Goal: Complete application form: Complete application form

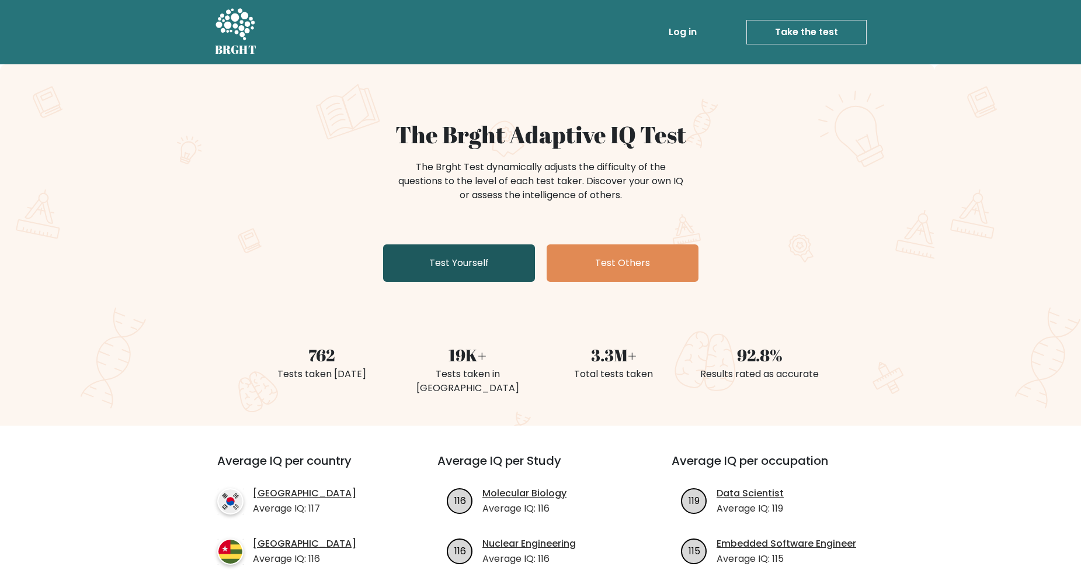
click at [467, 265] on link "Test Yourself" at bounding box center [459, 262] width 152 height 37
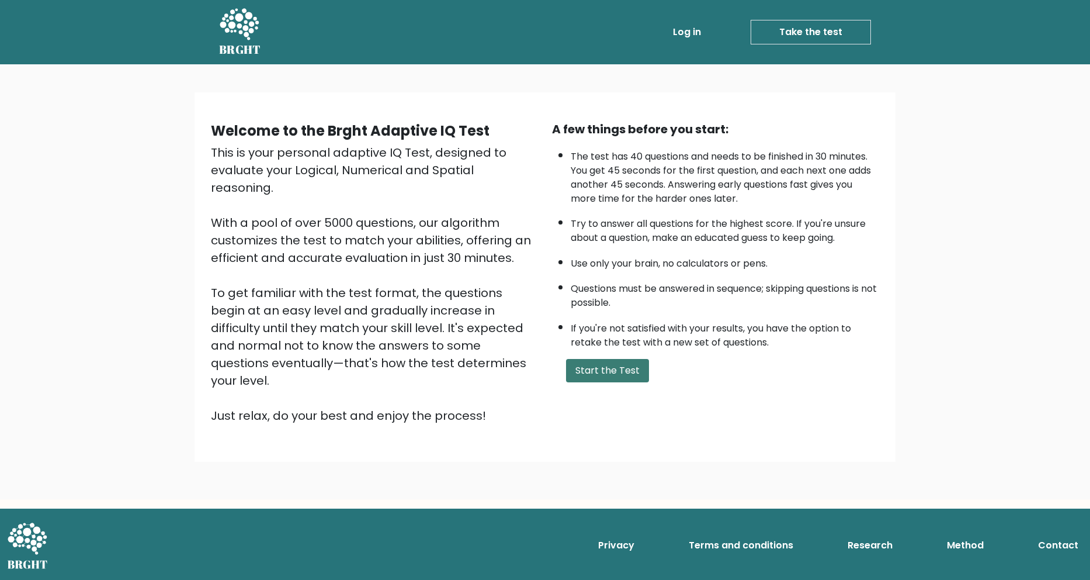
click at [595, 363] on button "Start the Test" at bounding box center [607, 370] width 83 height 23
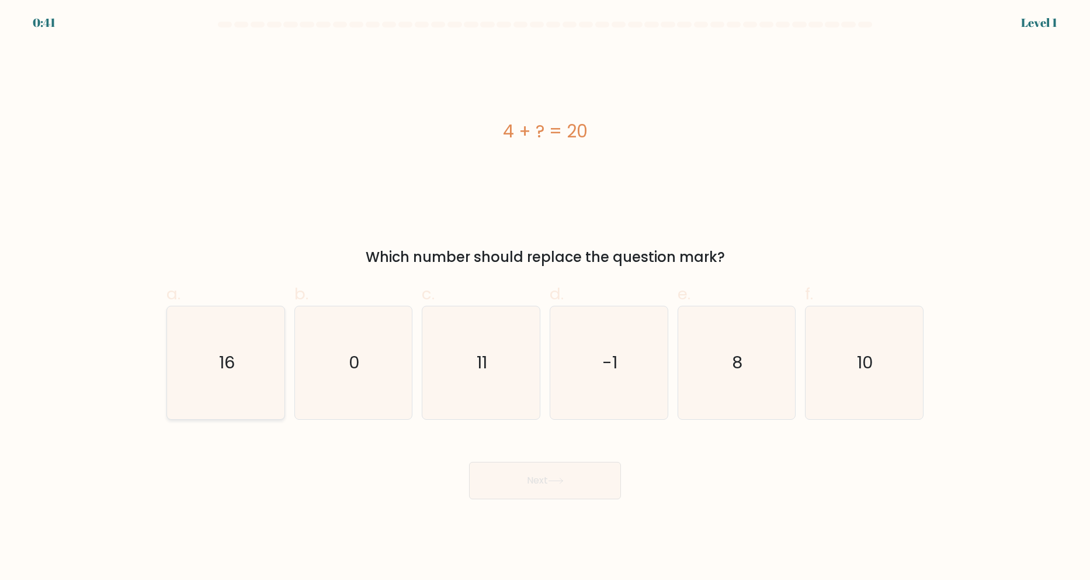
click at [238, 353] on icon "16" at bounding box center [225, 362] width 113 height 113
click at [545, 297] on input "a. 16" at bounding box center [545, 294] width 1 height 8
radio input "true"
click at [545, 488] on button "Next" at bounding box center [545, 480] width 152 height 37
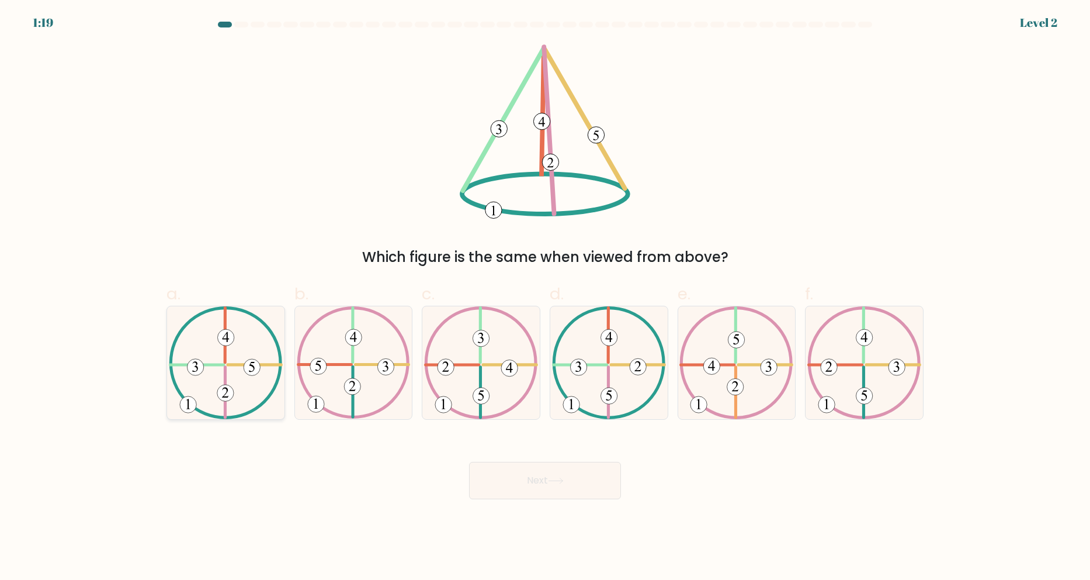
click at [221, 344] on 370 at bounding box center [225, 337] width 16 height 16
click at [545, 297] on input "a." at bounding box center [545, 294] width 1 height 8
radio input "true"
click at [549, 483] on button "Next" at bounding box center [545, 480] width 152 height 37
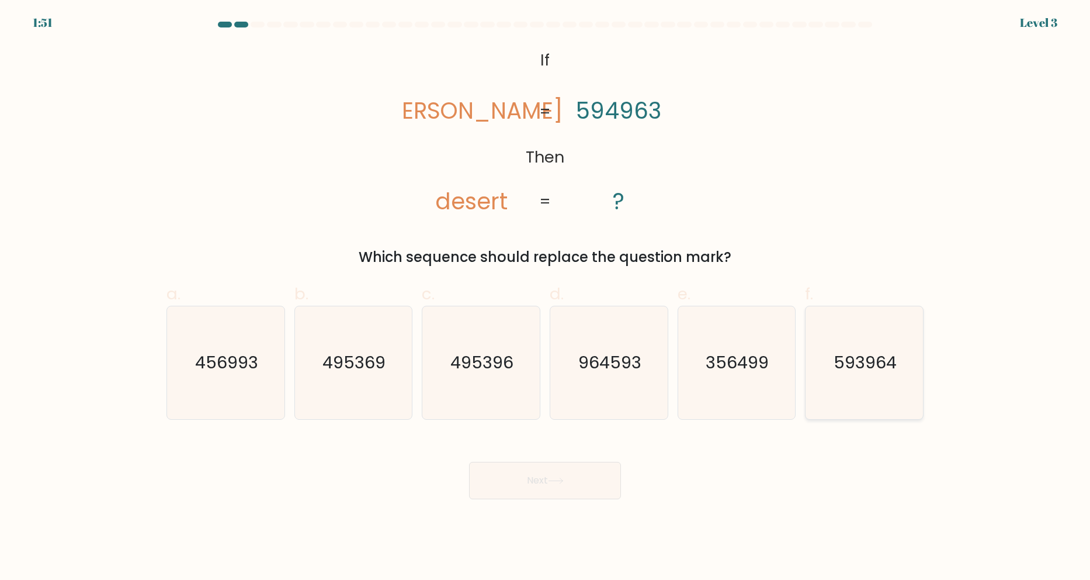
click at [862, 367] on text "593964" at bounding box center [865, 362] width 63 height 23
click at [546, 297] on input "f. 593964" at bounding box center [545, 294] width 1 height 8
radio input "true"
click at [520, 472] on button "Next" at bounding box center [545, 480] width 152 height 37
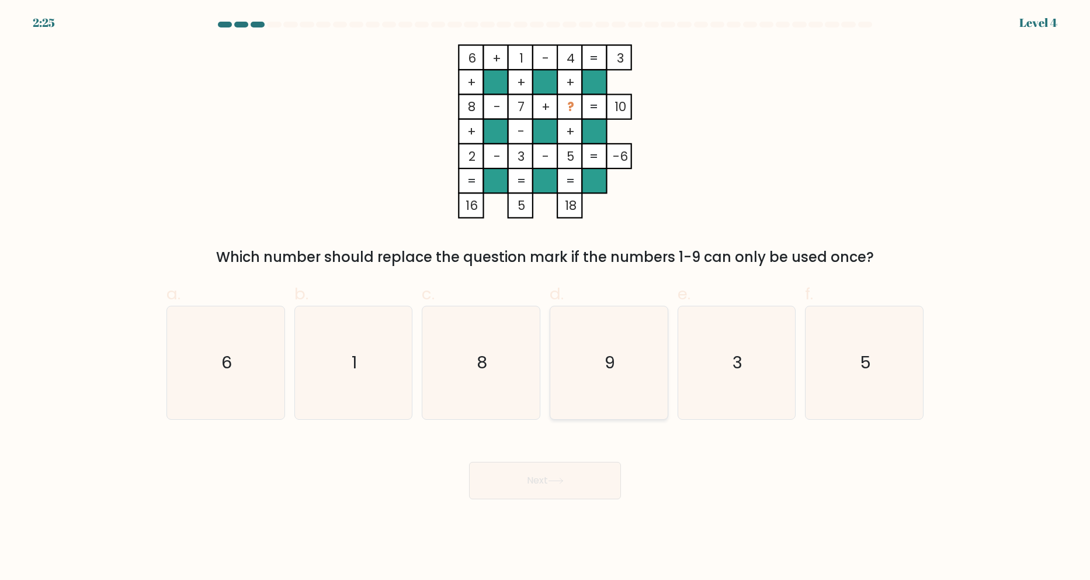
click at [619, 306] on icon "9" at bounding box center [609, 362] width 113 height 113
click at [546, 297] on input "d. 9" at bounding box center [545, 294] width 1 height 8
radio input "true"
click at [578, 474] on button "Next" at bounding box center [545, 480] width 152 height 37
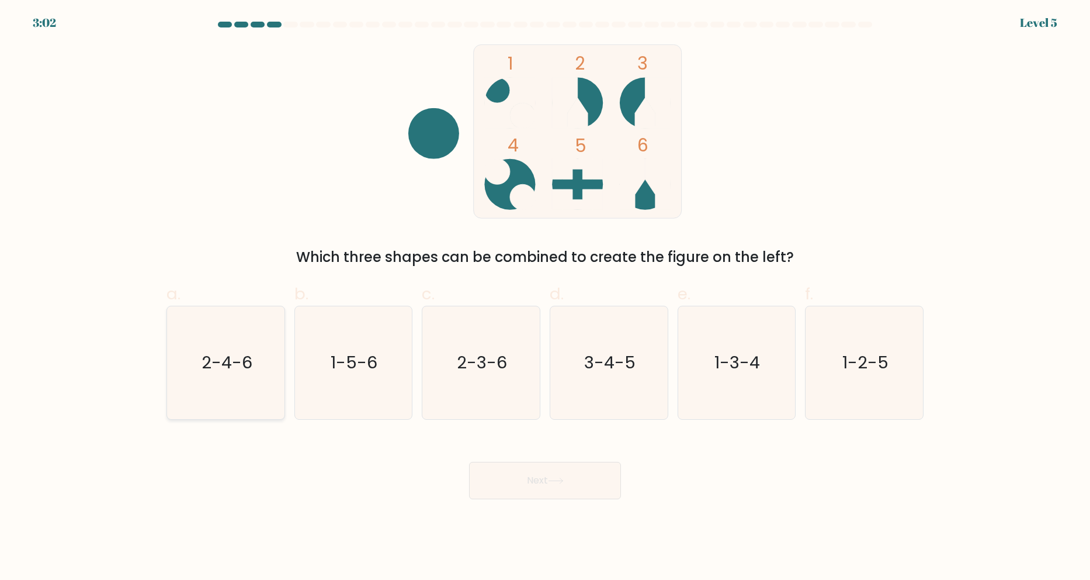
click at [225, 361] on text "2-4-6" at bounding box center [227, 362] width 51 height 23
click at [545, 297] on input "a. 2-4-6" at bounding box center [545, 294] width 1 height 8
radio input "true"
click at [487, 351] on text "2-3-6" at bounding box center [482, 362] width 50 height 23
click at [545, 297] on input "c. 2-3-6" at bounding box center [545, 294] width 1 height 8
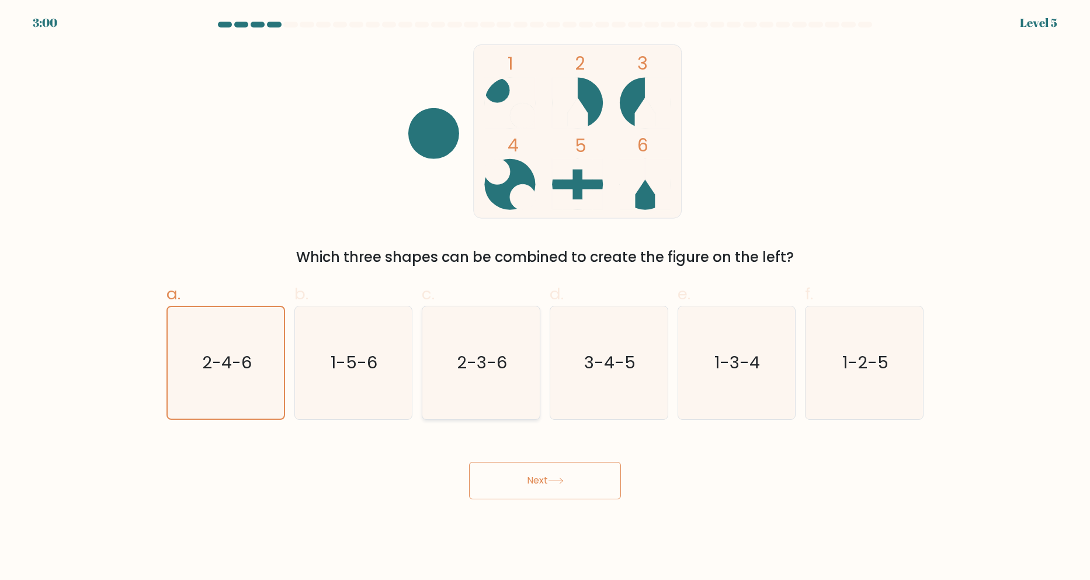
radio input "true"
click at [523, 475] on button "Next" at bounding box center [545, 480] width 152 height 37
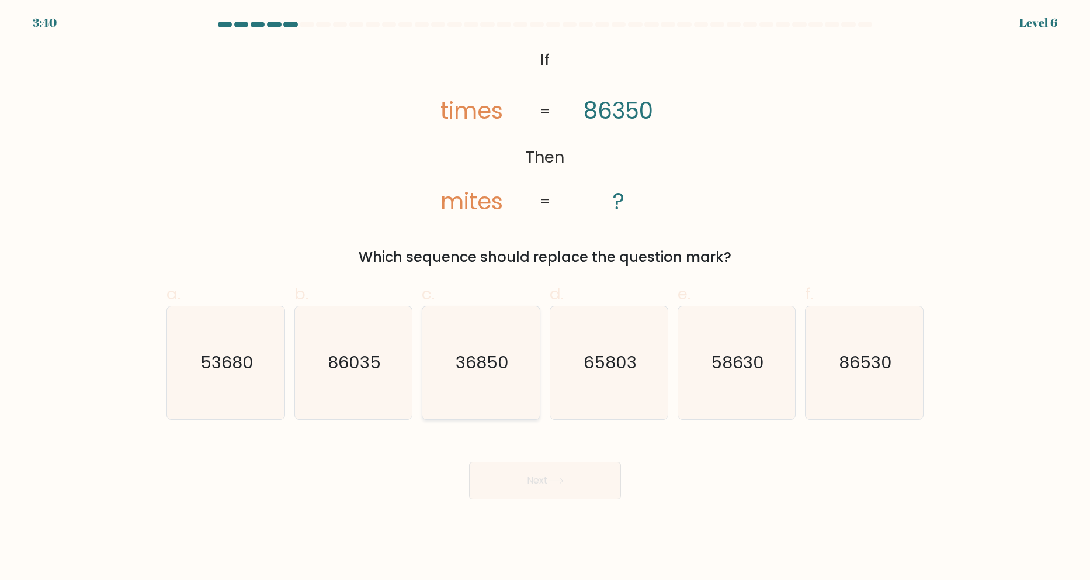
click at [486, 360] on text "36850" at bounding box center [482, 362] width 53 height 23
click at [545, 297] on input "c. 36850" at bounding box center [545, 294] width 1 height 8
radio input "true"
click at [532, 470] on button "Next" at bounding box center [545, 480] width 152 height 37
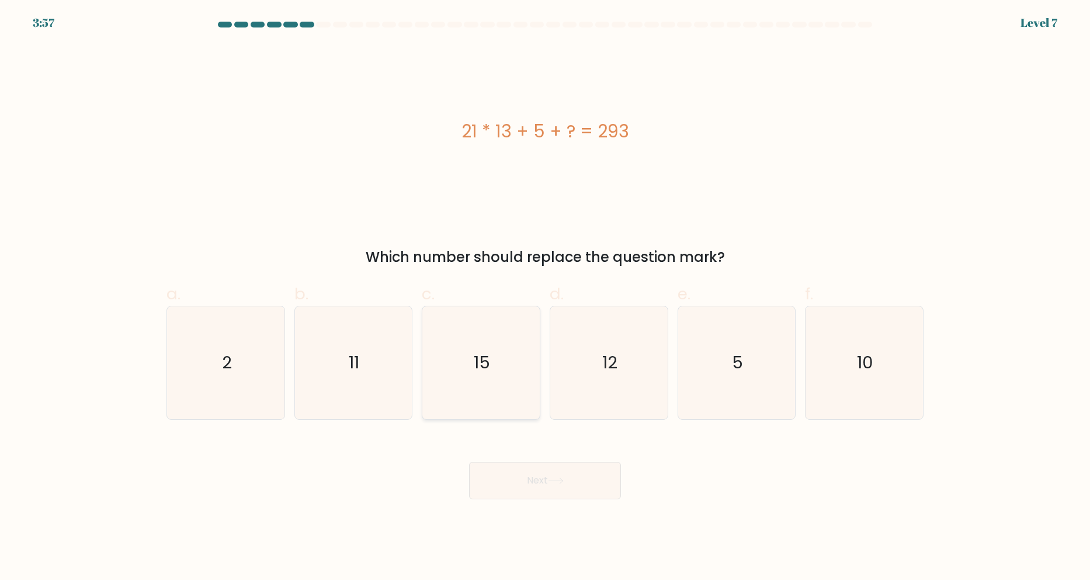
click at [487, 314] on icon "15" at bounding box center [481, 362] width 113 height 113
click at [545, 297] on input "c. 15" at bounding box center [545, 294] width 1 height 8
radio input "true"
click at [530, 472] on button "Next" at bounding box center [545, 480] width 152 height 37
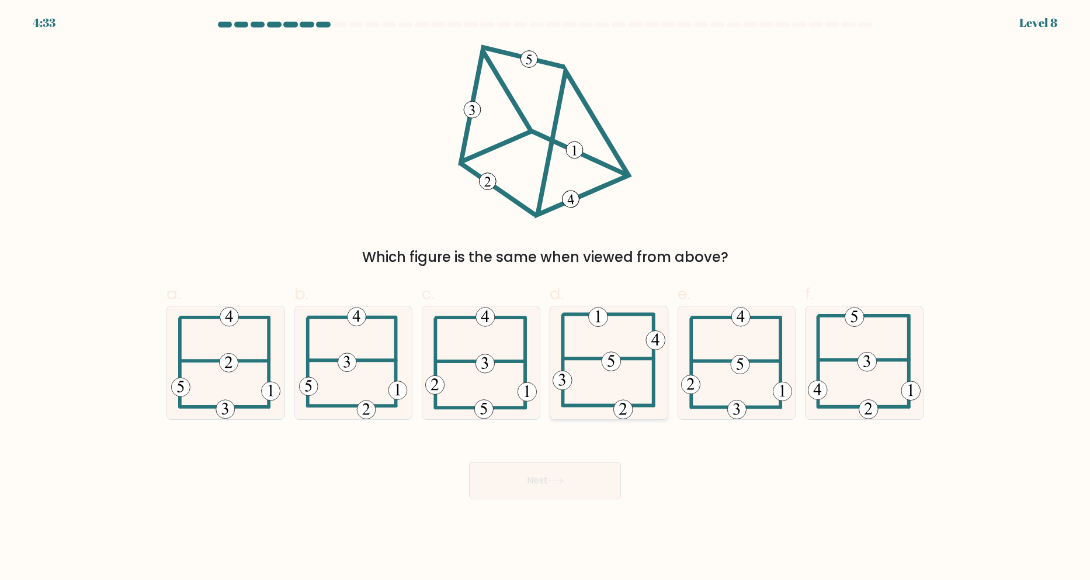
click at [613, 355] on icon at bounding box center [611, 361] width 7 height 12
click at [546, 297] on input "d." at bounding box center [545, 294] width 1 height 8
radio input "true"
click at [585, 480] on button "Next" at bounding box center [545, 480] width 152 height 37
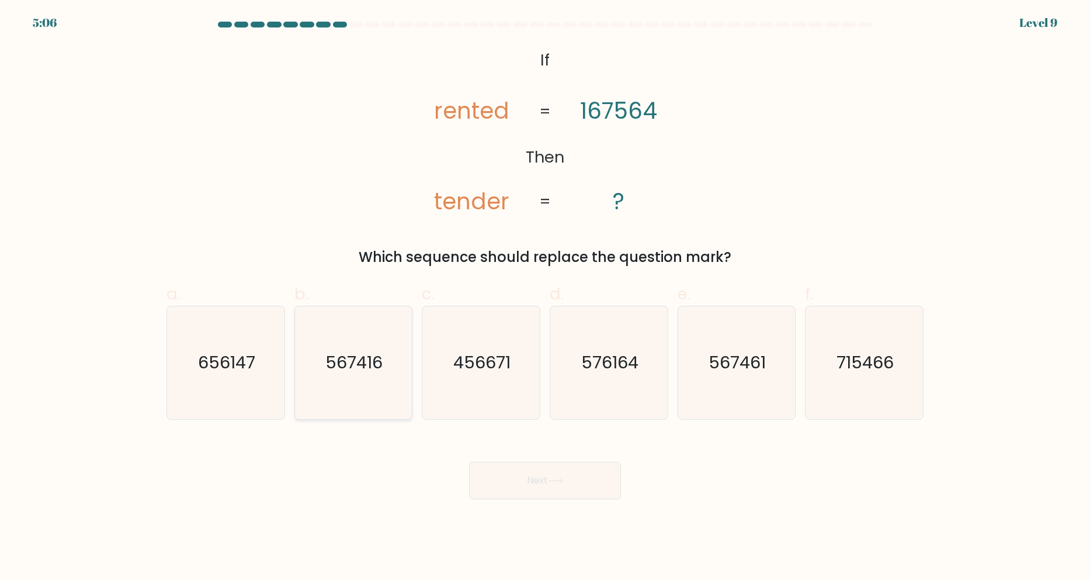
click at [363, 357] on text "567416" at bounding box center [354, 362] width 57 height 23
click at [545, 297] on input "b. 567416" at bounding box center [545, 294] width 1 height 8
radio input "true"
click at [754, 372] on text "567461" at bounding box center [737, 362] width 57 height 23
click at [546, 297] on input "e. 567461" at bounding box center [545, 294] width 1 height 8
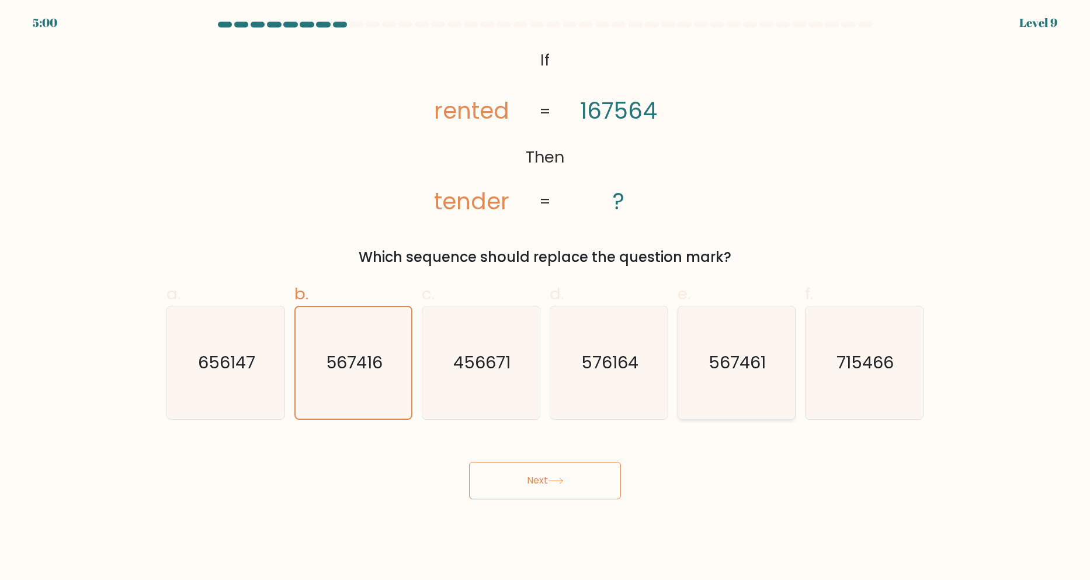
radio input "true"
click at [554, 480] on icon at bounding box center [556, 480] width 16 height 6
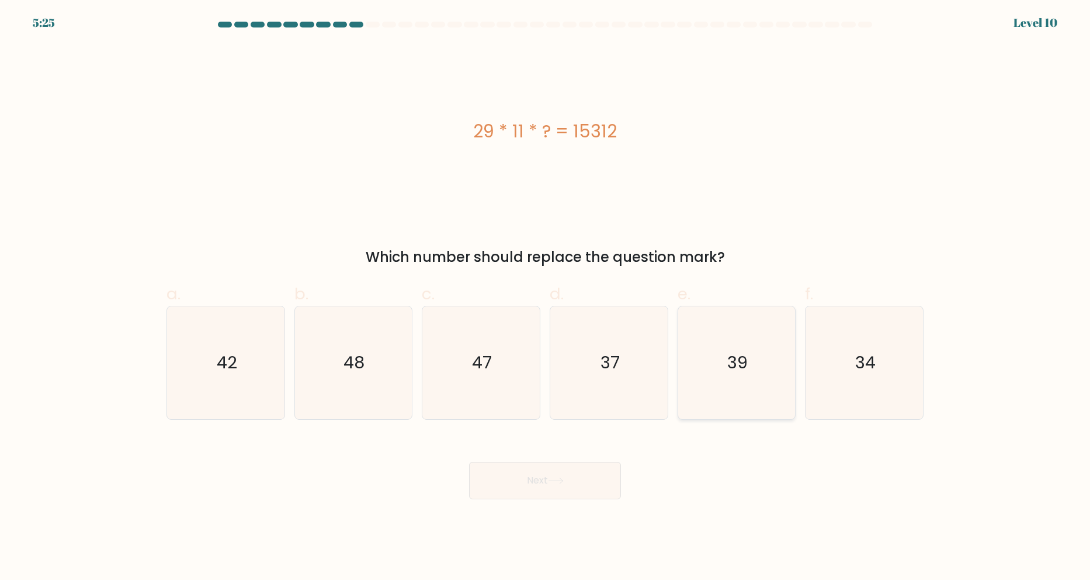
click at [767, 367] on icon "39" at bounding box center [736, 362] width 113 height 113
click at [546, 297] on input "e. 39" at bounding box center [545, 294] width 1 height 8
radio input "true"
click at [592, 469] on button "Next" at bounding box center [545, 480] width 152 height 37
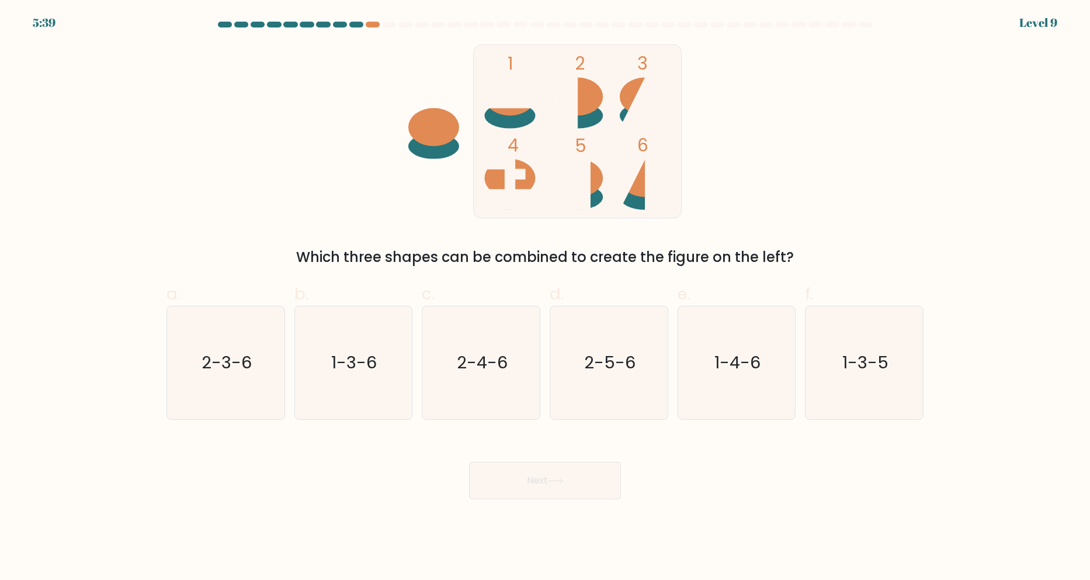
drag, startPoint x: 254, startPoint y: 364, endPoint x: 395, endPoint y: 425, distance: 153.9
click at [255, 364] on icon "2-3-6" at bounding box center [225, 362] width 113 height 113
click at [545, 297] on input "a. 2-3-6" at bounding box center [545, 294] width 1 height 8
radio input "true"
click at [549, 491] on button "Next" at bounding box center [545, 480] width 152 height 37
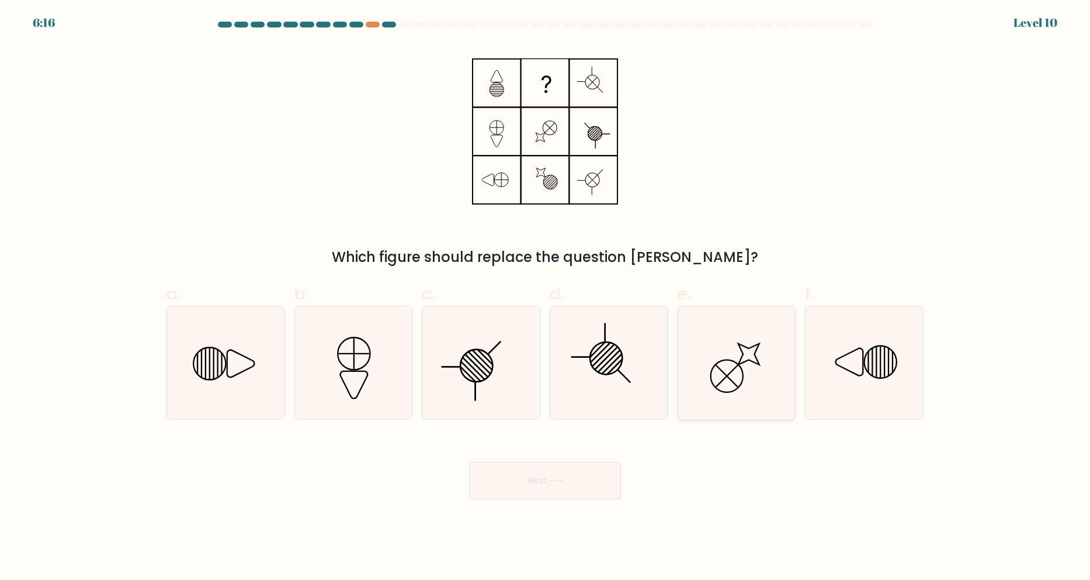
click at [727, 346] on icon at bounding box center [736, 362] width 113 height 113
click at [546, 297] on input "e." at bounding box center [545, 294] width 1 height 8
radio input "true"
click at [545, 474] on button "Next" at bounding box center [545, 480] width 152 height 37
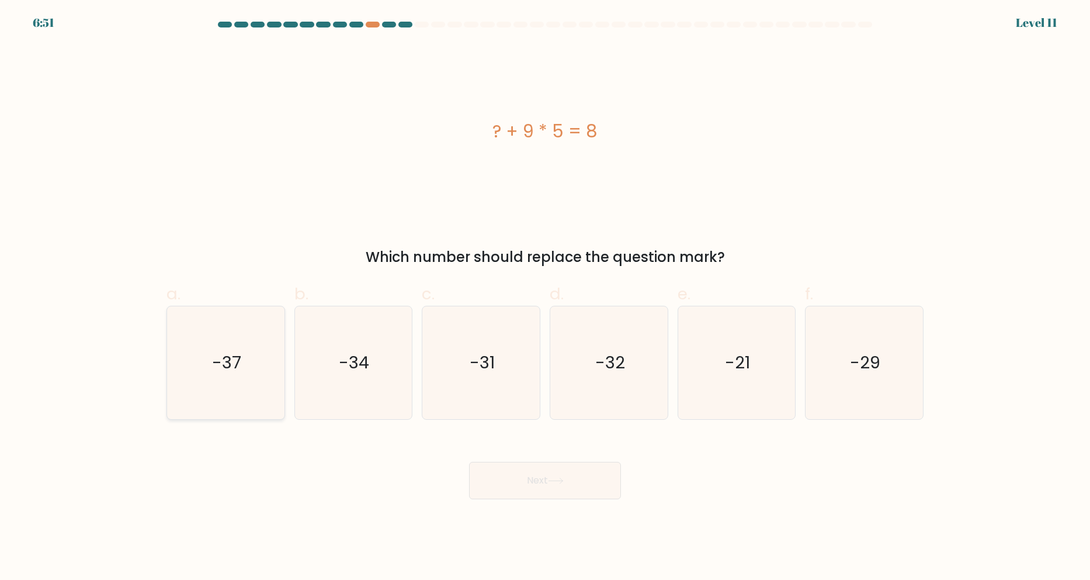
click at [208, 363] on icon "-37" at bounding box center [225, 362] width 113 height 113
click at [545, 297] on input "a. -37" at bounding box center [545, 294] width 1 height 8
radio input "true"
click at [539, 468] on button "Next" at bounding box center [545, 480] width 152 height 37
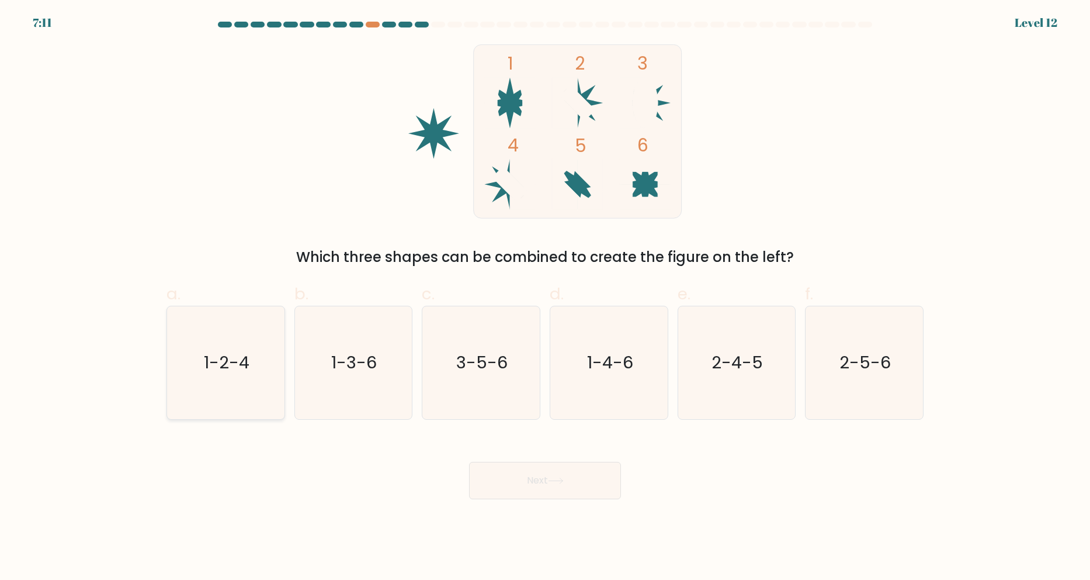
click at [251, 349] on icon "1-2-4" at bounding box center [225, 362] width 113 height 113
click at [545, 297] on input "a. 1-2-4" at bounding box center [545, 294] width 1 height 8
radio input "true"
click at [533, 470] on button "Next" at bounding box center [545, 480] width 152 height 37
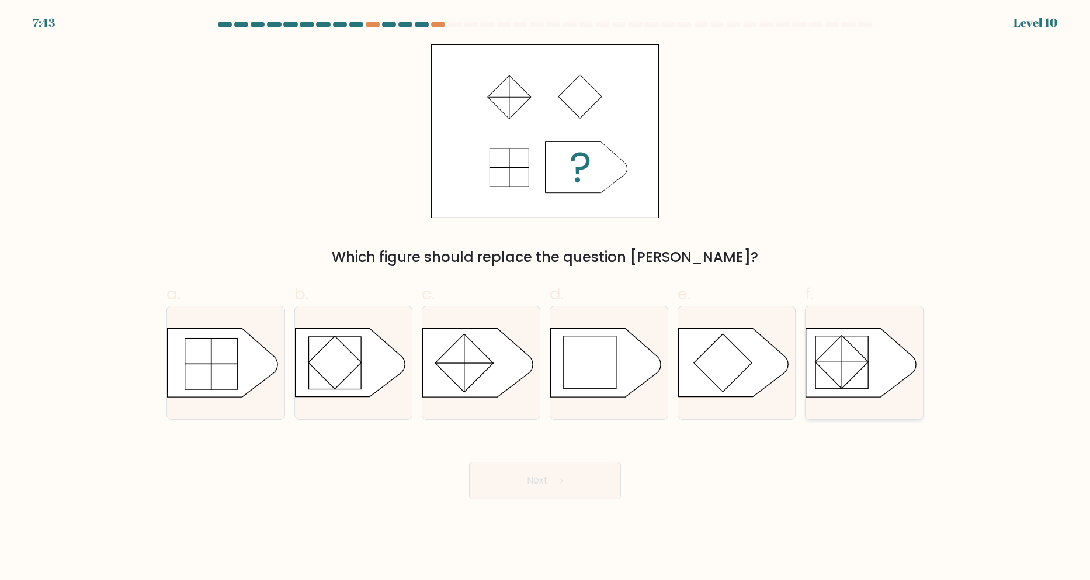
click at [848, 383] on rect at bounding box center [842, 362] width 53 height 53
click at [546, 297] on input "f." at bounding box center [545, 294] width 1 height 8
radio input "true"
click at [529, 480] on button "Next" at bounding box center [545, 480] width 152 height 37
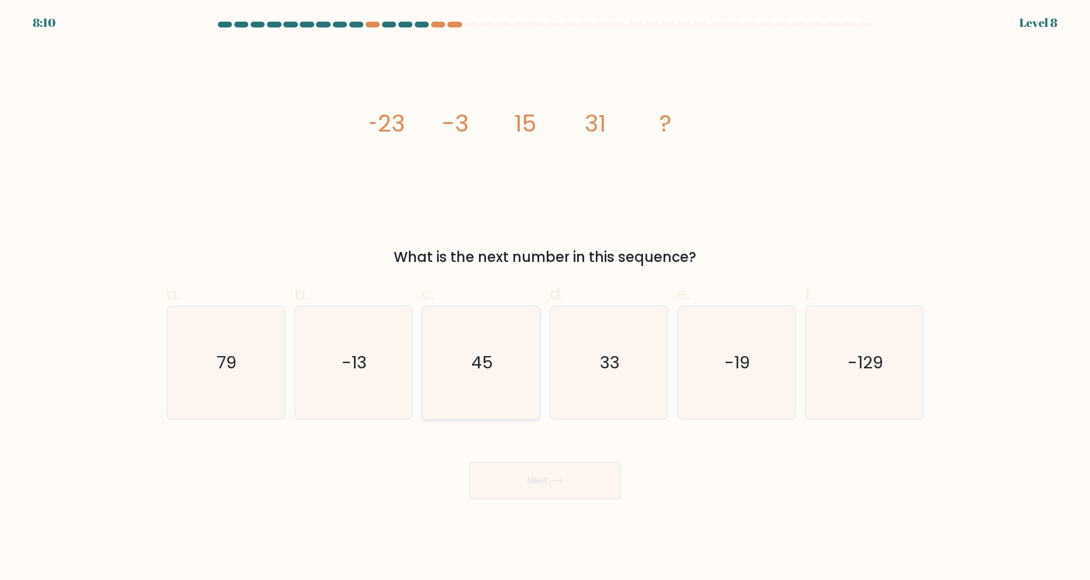
click at [532, 363] on icon "45" at bounding box center [481, 362] width 113 height 113
click at [545, 297] on input "c. 45" at bounding box center [545, 294] width 1 height 8
radio input "true"
click at [538, 483] on button "Next" at bounding box center [545, 480] width 152 height 37
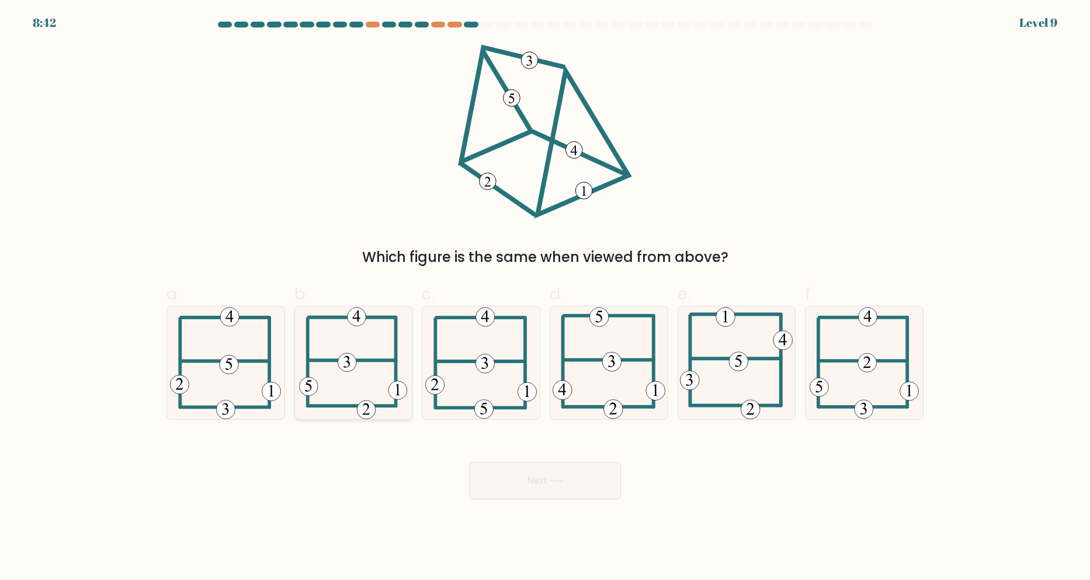
click at [345, 344] on icon at bounding box center [353, 362] width 108 height 113
click at [545, 297] on input "b." at bounding box center [545, 294] width 1 height 8
radio input "true"
click at [526, 484] on button "Next" at bounding box center [545, 480] width 152 height 37
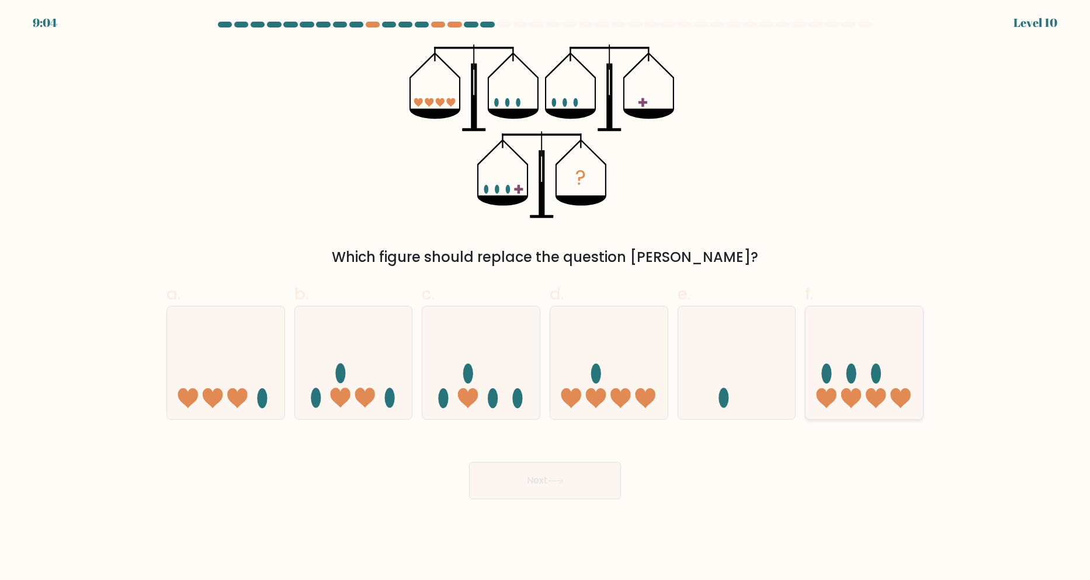
click at [868, 355] on icon at bounding box center [864, 362] width 117 height 97
click at [546, 297] on input "f." at bounding box center [545, 294] width 1 height 8
radio input "true"
click at [547, 485] on button "Next" at bounding box center [545, 480] width 152 height 37
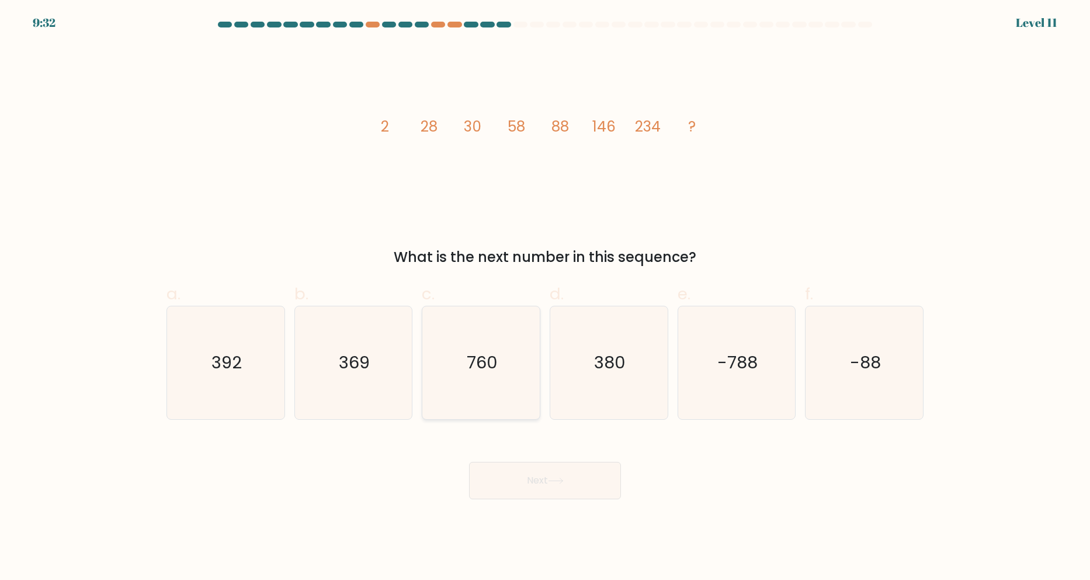
click at [531, 344] on icon "760" at bounding box center [481, 362] width 113 height 113
click at [545, 297] on input "c. 760" at bounding box center [545, 294] width 1 height 8
radio input "true"
click at [556, 346] on icon "380" at bounding box center [609, 362] width 113 height 113
click at [546, 297] on input "d. 380" at bounding box center [545, 294] width 1 height 8
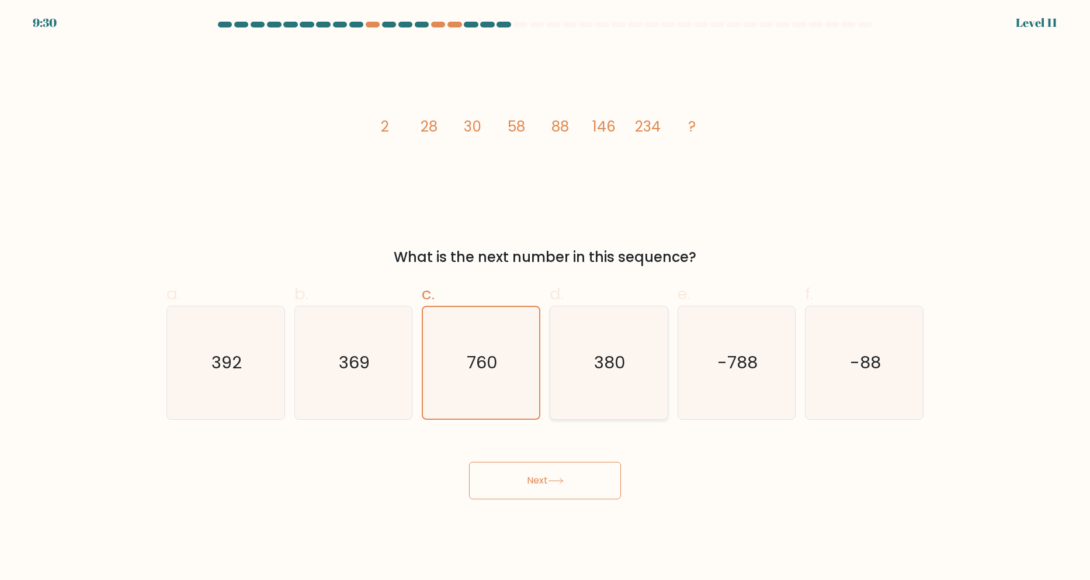
radio input "true"
click at [561, 456] on div "Next" at bounding box center [545, 466] width 771 height 65
click at [559, 468] on button "Next" at bounding box center [545, 480] width 152 height 37
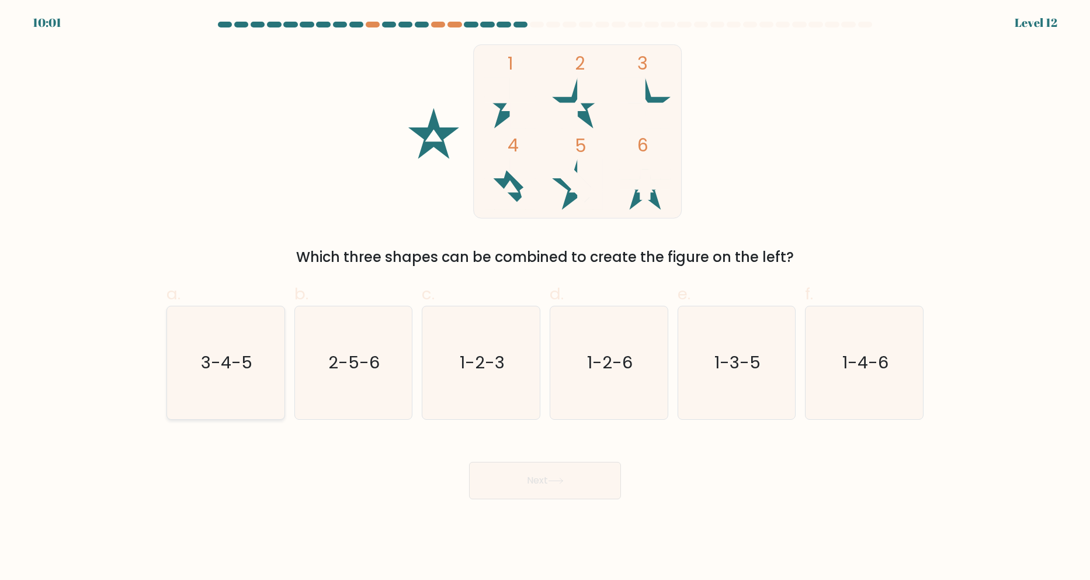
drag, startPoint x: 194, startPoint y: 368, endPoint x: 247, endPoint y: 390, distance: 57.6
click at [195, 368] on icon "3-4-5" at bounding box center [225, 362] width 113 height 113
click at [545, 297] on input "a. 3-4-5" at bounding box center [545, 294] width 1 height 8
radio input "true"
click at [511, 483] on button "Next" at bounding box center [545, 480] width 152 height 37
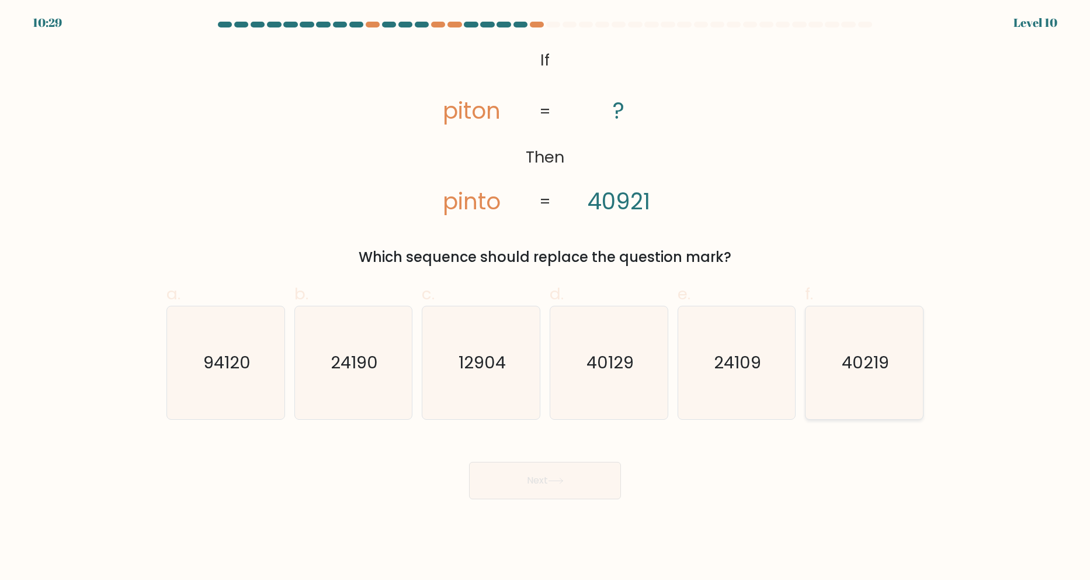
click at [842, 358] on text "40219" at bounding box center [865, 362] width 47 height 23
click at [546, 297] on input "f. 40219" at bounding box center [545, 294] width 1 height 8
radio input "true"
click at [581, 466] on button "Next" at bounding box center [545, 480] width 152 height 37
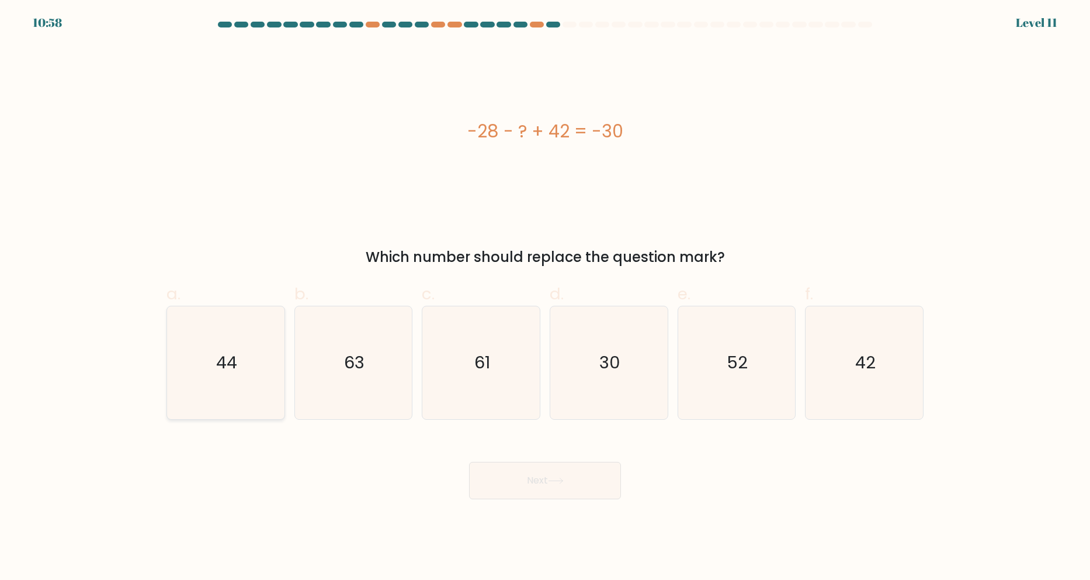
click at [199, 356] on icon "44" at bounding box center [225, 362] width 113 height 113
click at [545, 297] on input "a. 44" at bounding box center [545, 294] width 1 height 8
radio input "true"
click at [534, 486] on button "Next" at bounding box center [545, 480] width 152 height 37
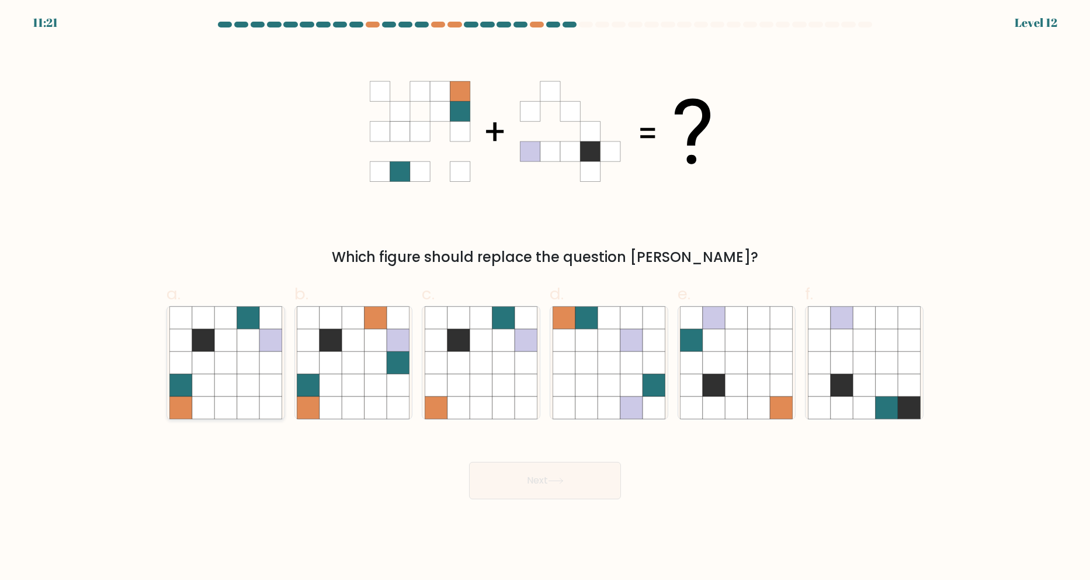
click at [250, 350] on icon at bounding box center [248, 340] width 22 height 22
click at [545, 297] on input "a." at bounding box center [545, 294] width 1 height 8
radio input "true"
click at [509, 474] on button "Next" at bounding box center [545, 480] width 152 height 37
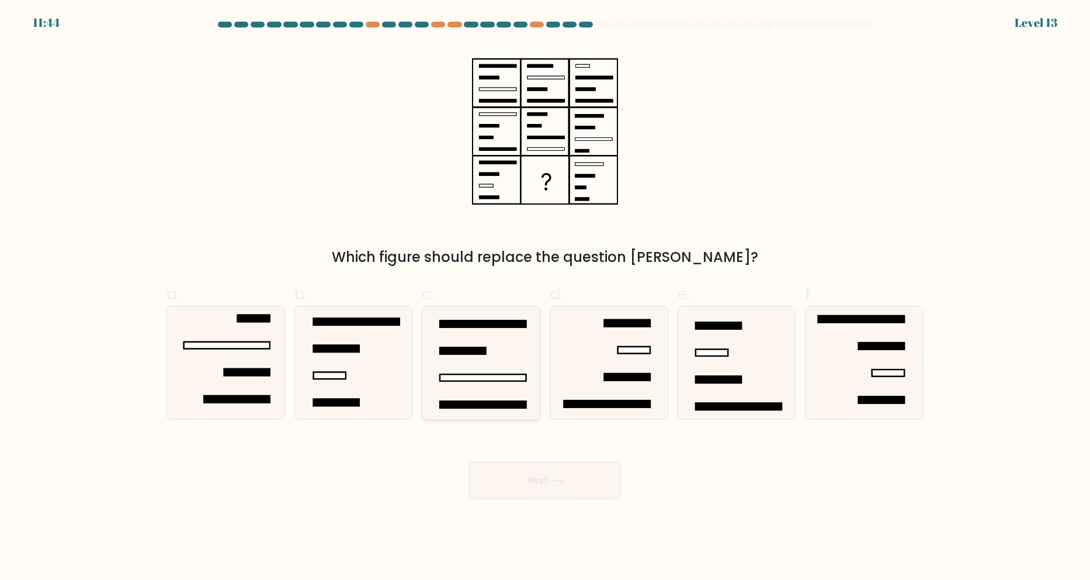
click at [453, 336] on icon at bounding box center [481, 362] width 113 height 113
click at [545, 297] on input "c." at bounding box center [545, 294] width 1 height 8
radio input "true"
click at [542, 494] on button "Next" at bounding box center [545, 480] width 152 height 37
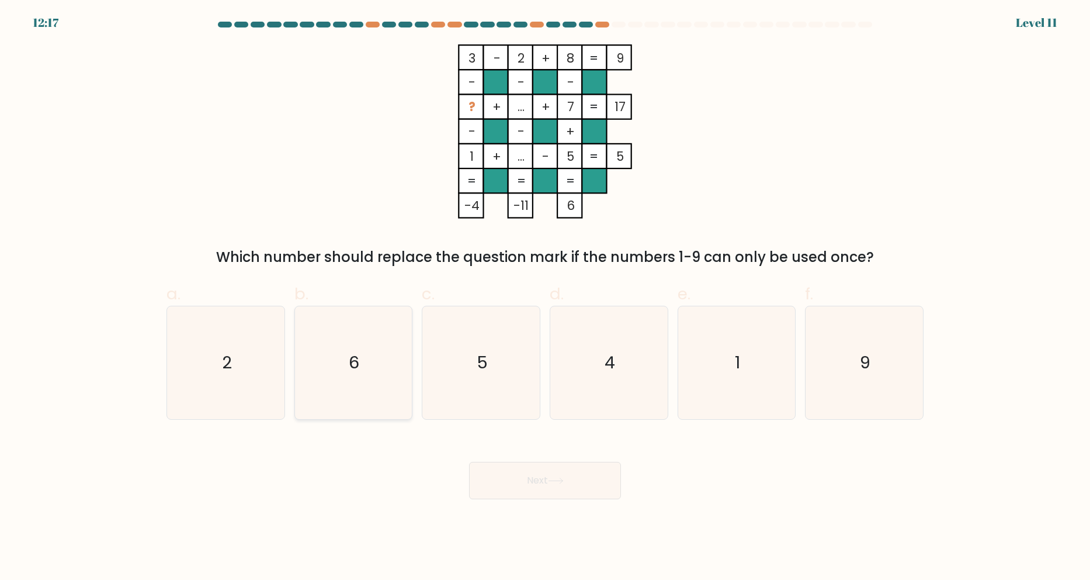
click at [341, 373] on icon "6" at bounding box center [353, 362] width 113 height 113
click at [545, 297] on input "b. 6" at bounding box center [545, 294] width 1 height 8
radio input "true"
click at [526, 476] on button "Next" at bounding box center [545, 480] width 152 height 37
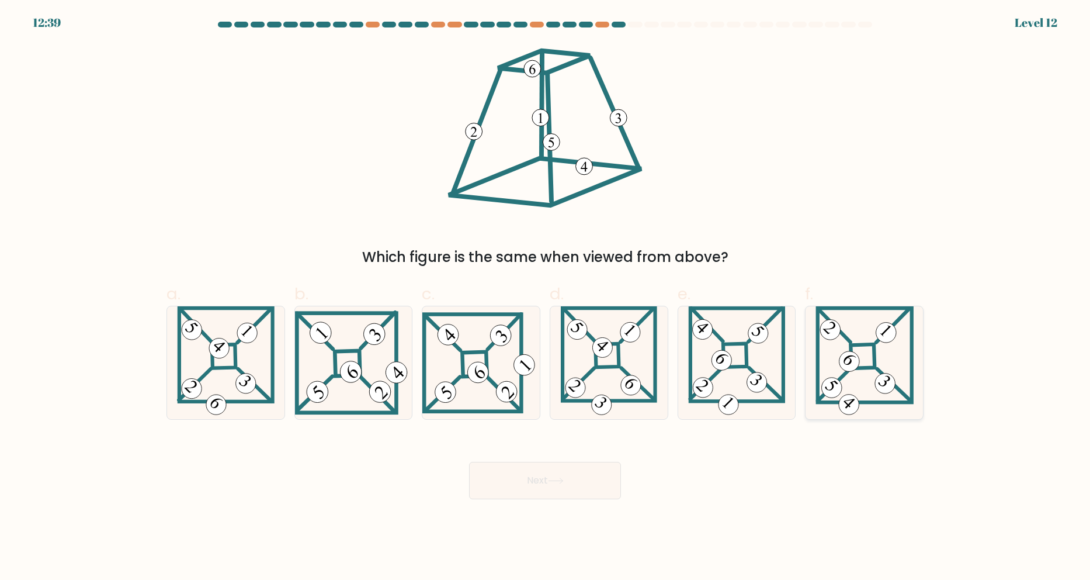
click at [869, 338] on icon at bounding box center [865, 362] width 98 height 113
click at [546, 297] on input "f." at bounding box center [545, 294] width 1 height 8
radio input "true"
click at [577, 482] on button "Next" at bounding box center [545, 480] width 152 height 37
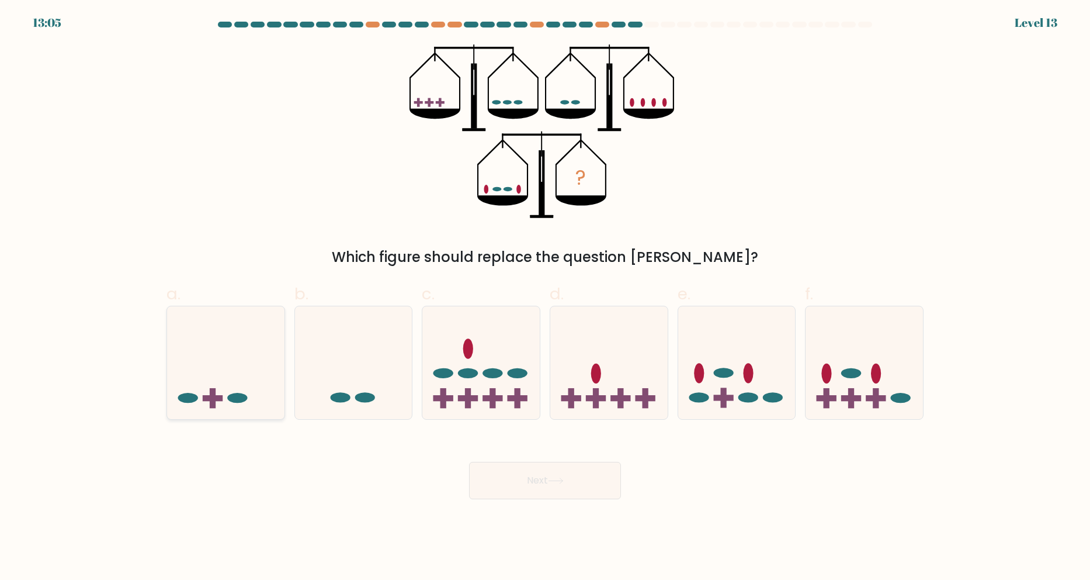
click at [193, 370] on icon at bounding box center [225, 362] width 117 height 97
click at [545, 297] on input "a." at bounding box center [545, 294] width 1 height 8
radio input "true"
click at [505, 490] on button "Next" at bounding box center [545, 480] width 152 height 37
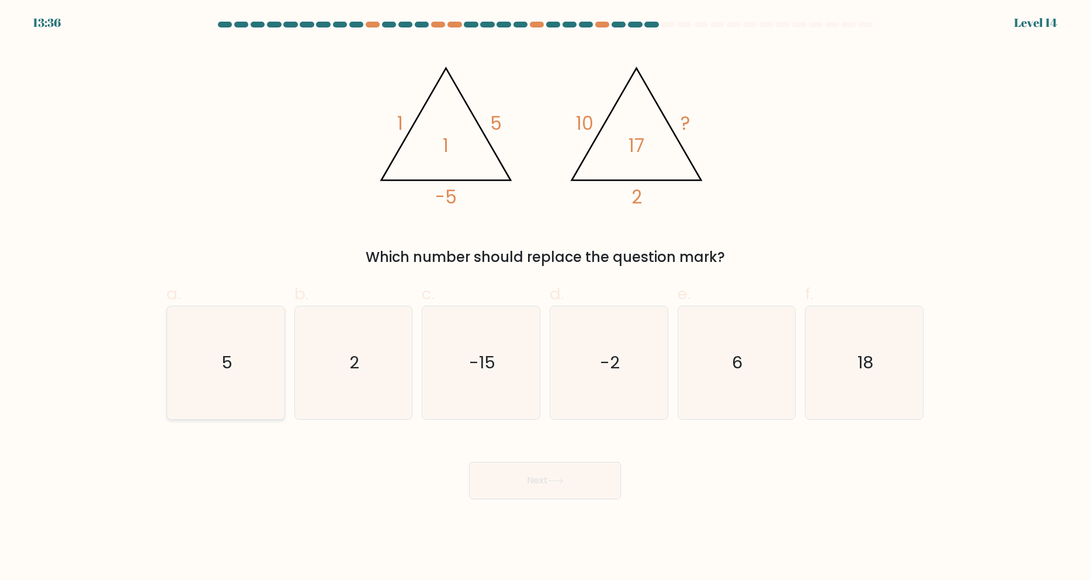
click at [229, 398] on icon "5" at bounding box center [225, 362] width 113 height 113
click at [545, 297] on input "a. 5" at bounding box center [545, 294] width 1 height 8
radio input "true"
click at [577, 486] on button "Next" at bounding box center [545, 480] width 152 height 37
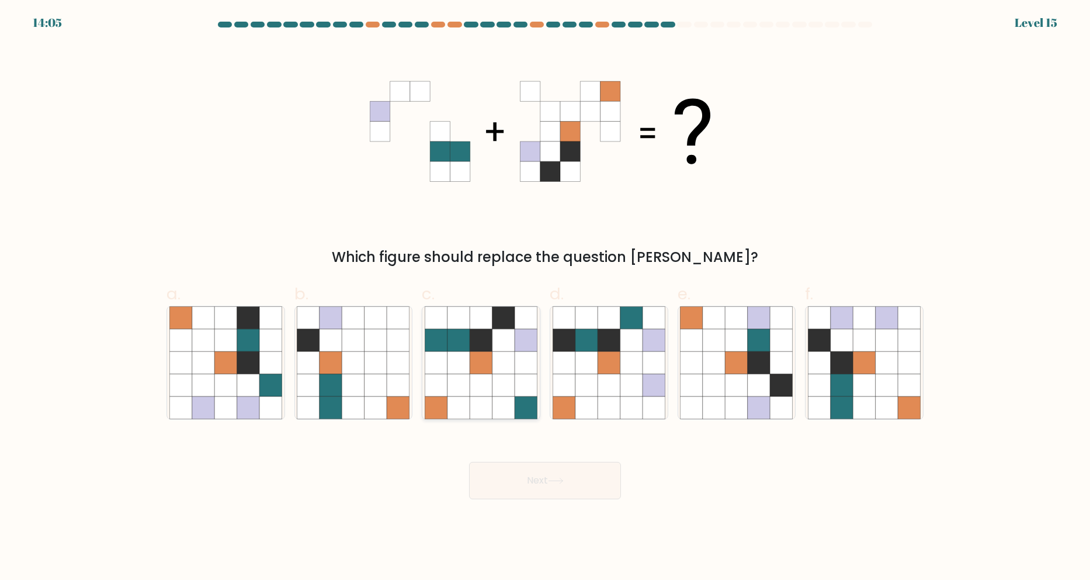
click at [505, 358] on icon at bounding box center [504, 362] width 22 height 22
click at [545, 297] on input "c." at bounding box center [545, 294] width 1 height 8
radio input "true"
click at [541, 474] on button "Next" at bounding box center [545, 480] width 152 height 37
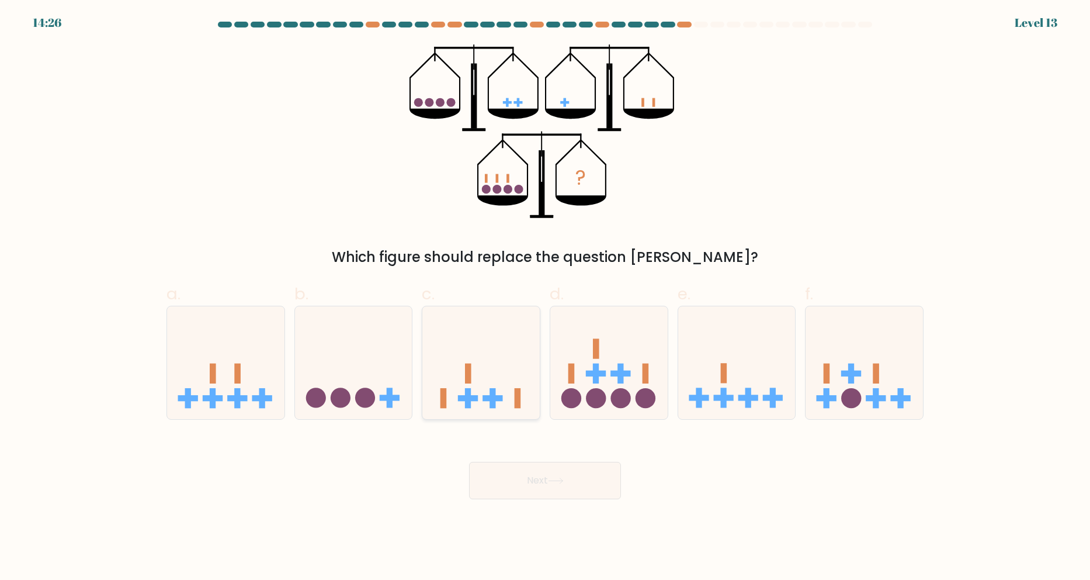
click at [476, 358] on icon at bounding box center [480, 362] width 117 height 97
click at [545, 297] on input "c." at bounding box center [545, 294] width 1 height 8
radio input "true"
click at [540, 481] on button "Next" at bounding box center [545, 480] width 152 height 37
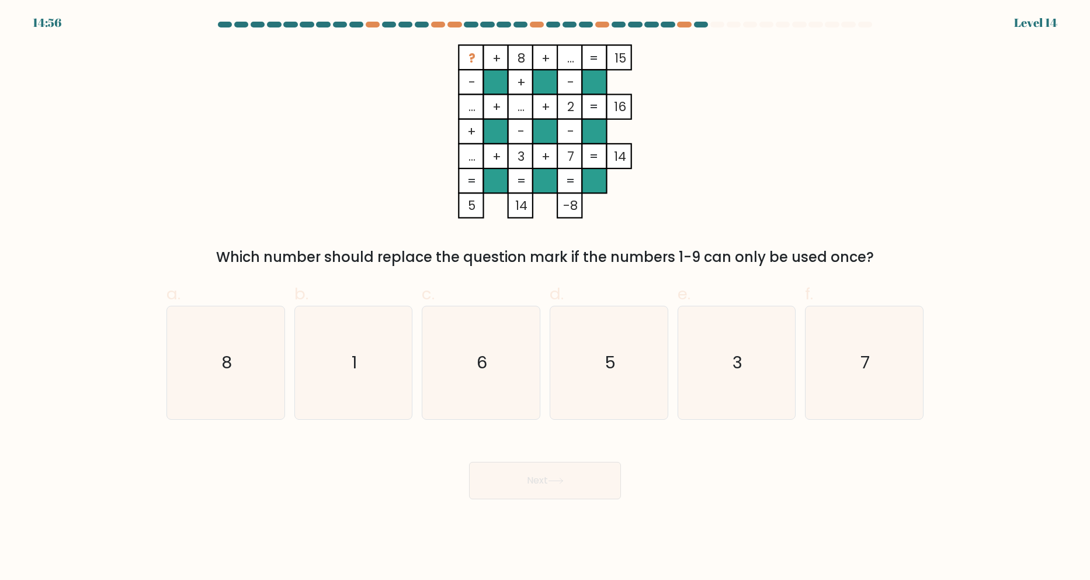
drag, startPoint x: 567, startPoint y: 209, endPoint x: 578, endPoint y: 205, distance: 12.4
click at [578, 205] on tspan "-8" at bounding box center [570, 205] width 15 height 17
click at [609, 207] on icon "? + 8 + ... 15 - + - ... + ... + 2 16 + - - ... + 3 + 7 = 14 = = = = 5 14 -8 =" at bounding box center [545, 131] width 351 height 174
click at [702, 345] on icon "3" at bounding box center [736, 362] width 113 height 113
click at [546, 297] on input "e. 3" at bounding box center [545, 294] width 1 height 8
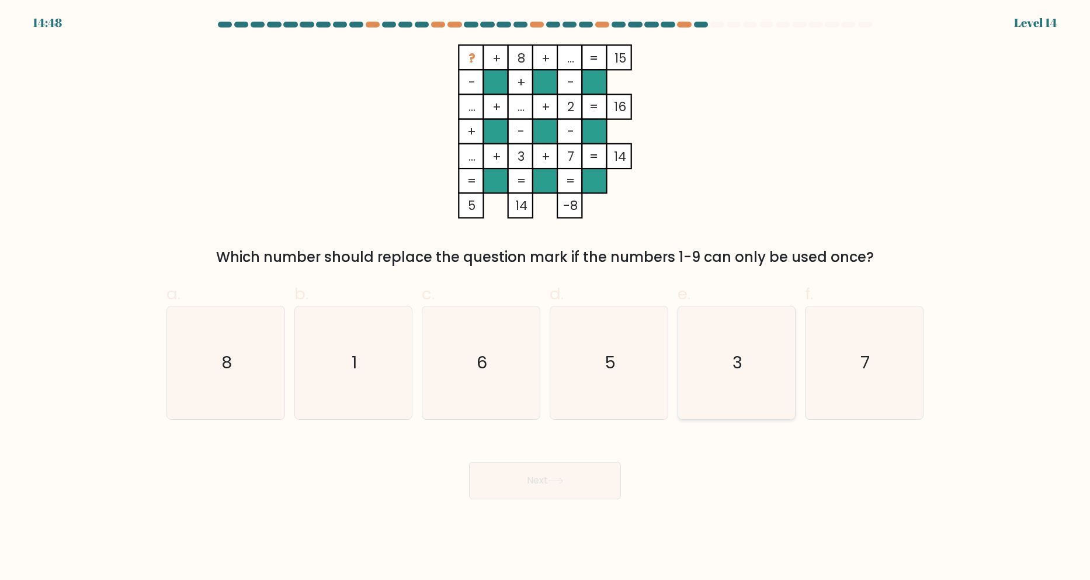
radio input "true"
click at [539, 480] on button "Next" at bounding box center [545, 480] width 152 height 37
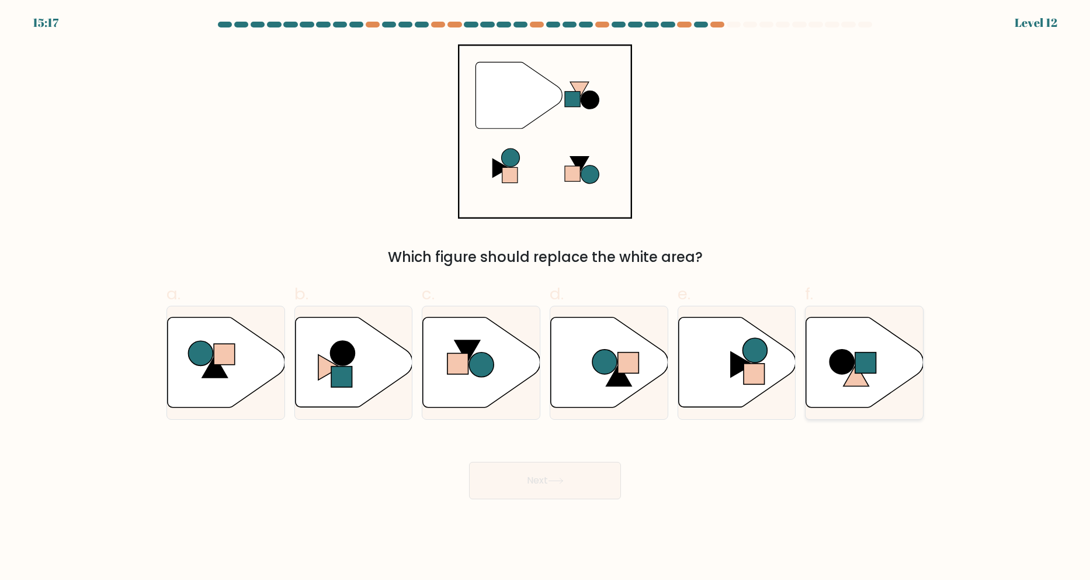
click at [852, 342] on icon at bounding box center [864, 362] width 117 height 90
click at [546, 297] on input "f." at bounding box center [545, 294] width 1 height 8
radio input "true"
click at [594, 495] on button "Next" at bounding box center [545, 480] width 152 height 37
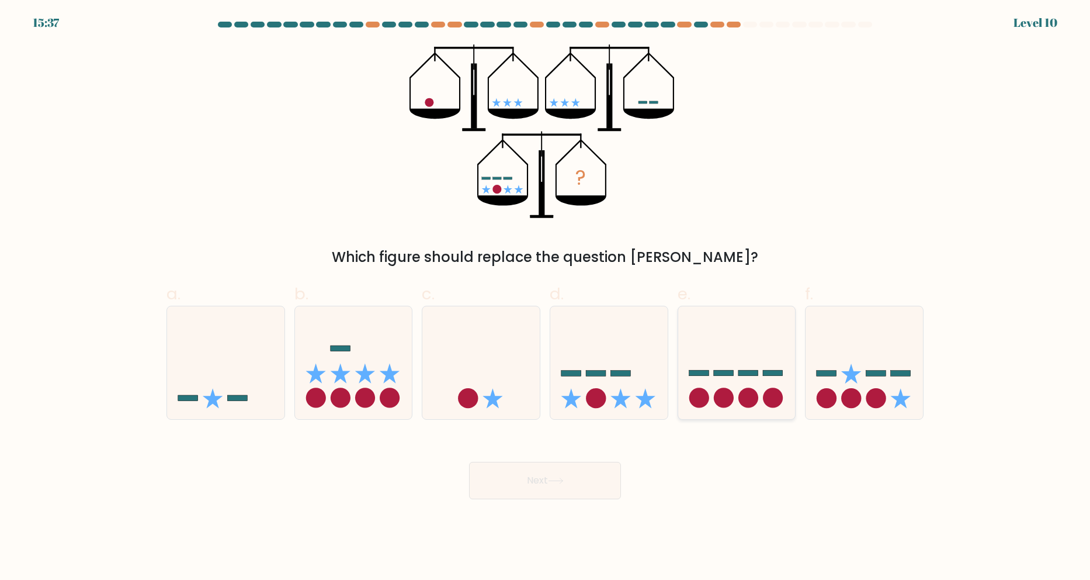
click at [773, 375] on rect at bounding box center [773, 373] width 20 height 6
click at [546, 297] on input "e." at bounding box center [545, 294] width 1 height 8
radio input "true"
click at [858, 373] on icon at bounding box center [851, 373] width 20 height 20
click at [546, 297] on input "f." at bounding box center [545, 294] width 1 height 8
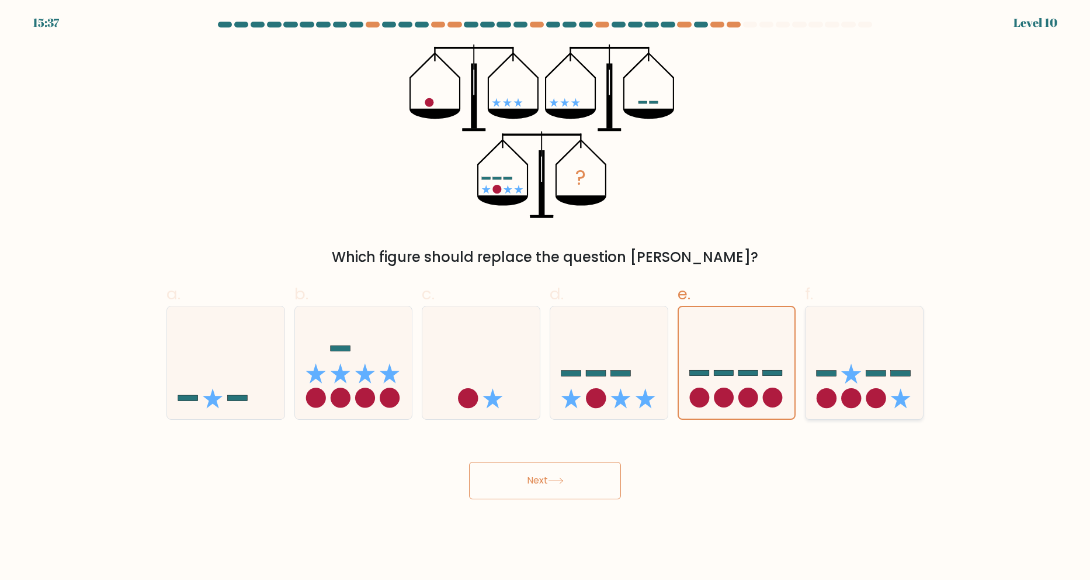
radio input "true"
click at [722, 380] on icon at bounding box center [736, 362] width 117 height 97
click at [546, 297] on input "e." at bounding box center [545, 294] width 1 height 8
radio input "true"
drag, startPoint x: 568, startPoint y: 475, endPoint x: 584, endPoint y: 478, distance: 16.0
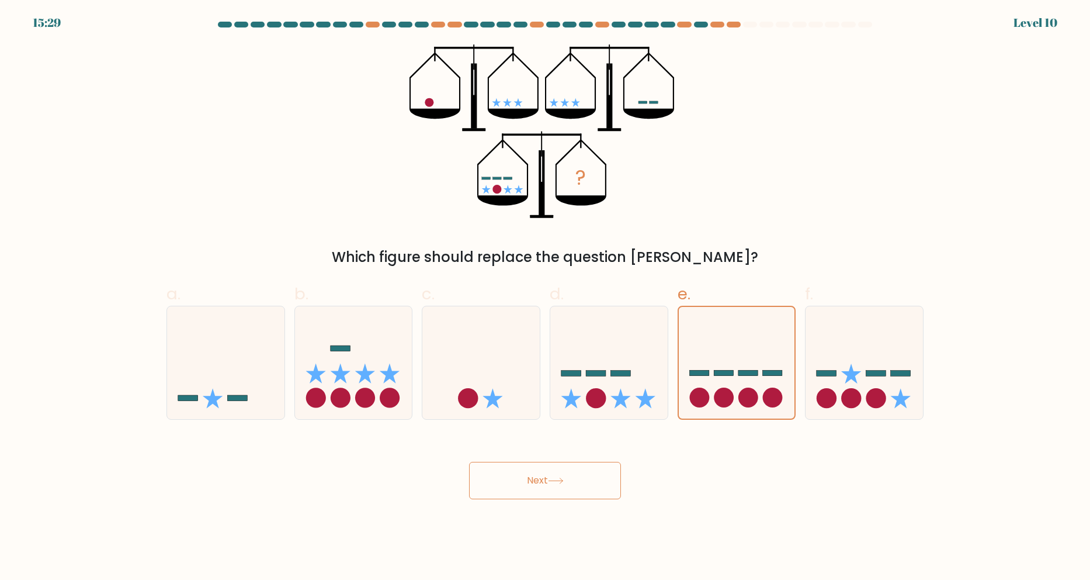
click at [568, 475] on button "Next" at bounding box center [545, 480] width 152 height 37
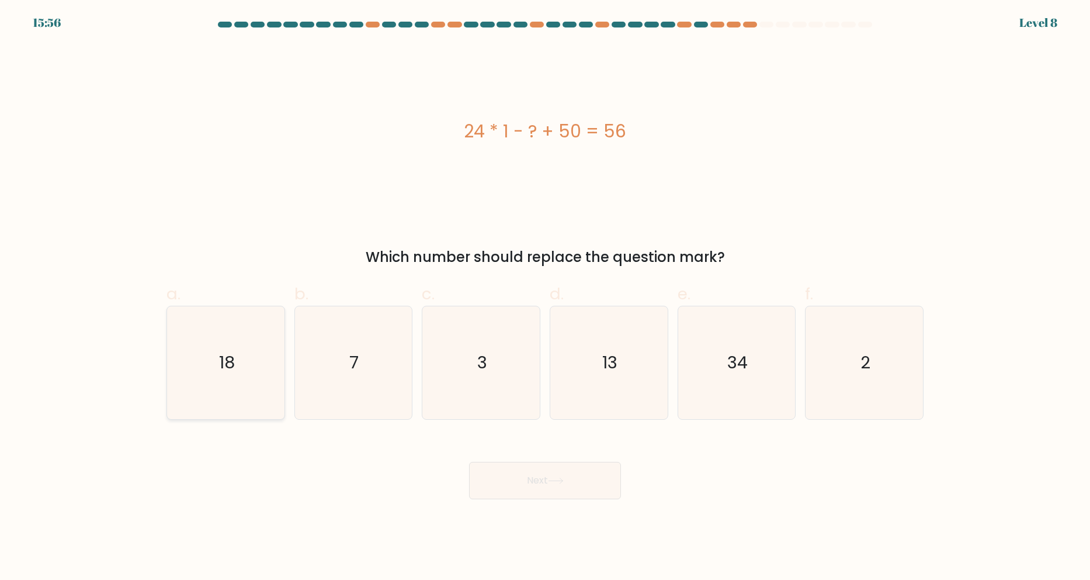
click at [202, 346] on icon "18" at bounding box center [225, 362] width 113 height 113
click at [545, 297] on input "a. 18" at bounding box center [545, 294] width 1 height 8
radio input "true"
click at [546, 477] on button "Next" at bounding box center [545, 480] width 152 height 37
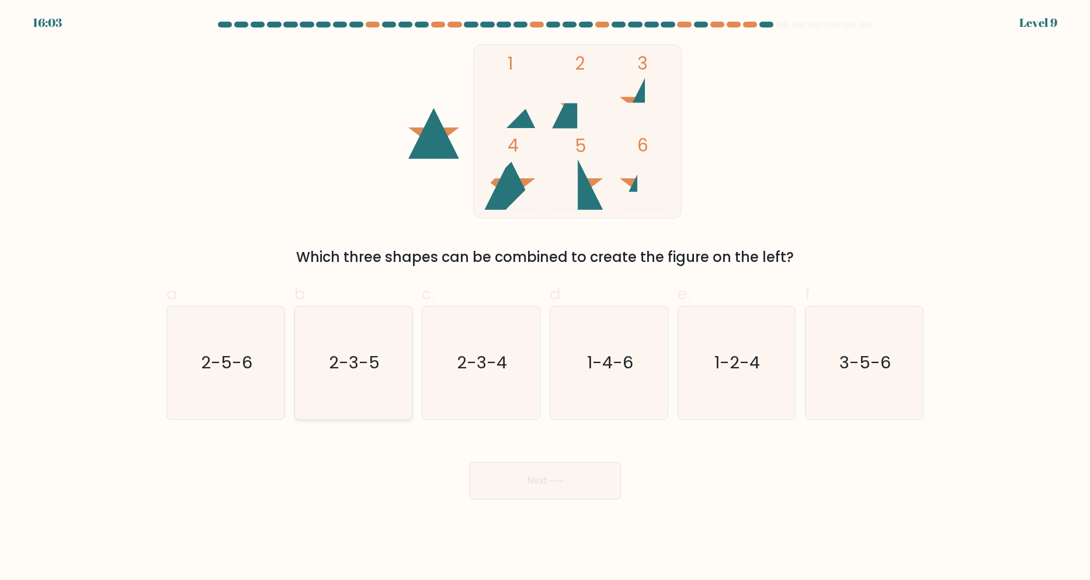
click at [379, 404] on icon "2-3-5" at bounding box center [353, 362] width 113 height 113
click at [545, 297] on input "b. 2-3-5" at bounding box center [545, 294] width 1 height 8
radio input "true"
click at [563, 476] on button "Next" at bounding box center [545, 480] width 152 height 37
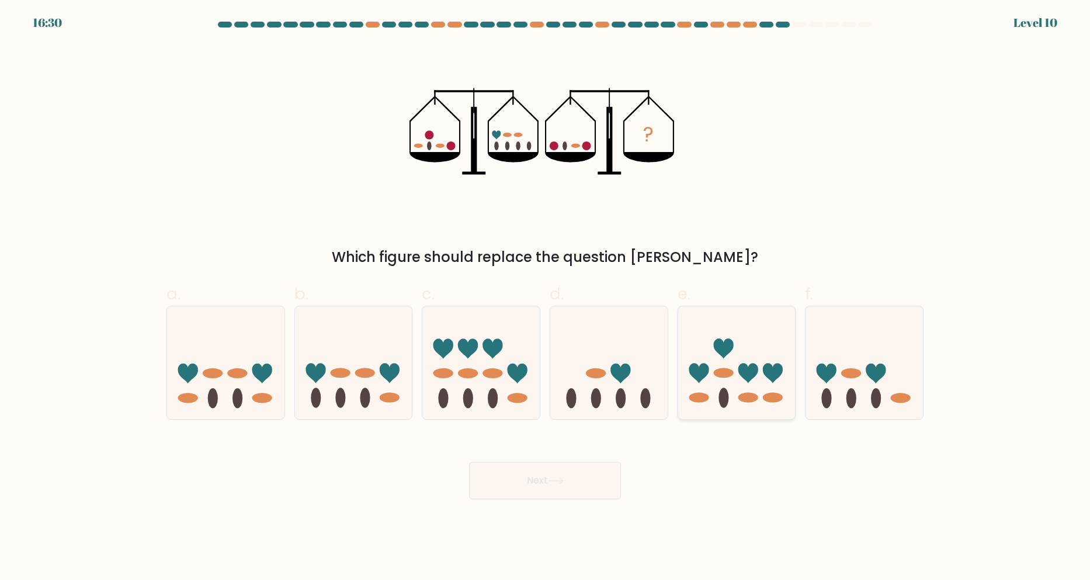
click at [733, 394] on icon at bounding box center [736, 362] width 117 height 97
click at [546, 297] on input "e." at bounding box center [545, 294] width 1 height 8
radio input "true"
click at [578, 475] on button "Next" at bounding box center [545, 480] width 152 height 37
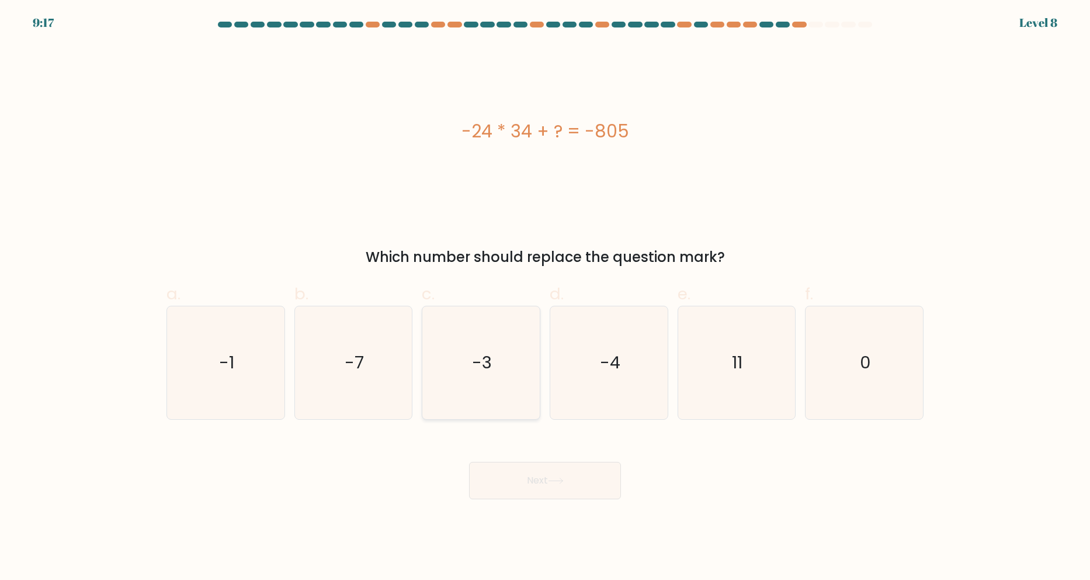
click at [514, 366] on icon "-3" at bounding box center [481, 362] width 113 height 113
click at [545, 297] on input "c. -3" at bounding box center [545, 294] width 1 height 8
radio input "true"
click at [530, 465] on button "Next" at bounding box center [545, 480] width 152 height 37
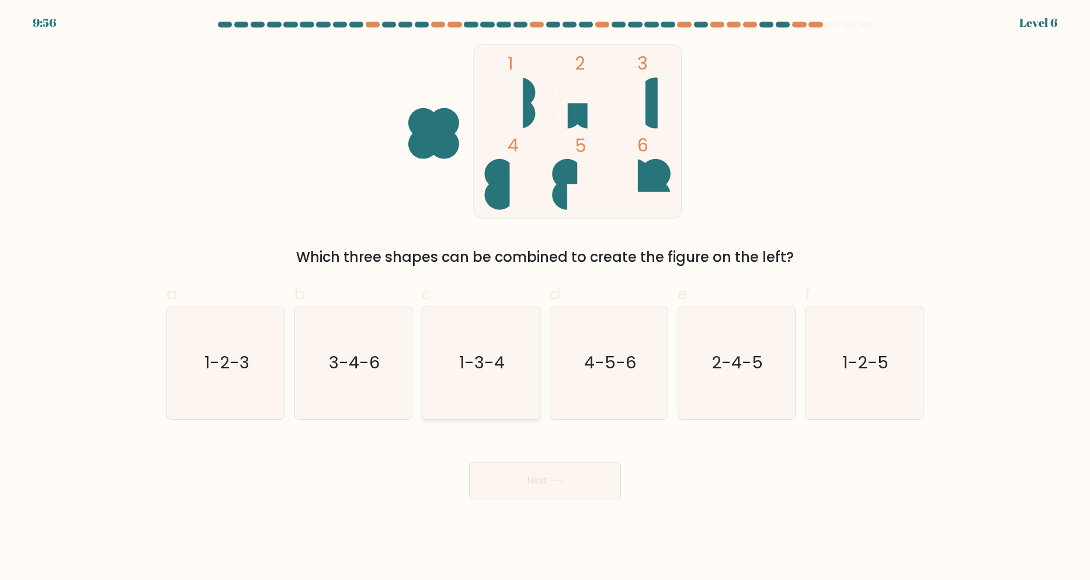
click at [465, 360] on text "1-3-4" at bounding box center [483, 362] width 46 height 23
click at [545, 297] on input "c. 1-3-4" at bounding box center [545, 294] width 1 height 8
radio input "true"
click at [554, 487] on button "Next" at bounding box center [545, 480] width 152 height 37
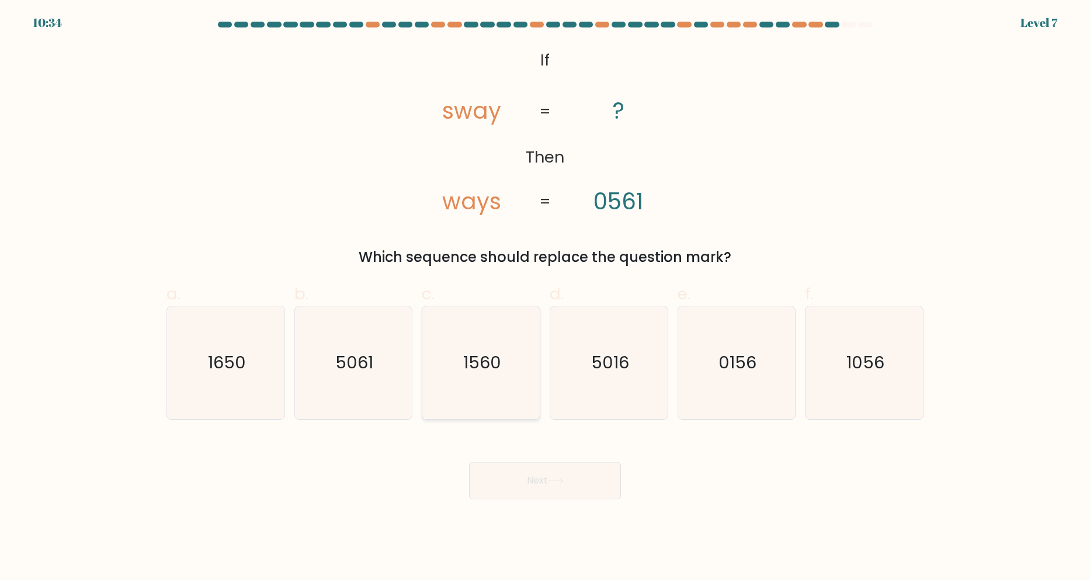
click at [461, 376] on icon "1560" at bounding box center [481, 362] width 113 height 113
click at [545, 297] on input "c. 1560" at bounding box center [545, 294] width 1 height 8
radio input "true"
click at [573, 473] on button "Next" at bounding box center [545, 480] width 152 height 37
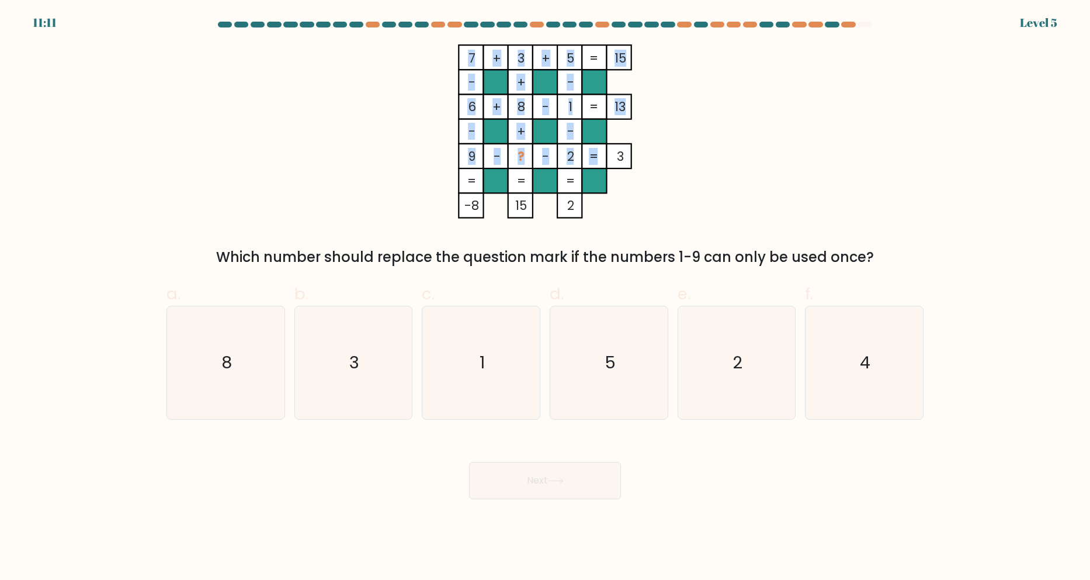
click at [623, 157] on tspan "3" at bounding box center [620, 156] width 7 height 17
click at [602, 175] on rect at bounding box center [594, 180] width 25 height 25
click at [934, 352] on form at bounding box center [545, 260] width 1090 height 477
click at [873, 353] on icon "4" at bounding box center [864, 362] width 113 height 113
click at [546, 297] on input "f. 4" at bounding box center [545, 294] width 1 height 8
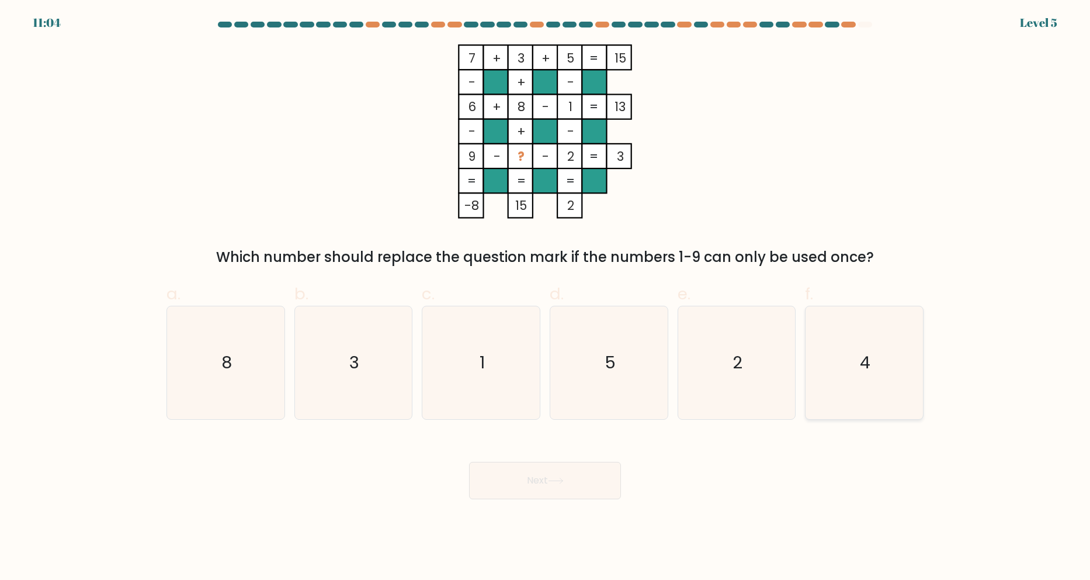
radio input "true"
click at [552, 483] on icon at bounding box center [556, 480] width 16 height 6
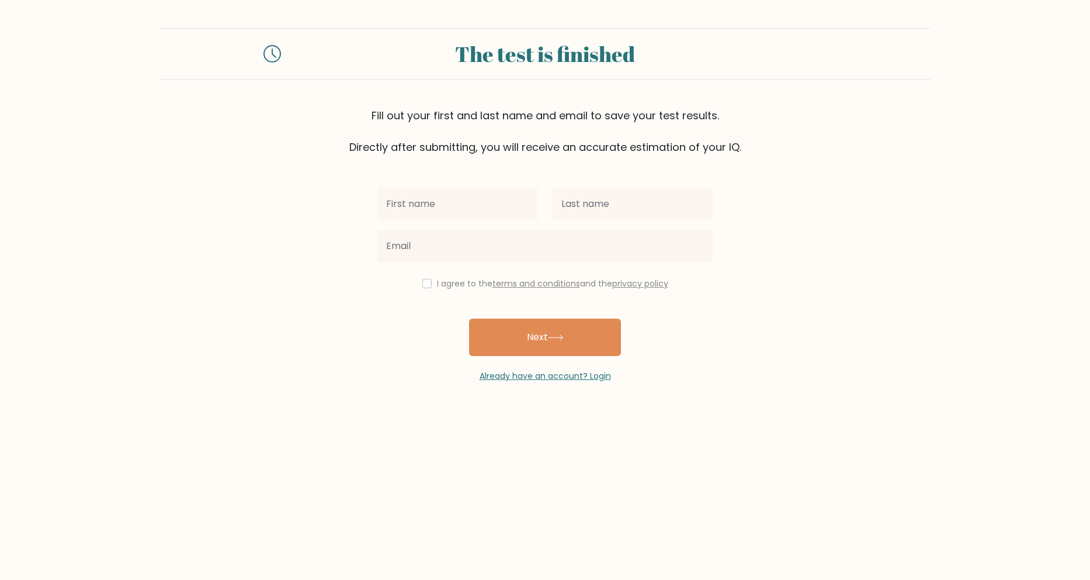
click at [301, 339] on form "The test is finished Fill out your first and last name and email to save your t…" at bounding box center [545, 205] width 1090 height 354
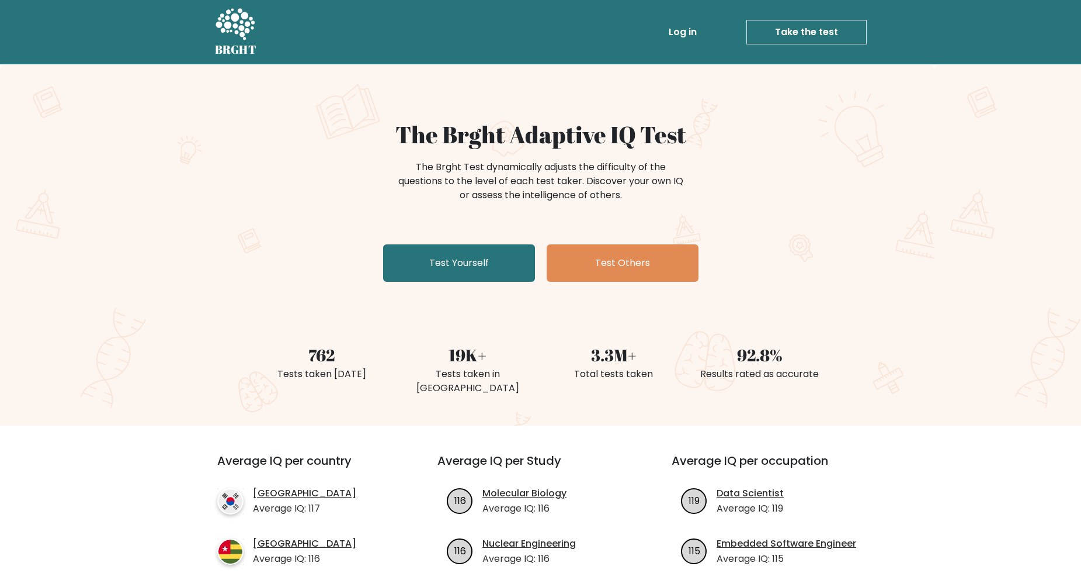
click at [500, 283] on div "The Brght Adaptive IQ Test The Brght Test dynamically adjusts the difficulty of…" at bounding box center [541, 203] width 584 height 166
click at [498, 275] on link "Test Yourself" at bounding box center [459, 262] width 152 height 37
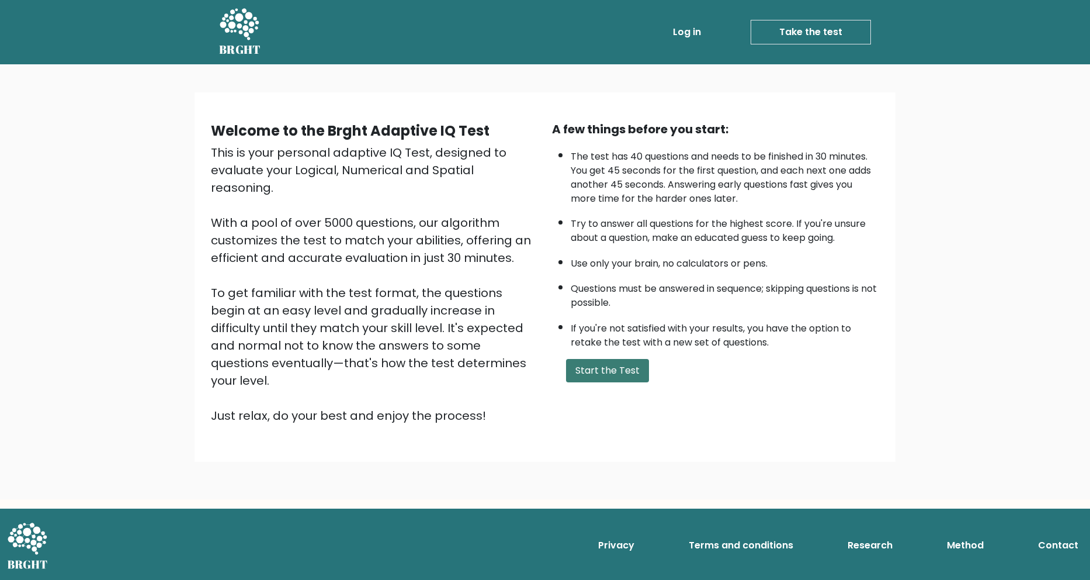
click at [587, 370] on button "Start the Test" at bounding box center [607, 370] width 83 height 23
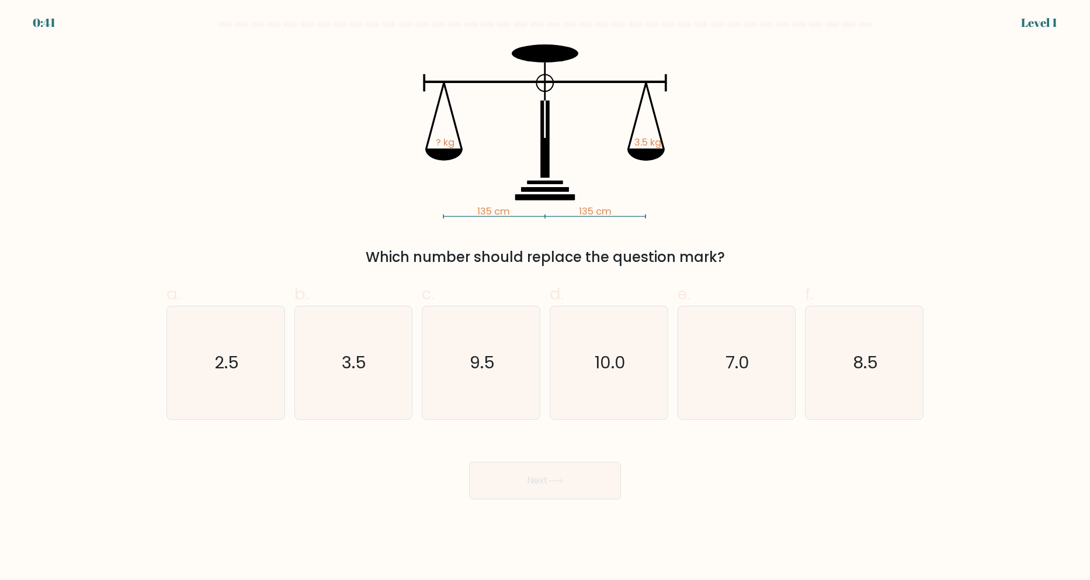
click at [382, 303] on label "b. 3.5" at bounding box center [353, 351] width 119 height 138
click at [545, 297] on input "b. 3.5" at bounding box center [545, 294] width 1 height 8
radio input "true"
click at [533, 490] on button "Next" at bounding box center [545, 480] width 152 height 37
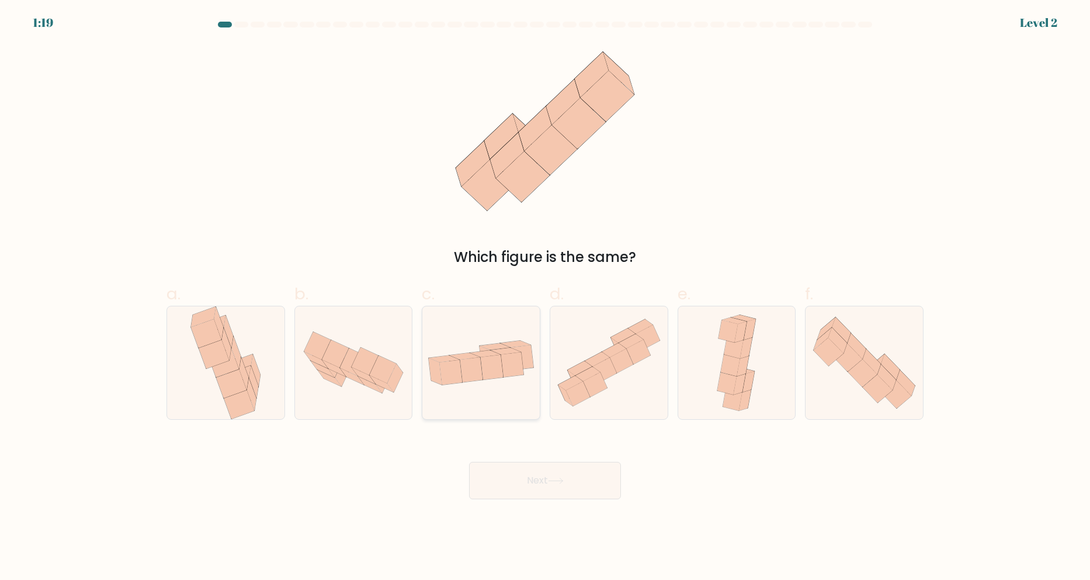
click at [476, 376] on icon at bounding box center [471, 369] width 23 height 25
click at [545, 297] on input "c." at bounding box center [545, 294] width 1 height 8
radio input "true"
click at [531, 479] on button "Next" at bounding box center [545, 480] width 152 height 37
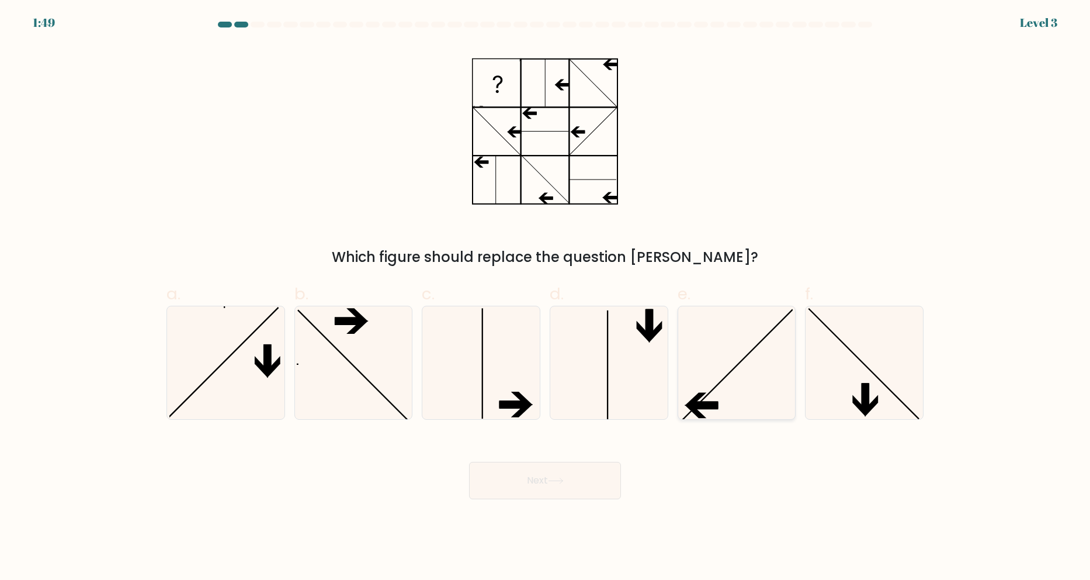
click at [726, 355] on icon at bounding box center [736, 362] width 113 height 113
click at [546, 297] on input "e." at bounding box center [545, 294] width 1 height 8
radio input "true"
click at [571, 477] on button "Next" at bounding box center [545, 480] width 152 height 37
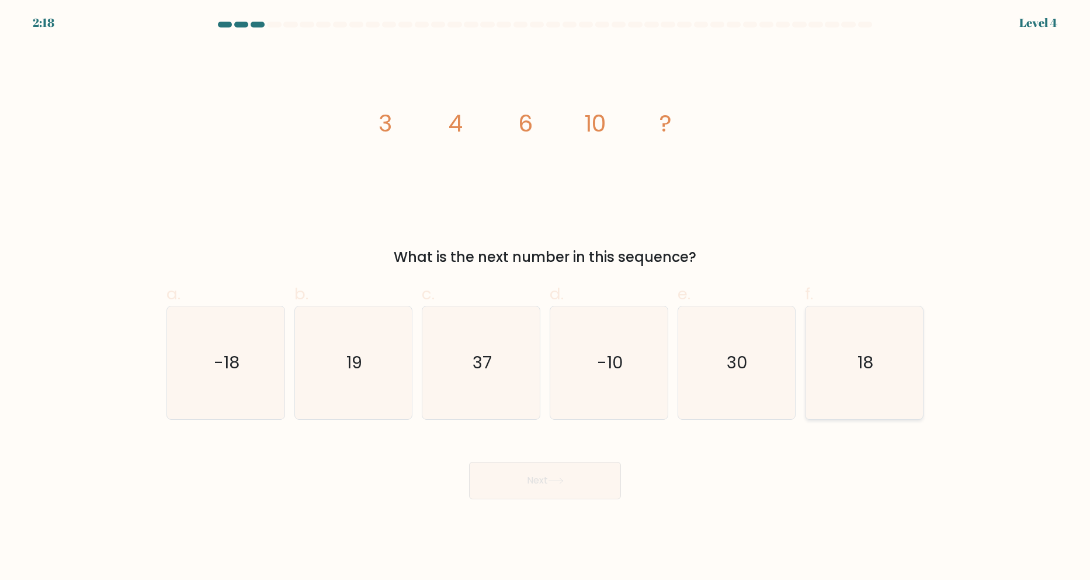
click at [844, 394] on icon "18" at bounding box center [864, 362] width 113 height 113
click at [546, 297] on input "f. 18" at bounding box center [545, 294] width 1 height 8
radio input "true"
click at [599, 473] on button "Next" at bounding box center [545, 480] width 152 height 37
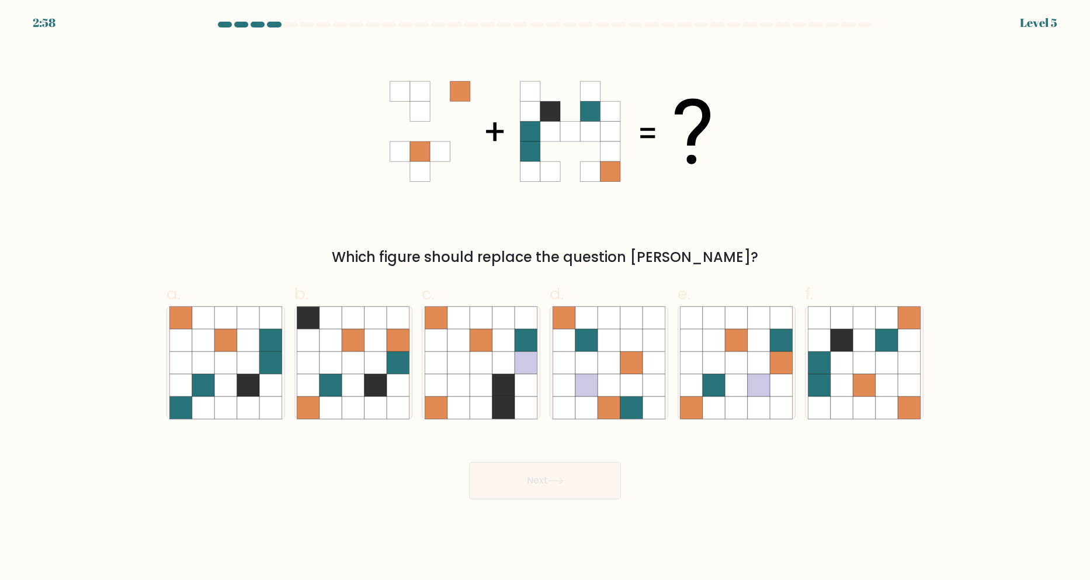
click at [65, 109] on form at bounding box center [545, 260] width 1090 height 477
click at [853, 382] on icon at bounding box center [842, 385] width 22 height 22
click at [546, 297] on input "f." at bounding box center [545, 294] width 1 height 8
radio input "true"
click at [578, 474] on button "Next" at bounding box center [545, 480] width 152 height 37
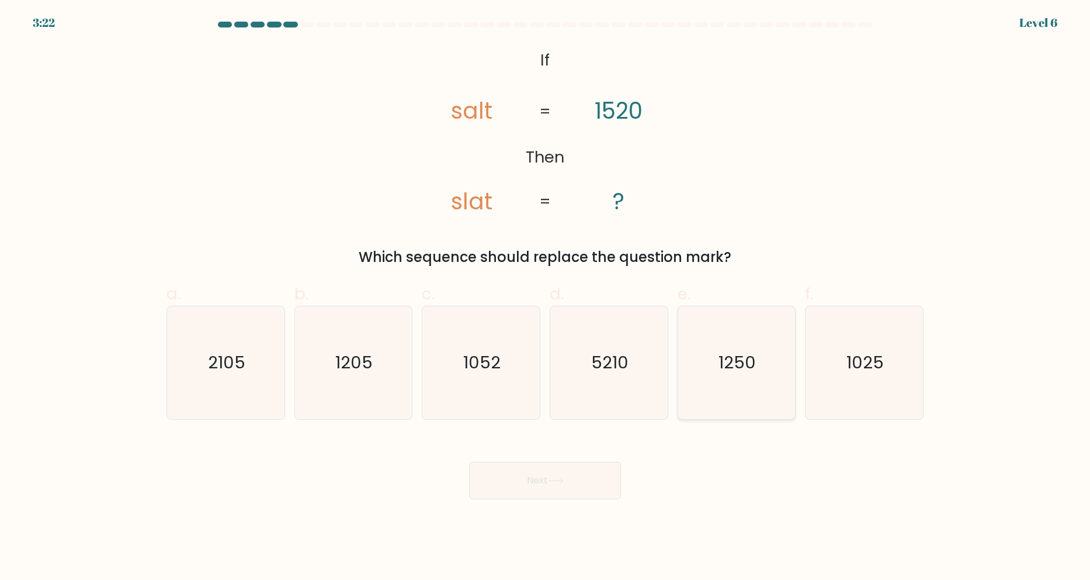
click at [747, 372] on text "1250" at bounding box center [737, 362] width 37 height 23
click at [546, 297] on input "e. 1250" at bounding box center [545, 294] width 1 height 8
radio input "true"
click at [516, 477] on button "Next" at bounding box center [545, 480] width 152 height 37
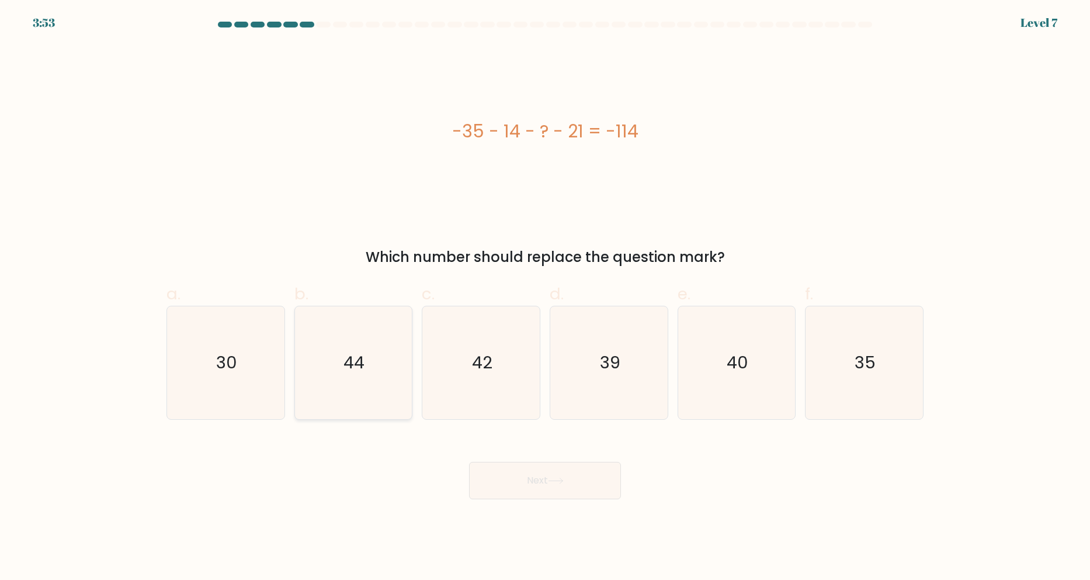
click at [318, 382] on icon "44" at bounding box center [353, 362] width 113 height 113
click at [545, 297] on input "b. 44" at bounding box center [545, 294] width 1 height 8
radio input "true"
click at [555, 476] on button "Next" at bounding box center [545, 480] width 152 height 37
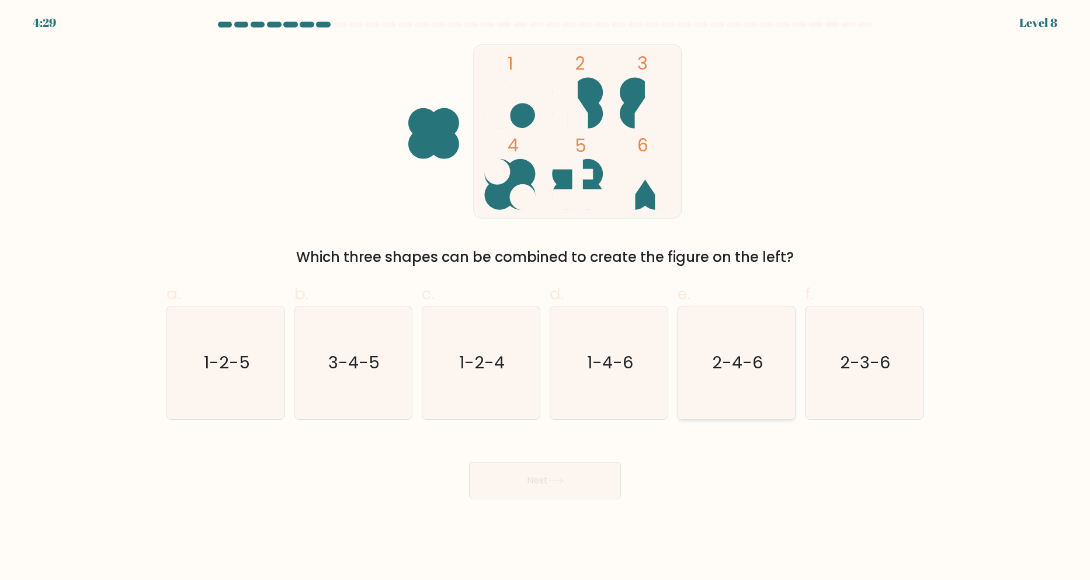
click at [733, 371] on text "2-4-6" at bounding box center [737, 362] width 51 height 23
click at [546, 297] on input "e. 2-4-6" at bounding box center [545, 294] width 1 height 8
radio input "true"
click at [969, 363] on form at bounding box center [545, 260] width 1090 height 477
click at [875, 358] on text "2-3-6" at bounding box center [866, 362] width 50 height 23
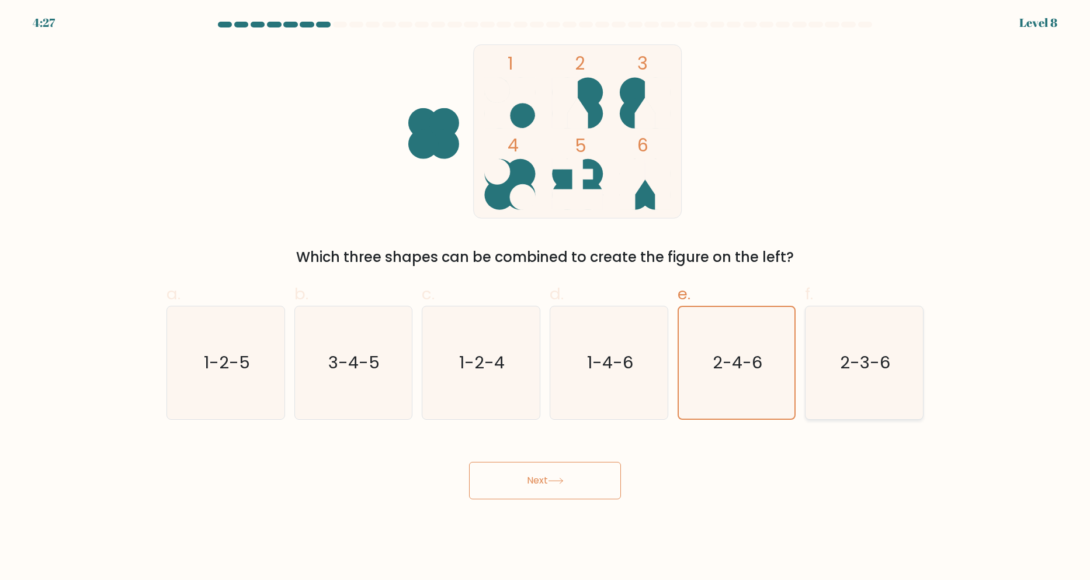
click at [546, 297] on input "f. 2-3-6" at bounding box center [545, 294] width 1 height 8
radio input "true"
click at [518, 477] on button "Next" at bounding box center [545, 480] width 152 height 37
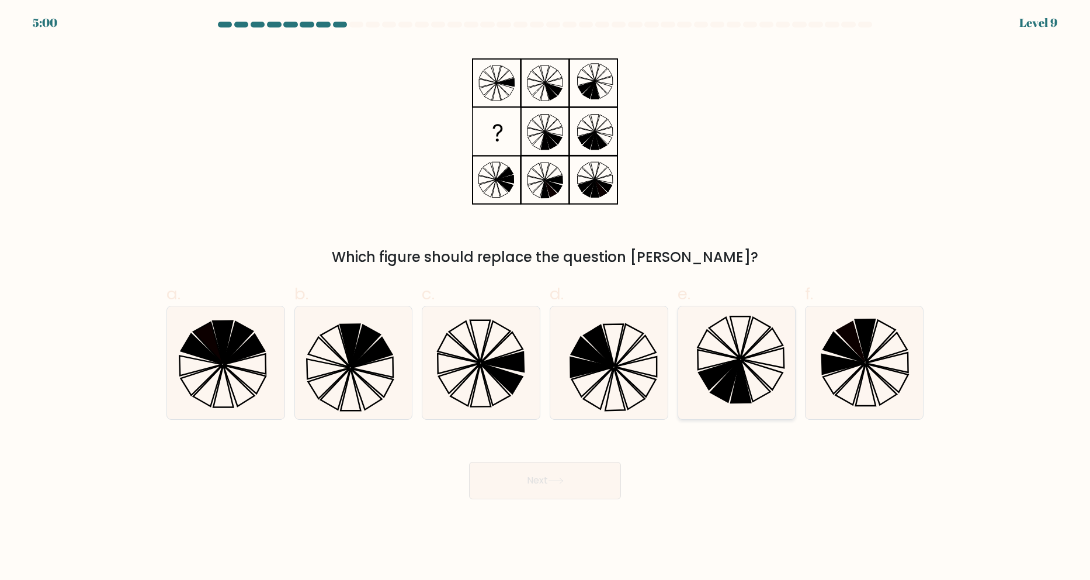
click at [722, 403] on icon at bounding box center [736, 362] width 113 height 113
click at [546, 297] on input "e." at bounding box center [545, 294] width 1 height 8
radio input "true"
click at [559, 477] on icon at bounding box center [556, 480] width 16 height 6
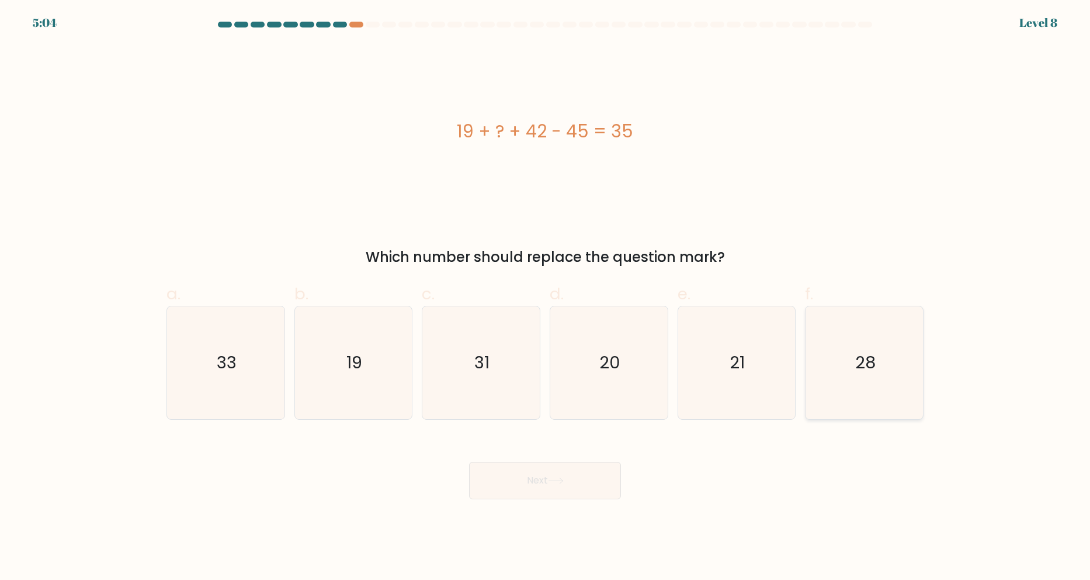
click at [869, 339] on icon "28" at bounding box center [864, 362] width 113 height 113
click at [546, 297] on input "f. 28" at bounding box center [545, 294] width 1 height 8
radio input "true"
click at [337, 388] on icon "19" at bounding box center [353, 362] width 113 height 113
click at [545, 297] on input "b. 19" at bounding box center [545, 294] width 1 height 8
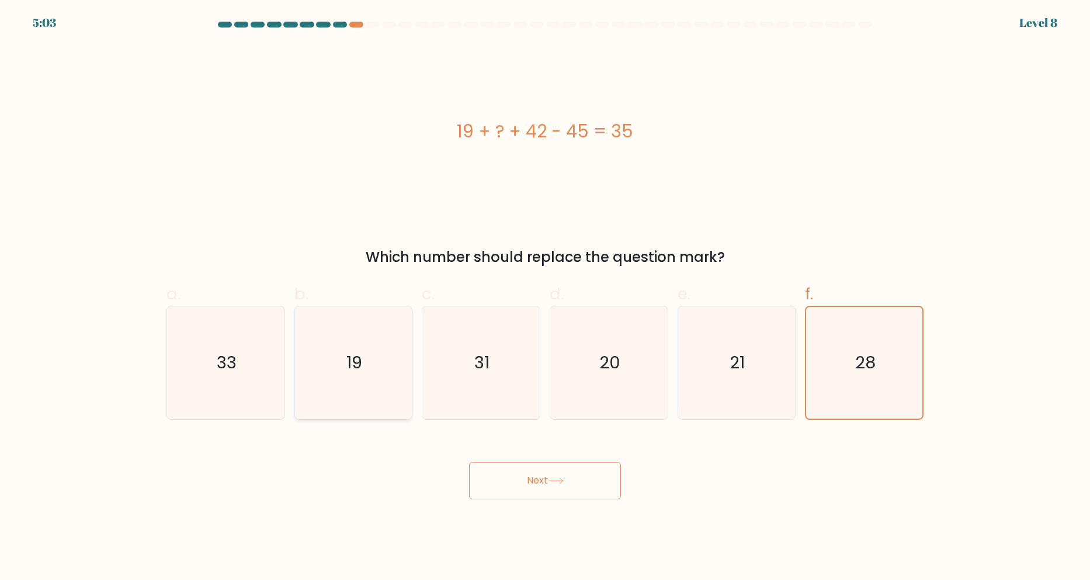
radio input "true"
click at [859, 366] on text "28" at bounding box center [865, 362] width 20 height 23
click at [546, 297] on input "f. 28" at bounding box center [545, 294] width 1 height 8
radio input "true"
click at [366, 394] on icon "19" at bounding box center [353, 362] width 113 height 113
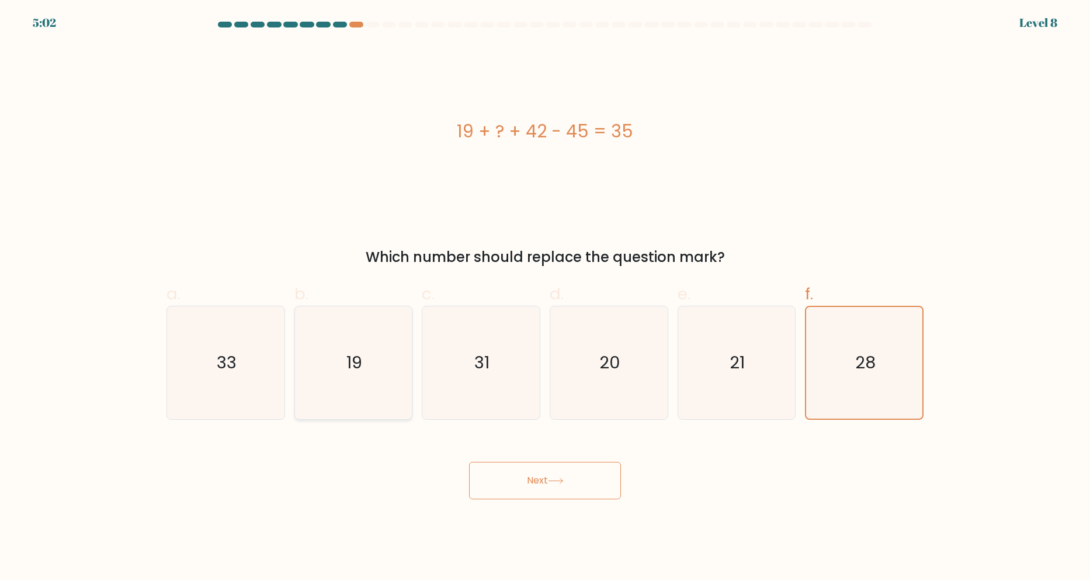
click at [545, 297] on input "b. 19" at bounding box center [545, 294] width 1 height 8
radio input "true"
click at [494, 467] on button "Next" at bounding box center [545, 480] width 152 height 37
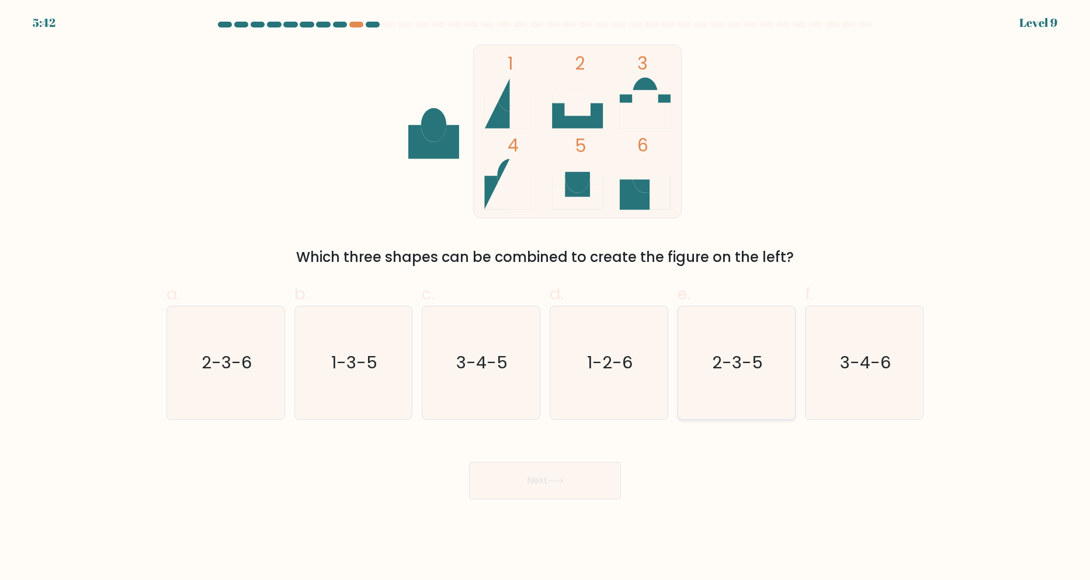
click at [731, 367] on text "2-3-5" at bounding box center [737, 362] width 51 height 23
click at [546, 297] on input "e. 2-3-5" at bounding box center [545, 294] width 1 height 8
radio input "true"
click at [517, 468] on button "Next" at bounding box center [545, 480] width 152 height 37
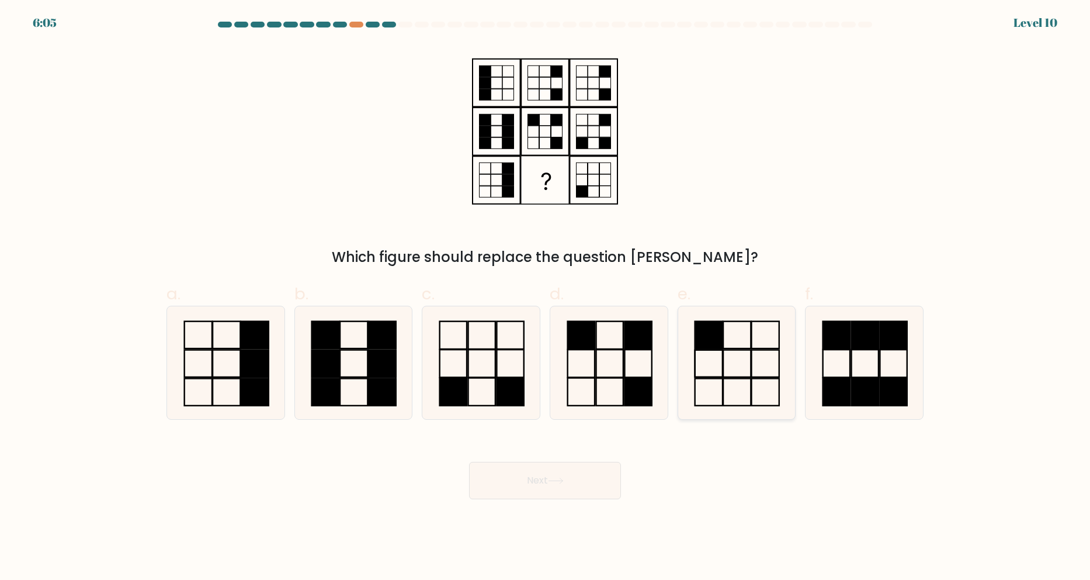
click at [729, 338] on icon at bounding box center [736, 362] width 113 height 113
click at [546, 297] on input "e." at bounding box center [545, 294] width 1 height 8
radio input "true"
click at [564, 474] on button "Next" at bounding box center [545, 480] width 152 height 37
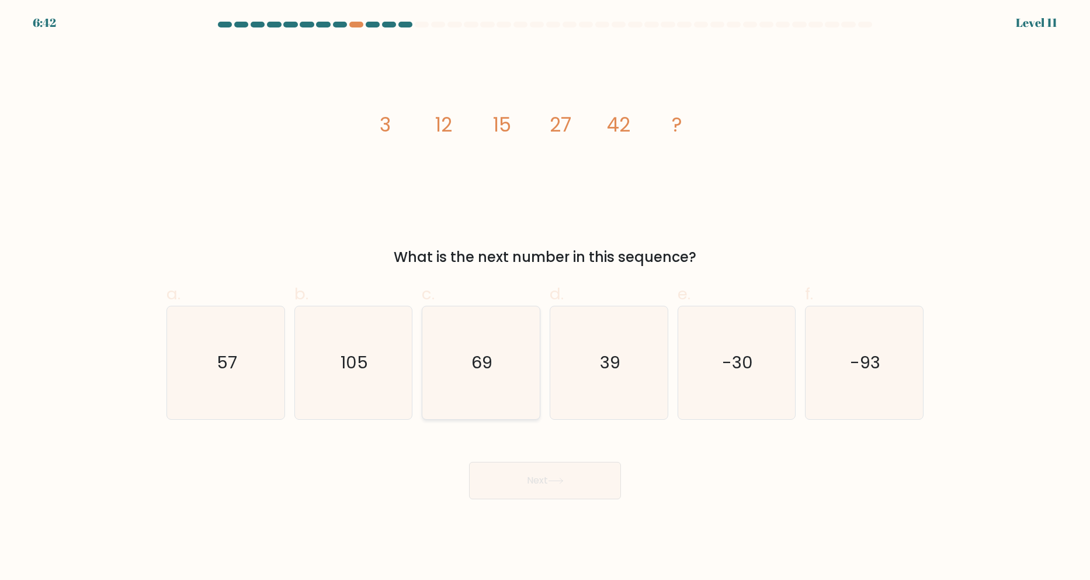
drag, startPoint x: 499, startPoint y: 346, endPoint x: 514, endPoint y: 417, distance: 72.8
click at [499, 345] on icon "69" at bounding box center [481, 362] width 113 height 113
click at [545, 297] on input "c. 69" at bounding box center [545, 294] width 1 height 8
radio input "true"
click at [521, 464] on button "Next" at bounding box center [545, 480] width 152 height 37
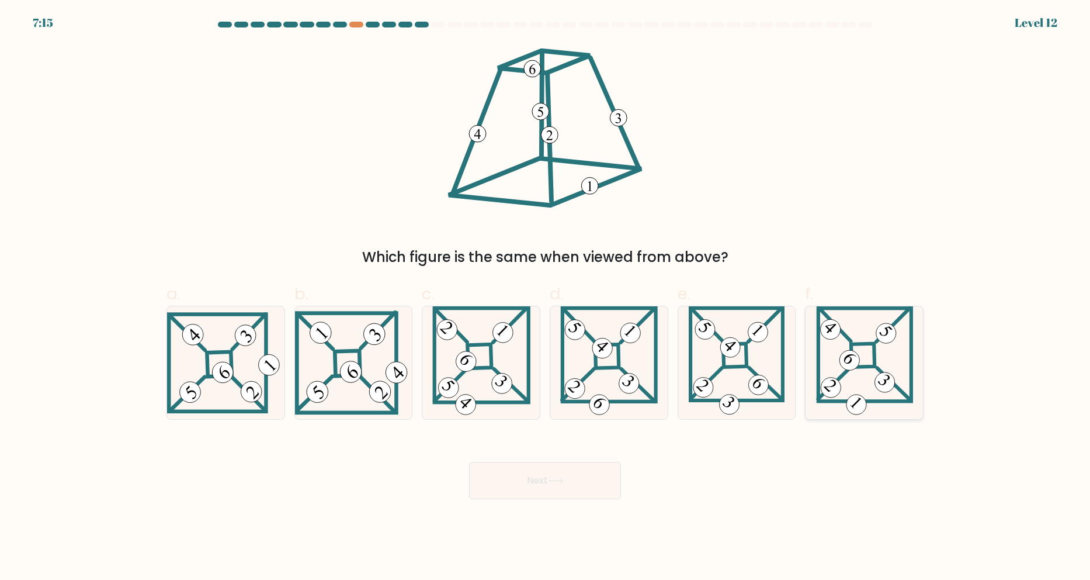
click at [859, 390] on icon at bounding box center [864, 362] width 97 height 113
click at [546, 297] on input "f." at bounding box center [545, 294] width 1 height 8
radio input "true"
click at [578, 484] on button "Next" at bounding box center [545, 480] width 152 height 37
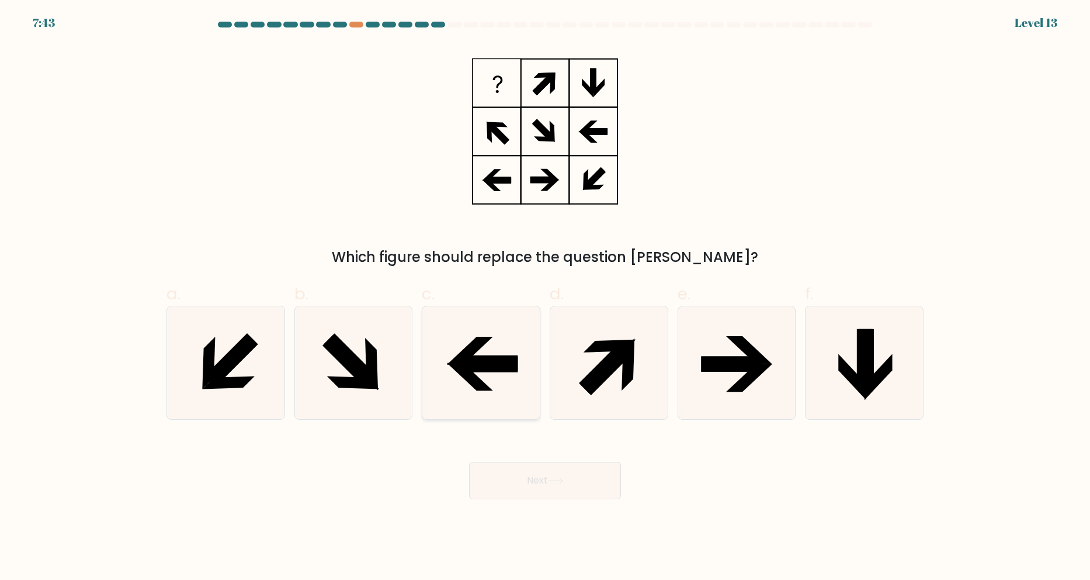
click at [501, 377] on icon at bounding box center [481, 362] width 113 height 113
click at [545, 297] on input "c." at bounding box center [545, 294] width 1 height 8
radio input "true"
click at [541, 479] on button "Next" at bounding box center [545, 480] width 152 height 37
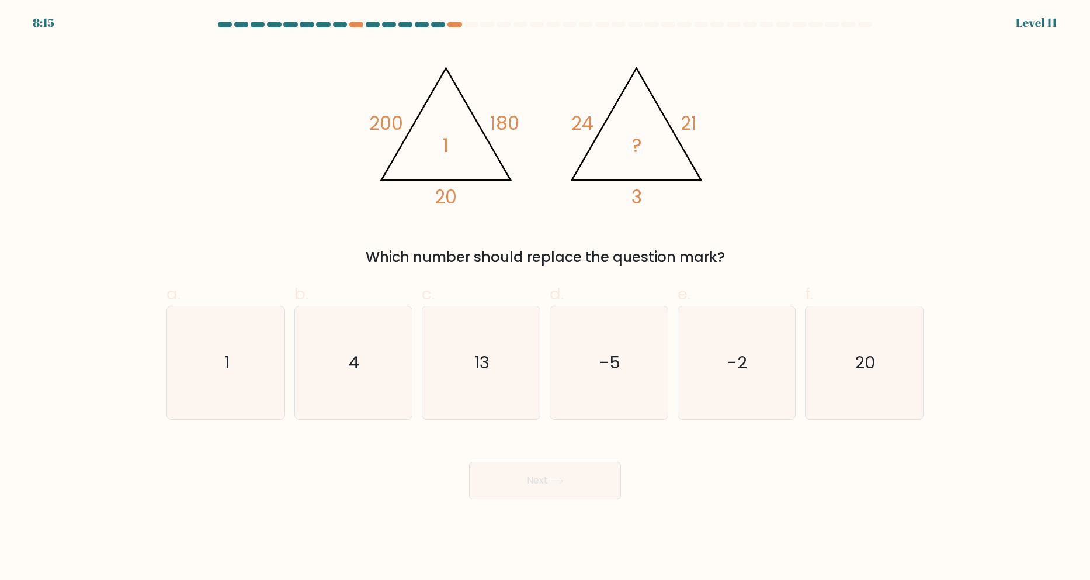
click at [234, 296] on label "a. 1" at bounding box center [226, 351] width 119 height 138
click at [545, 296] on input "a. 1" at bounding box center [545, 294] width 1 height 8
radio input "true"
click at [575, 488] on button "Next" at bounding box center [545, 480] width 152 height 37
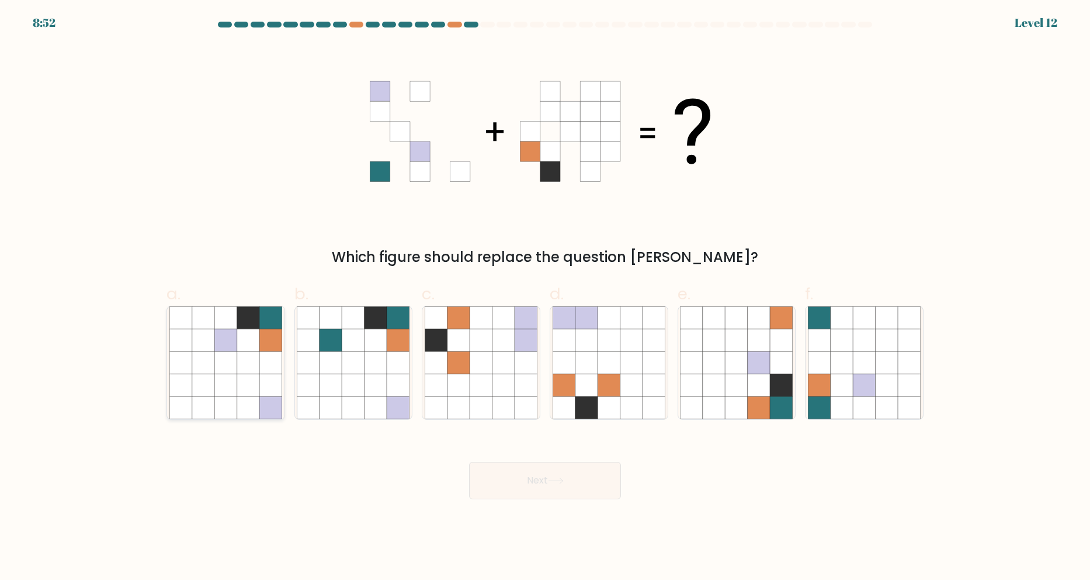
click at [261, 354] on icon at bounding box center [270, 362] width 22 height 22
click at [545, 297] on input "a." at bounding box center [545, 294] width 1 height 8
radio input "true"
click at [550, 479] on button "Next" at bounding box center [545, 480] width 152 height 37
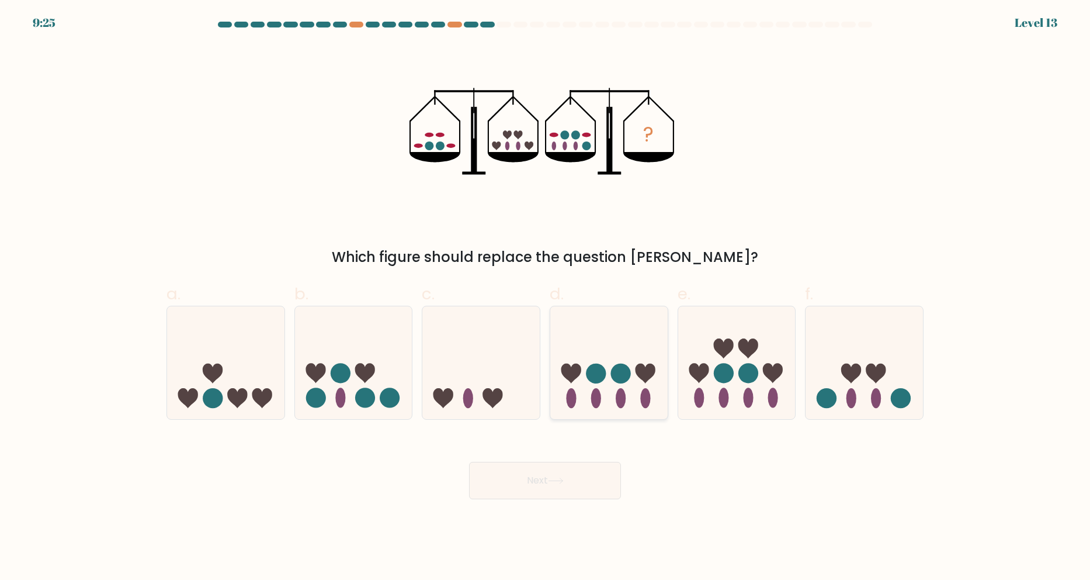
click at [626, 376] on circle at bounding box center [621, 373] width 20 height 20
click at [546, 297] on input "d." at bounding box center [545, 294] width 1 height 8
radio input "true"
click at [565, 474] on button "Next" at bounding box center [545, 480] width 152 height 37
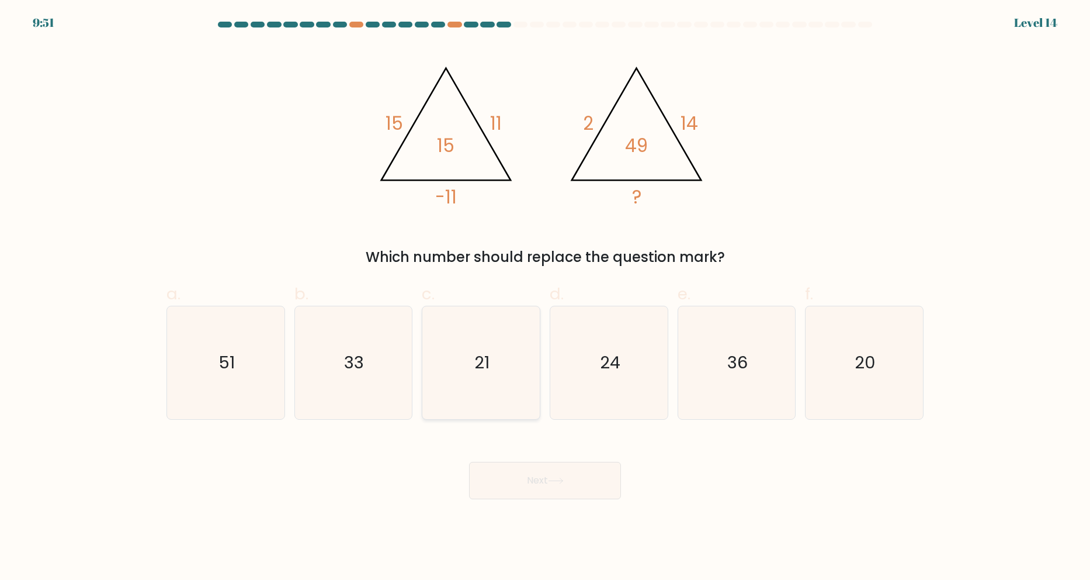
click at [484, 335] on icon "21" at bounding box center [481, 362] width 113 height 113
click at [545, 297] on input "c. 21" at bounding box center [545, 294] width 1 height 8
radio input "true"
click at [579, 479] on button "Next" at bounding box center [545, 480] width 152 height 37
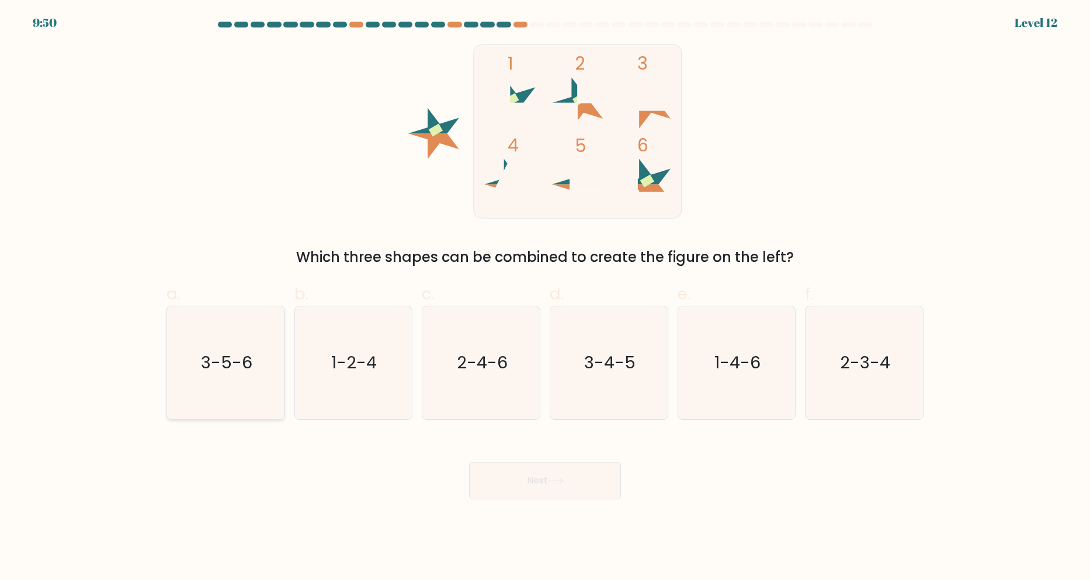
click at [279, 338] on icon "3-5-6" at bounding box center [225, 362] width 113 height 113
click at [545, 297] on input "a. 3-5-6" at bounding box center [545, 294] width 1 height 8
radio input "true"
click at [525, 473] on button "Next" at bounding box center [545, 480] width 152 height 37
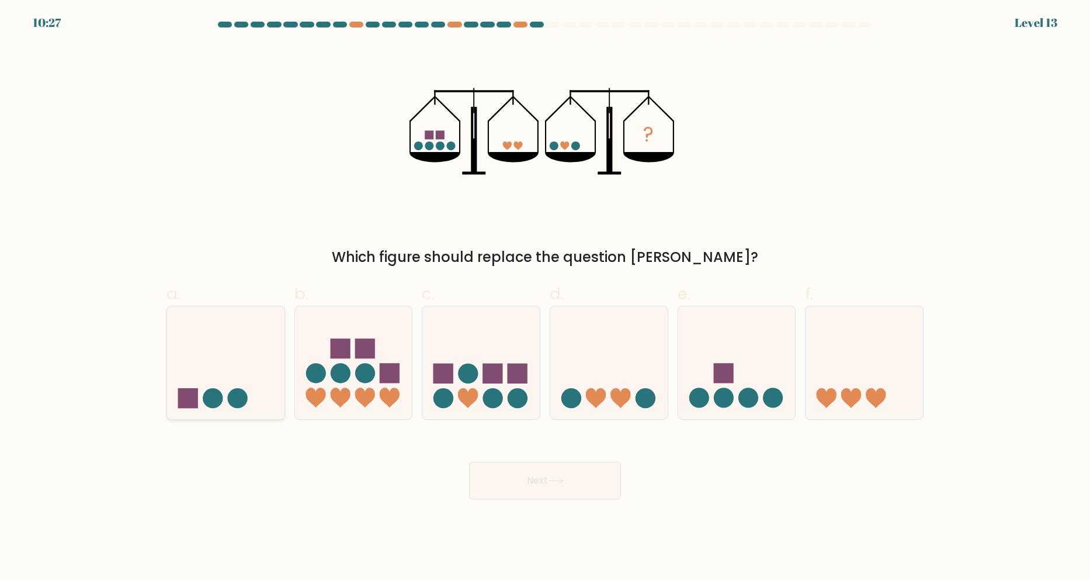
click at [237, 393] on circle at bounding box center [237, 398] width 20 height 20
click at [545, 297] on input "a." at bounding box center [545, 294] width 1 height 8
radio input "true"
click at [554, 483] on icon at bounding box center [556, 480] width 16 height 6
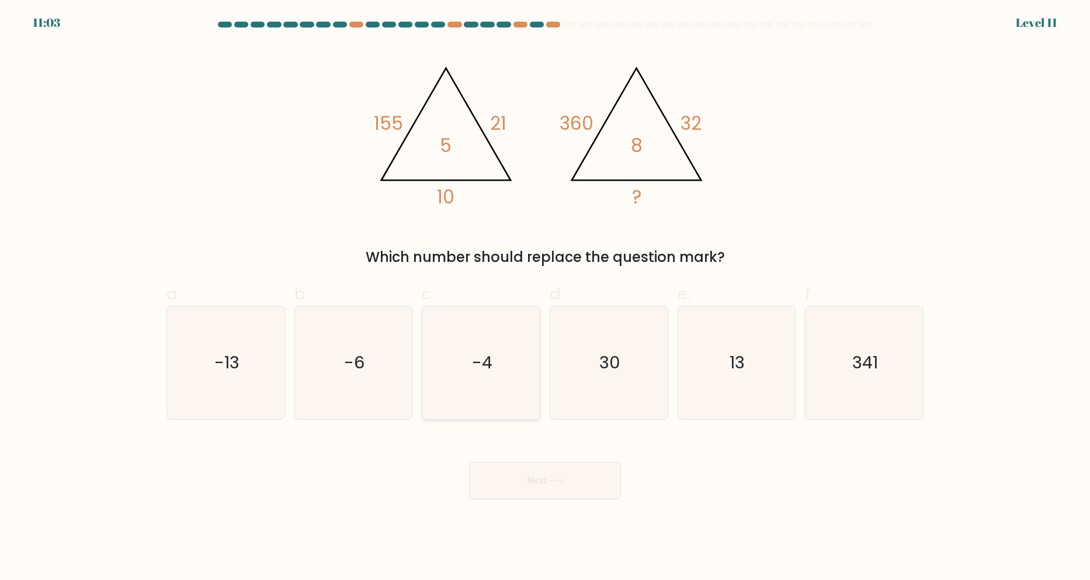
click at [472, 321] on icon "-4" at bounding box center [481, 362] width 113 height 113
click at [545, 297] on input "c. -4" at bounding box center [545, 294] width 1 height 8
radio input "true"
click at [529, 481] on button "Next" at bounding box center [545, 480] width 152 height 37
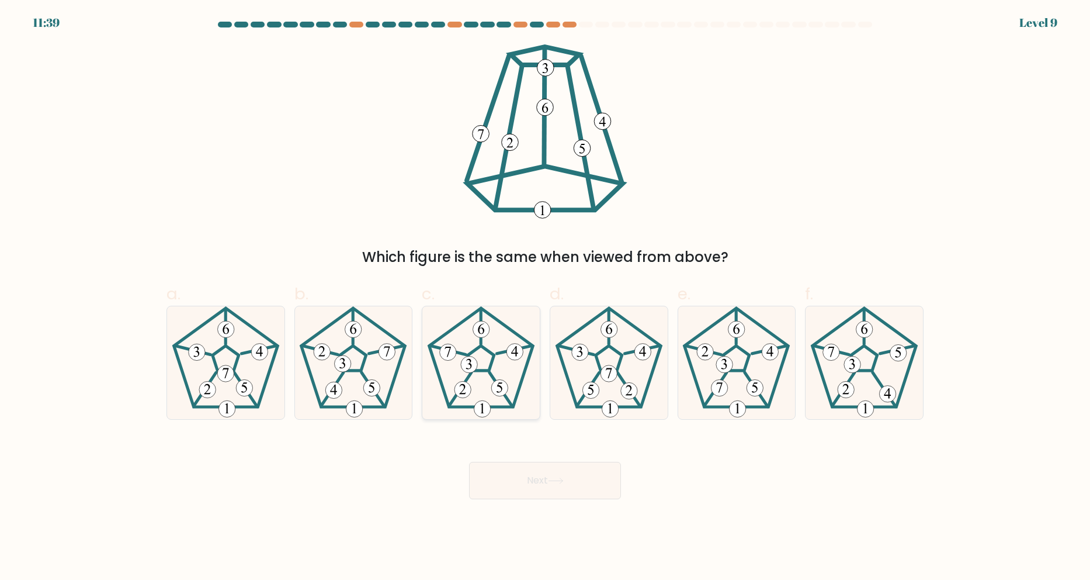
click at [471, 365] on icon at bounding box center [469, 364] width 6 height 11
click at [545, 297] on input "c." at bounding box center [545, 294] width 1 height 8
radio input "true"
click at [525, 478] on button "Next" at bounding box center [545, 480] width 152 height 37
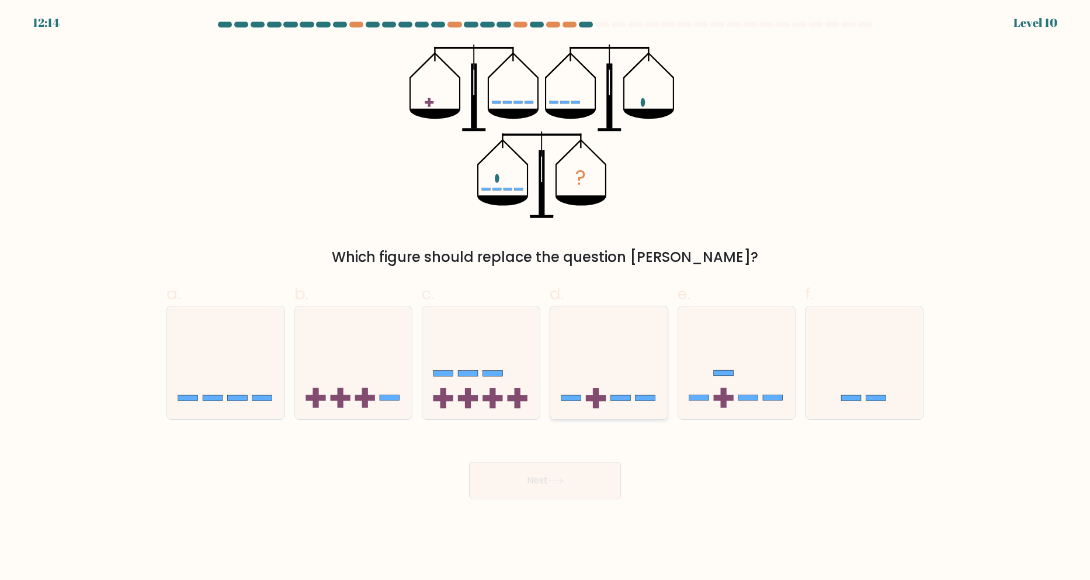
click at [584, 341] on icon at bounding box center [608, 362] width 117 height 97
click at [546, 297] on input "d." at bounding box center [545, 294] width 1 height 8
radio input "true"
click at [566, 473] on button "Next" at bounding box center [545, 480] width 152 height 37
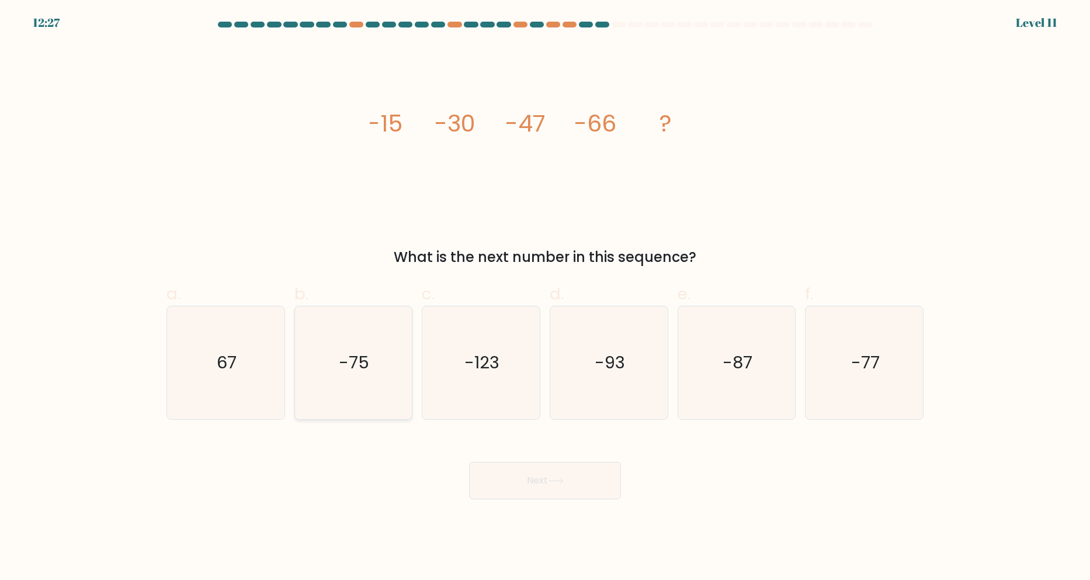
click at [367, 344] on icon "-75" at bounding box center [353, 362] width 113 height 113
click at [545, 297] on input "b. -75" at bounding box center [545, 294] width 1 height 8
radio input "true"
click at [588, 476] on button "Next" at bounding box center [545, 480] width 152 height 37
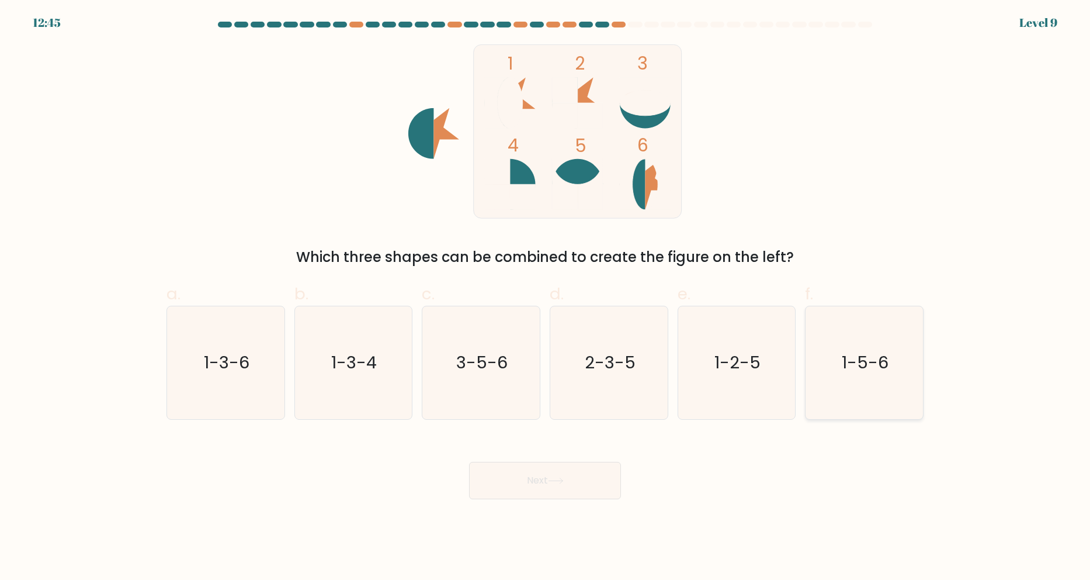
click at [857, 405] on icon "1-5-6" at bounding box center [864, 362] width 113 height 113
click at [546, 297] on input "f. 1-5-6" at bounding box center [545, 294] width 1 height 8
radio input "true"
click at [567, 470] on button "Next" at bounding box center [545, 480] width 152 height 37
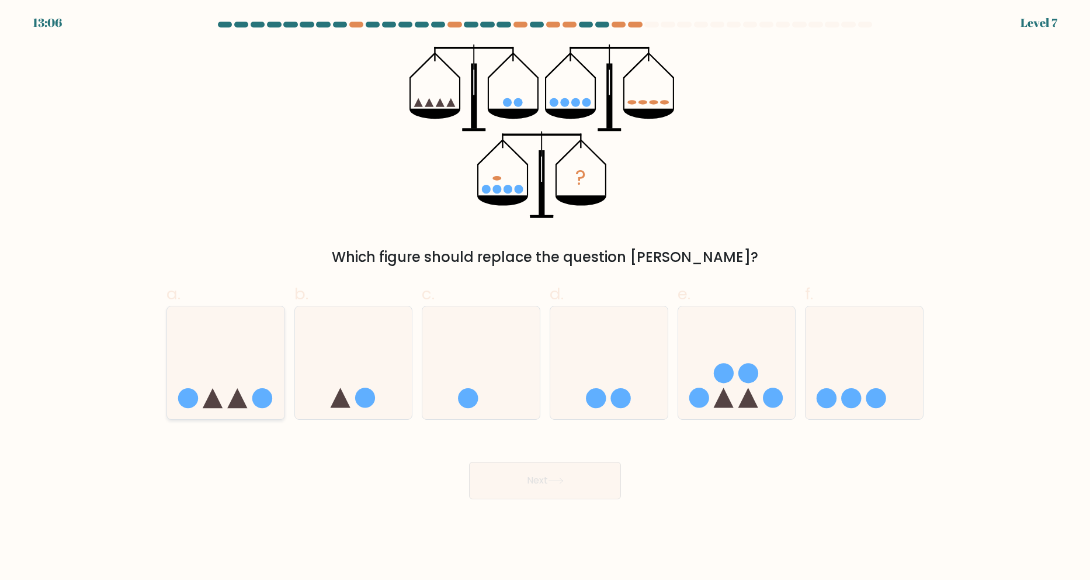
click at [212, 391] on icon at bounding box center [213, 398] width 20 height 20
click at [545, 297] on input "a." at bounding box center [545, 294] width 1 height 8
radio input "true"
click at [575, 479] on button "Next" at bounding box center [545, 480] width 152 height 37
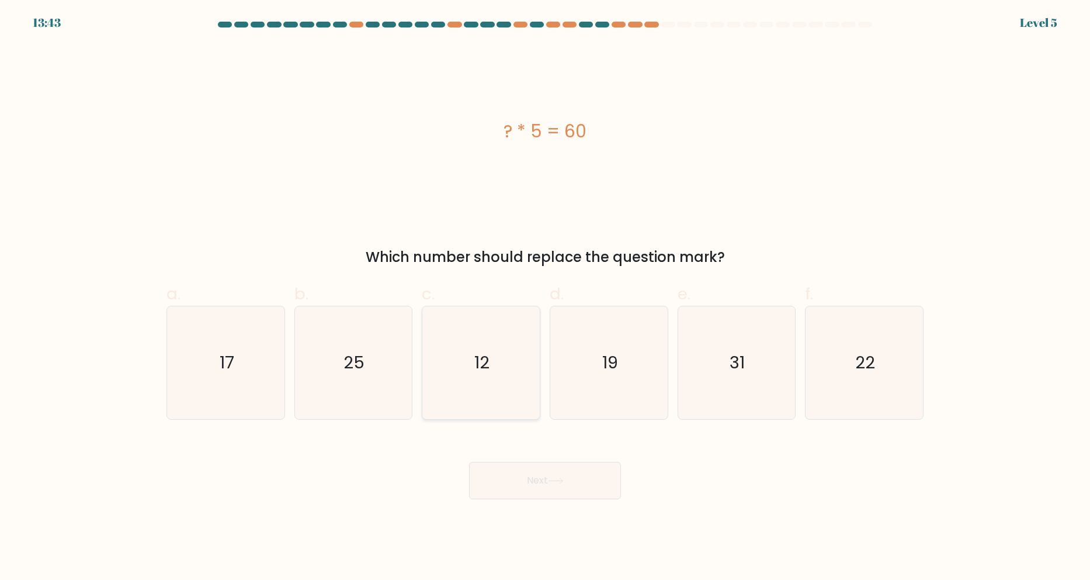
click at [516, 363] on icon "12" at bounding box center [481, 362] width 113 height 113
click at [545, 297] on input "c. 12" at bounding box center [545, 294] width 1 height 8
radio input "true"
click at [568, 471] on button "Next" at bounding box center [545, 480] width 152 height 37
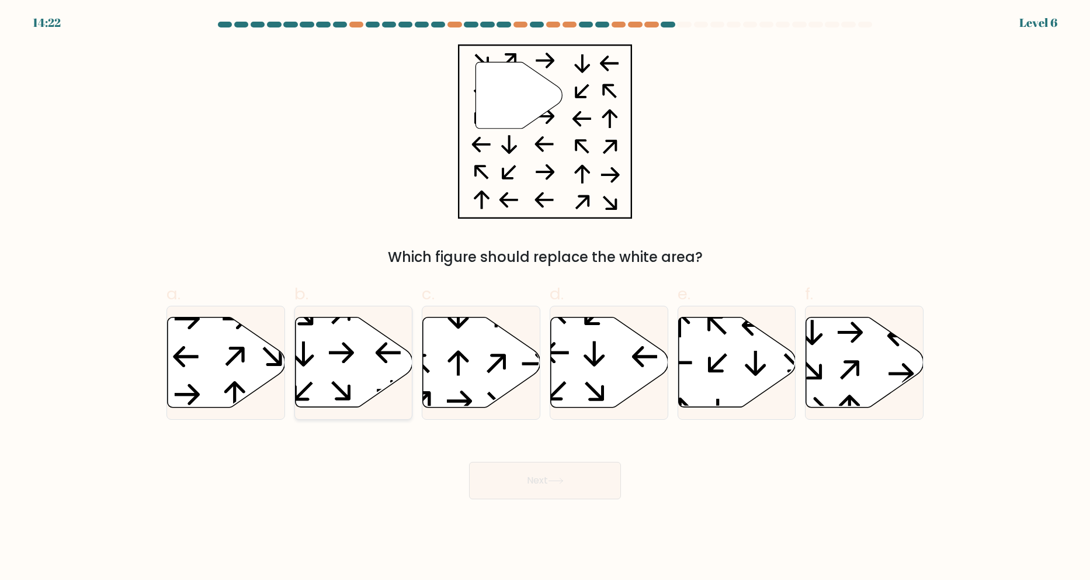
click at [403, 374] on icon at bounding box center [353, 362] width 117 height 90
click at [545, 297] on input "b." at bounding box center [545, 294] width 1 height 8
radio input "true"
click at [550, 485] on button "Next" at bounding box center [545, 480] width 152 height 37
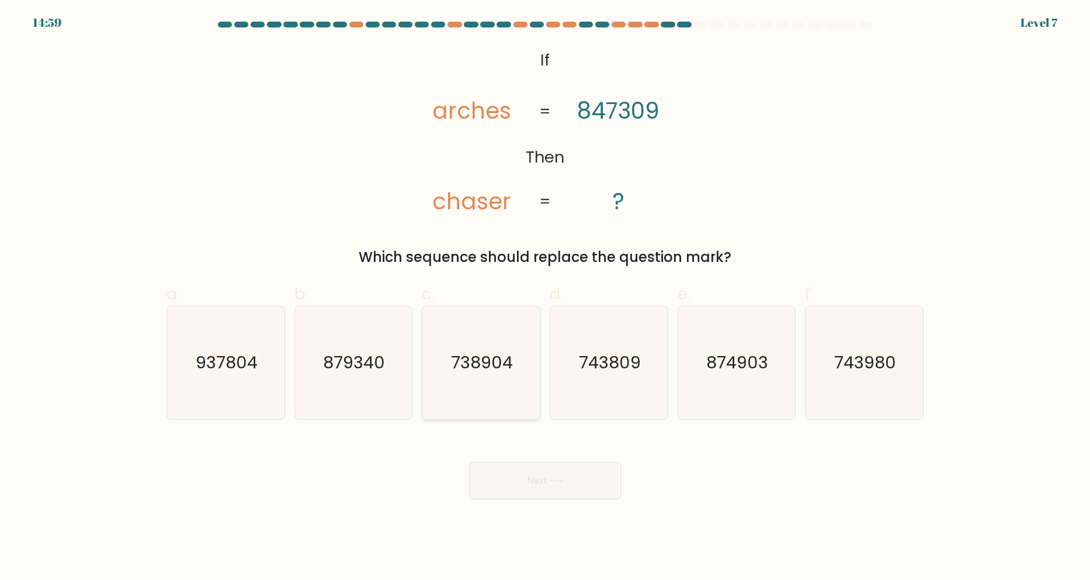
click at [484, 375] on icon "738904" at bounding box center [481, 362] width 113 height 113
click at [545, 297] on input "c. 738904" at bounding box center [545, 294] width 1 height 8
radio input "true"
click at [532, 474] on button "Next" at bounding box center [545, 480] width 152 height 37
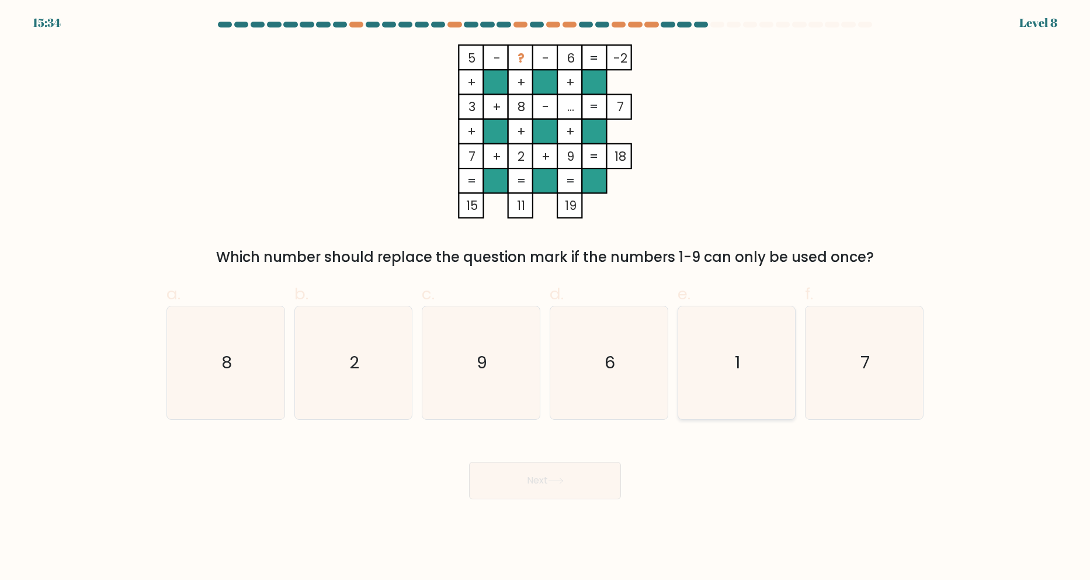
click at [756, 340] on icon "1" at bounding box center [736, 362] width 113 height 113
click at [546, 297] on input "e. 1" at bounding box center [545, 294] width 1 height 8
radio input "true"
click at [545, 474] on button "Next" at bounding box center [545, 480] width 152 height 37
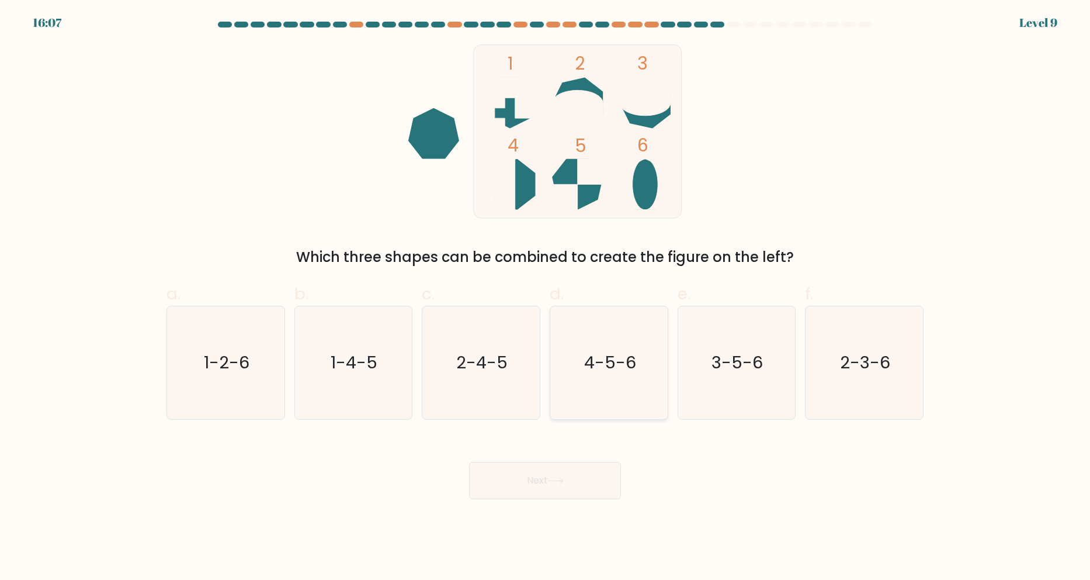
click at [609, 362] on text "4-5-6" at bounding box center [610, 362] width 52 height 23
click at [546, 297] on input "d. 4-5-6" at bounding box center [545, 294] width 1 height 8
radio input "true"
click at [557, 482] on icon at bounding box center [556, 480] width 16 height 6
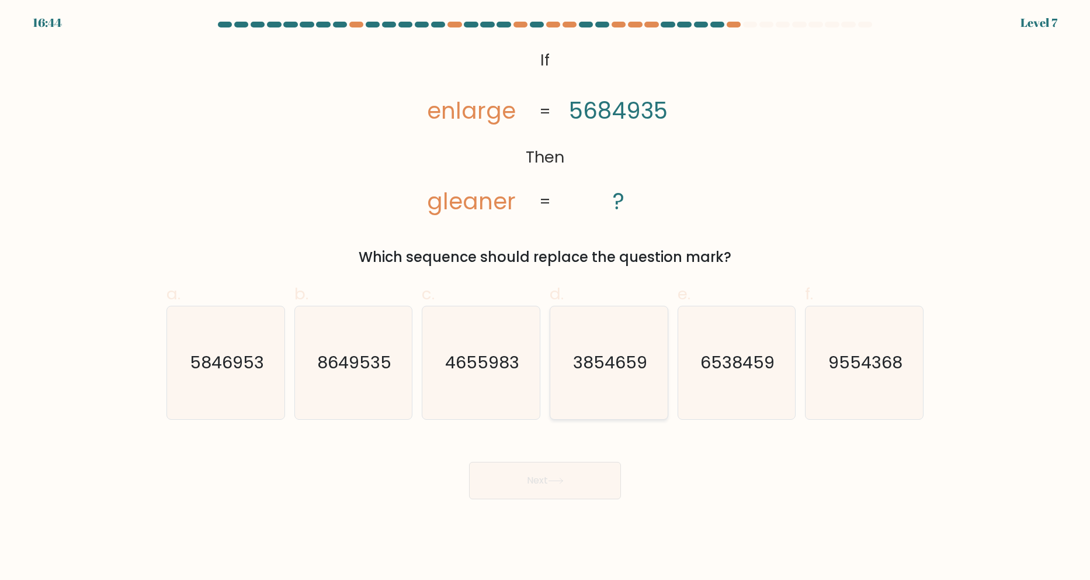
click at [623, 355] on text "3854659" at bounding box center [610, 362] width 74 height 23
click at [546, 297] on input "d. 3854659" at bounding box center [545, 294] width 1 height 8
radio input "true"
click at [589, 479] on button "Next" at bounding box center [545, 480] width 152 height 37
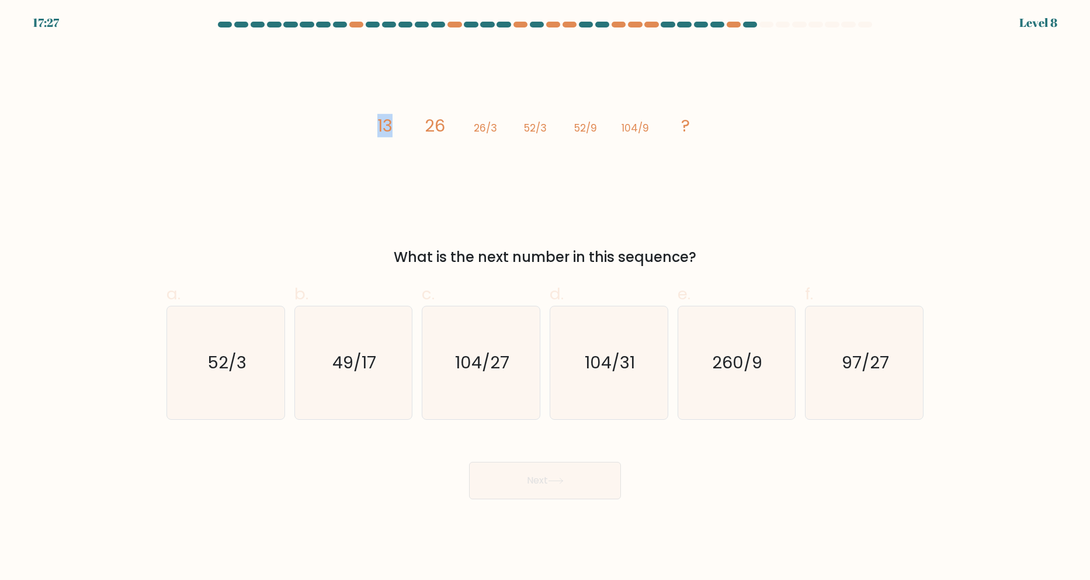
drag, startPoint x: 374, startPoint y: 123, endPoint x: 390, endPoint y: 123, distance: 15.8
click at [390, 123] on icon "image/svg+xml 13 26 26/3 52/3 52/9 104/9 ?" at bounding box center [545, 131] width 351 height 174
click at [439, 131] on tspan "26" at bounding box center [435, 125] width 20 height 23
drag, startPoint x: 430, startPoint y: 127, endPoint x: 438, endPoint y: 127, distance: 8.2
click at [438, 127] on tspan "26" at bounding box center [435, 125] width 20 height 23
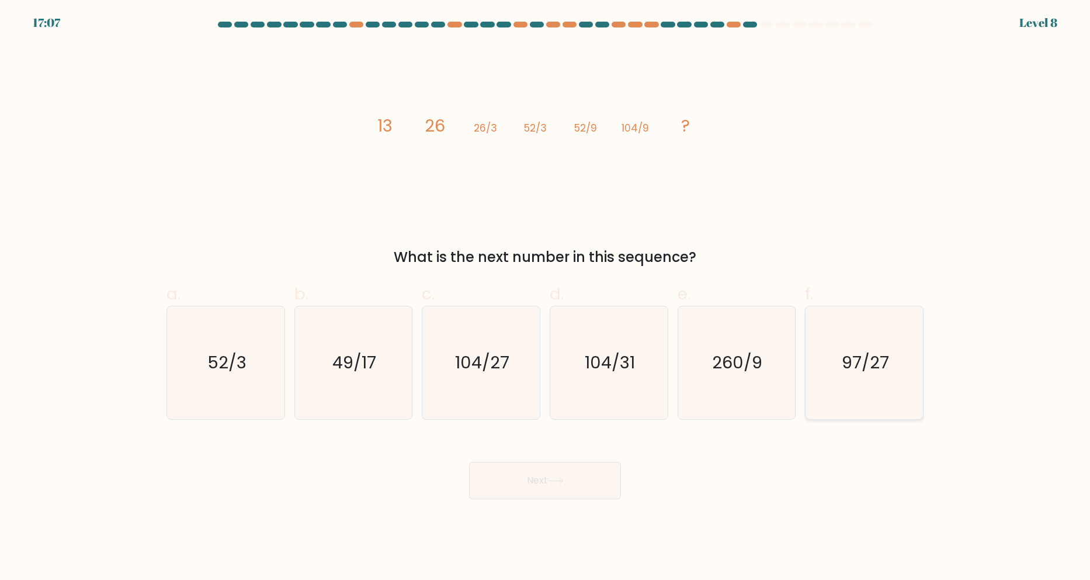
click at [909, 360] on icon "97/27" at bounding box center [864, 362] width 113 height 113
click at [546, 297] on input "f. 97/27" at bounding box center [545, 294] width 1 height 8
radio input "true"
click at [512, 380] on icon "104/27" at bounding box center [481, 362] width 113 height 113
click at [545, 297] on input "c. 104/27" at bounding box center [545, 294] width 1 height 8
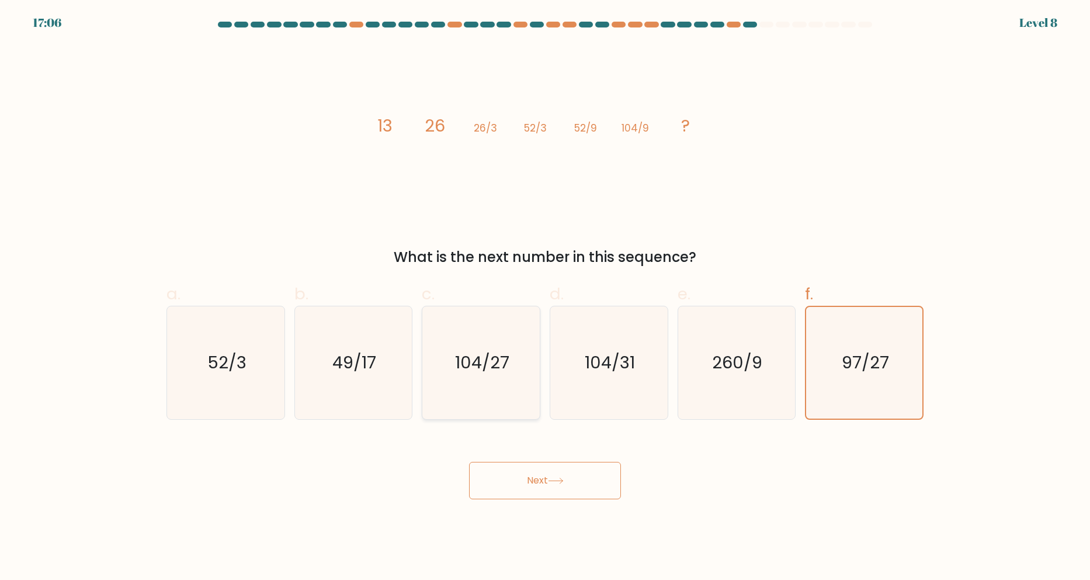
radio input "true"
click at [540, 471] on button "Next" at bounding box center [545, 480] width 152 height 37
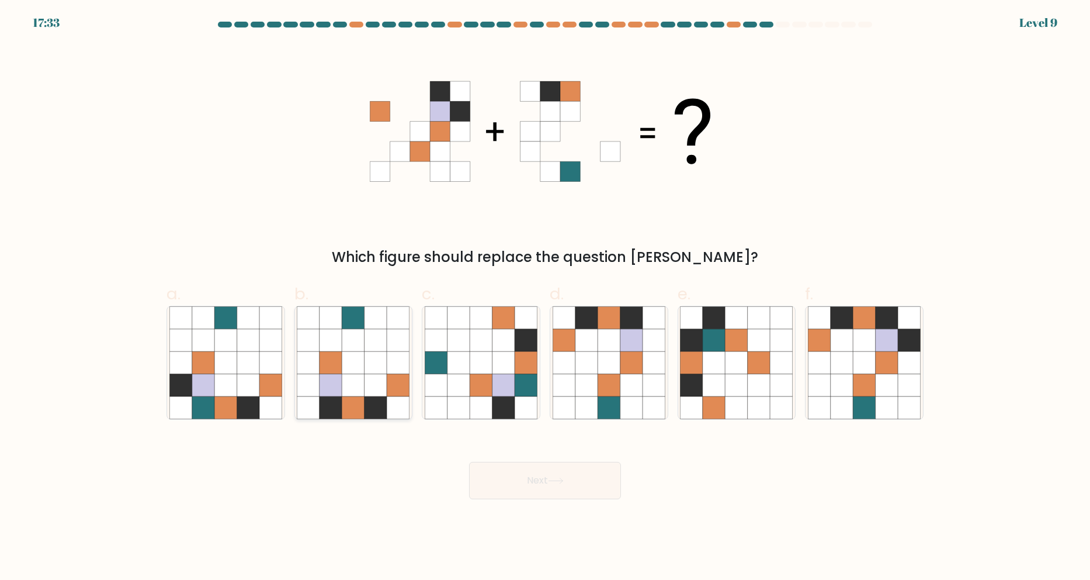
click at [358, 392] on icon at bounding box center [353, 385] width 22 height 22
click at [545, 297] on input "b." at bounding box center [545, 294] width 1 height 8
radio input "true"
click at [944, 392] on form at bounding box center [545, 260] width 1090 height 477
click at [897, 384] on icon at bounding box center [887, 385] width 22 height 22
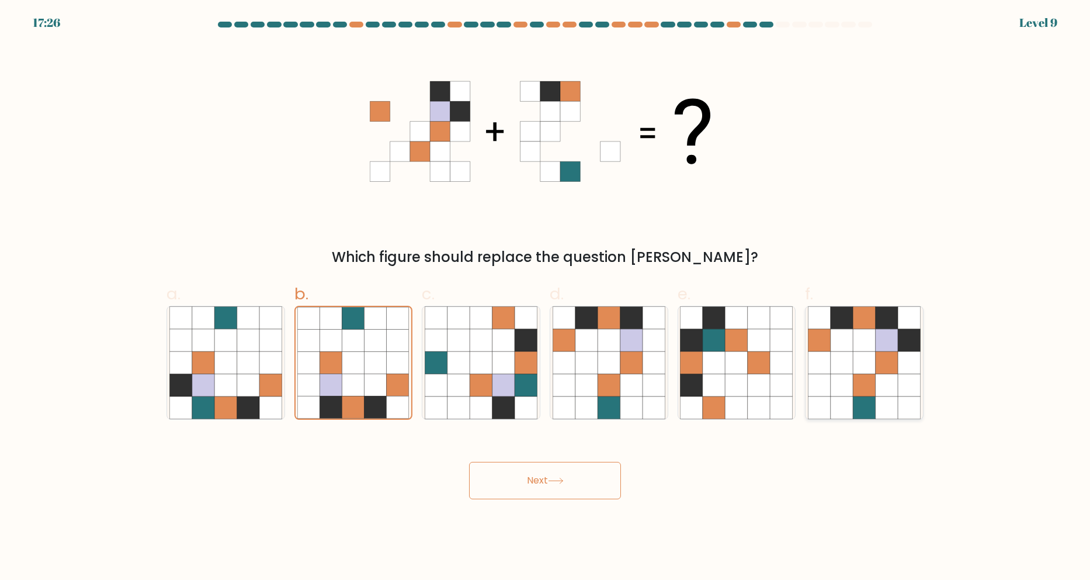
click at [546, 297] on input "f." at bounding box center [545, 294] width 1 height 8
radio input "true"
click at [568, 479] on button "Next" at bounding box center [545, 480] width 152 height 37
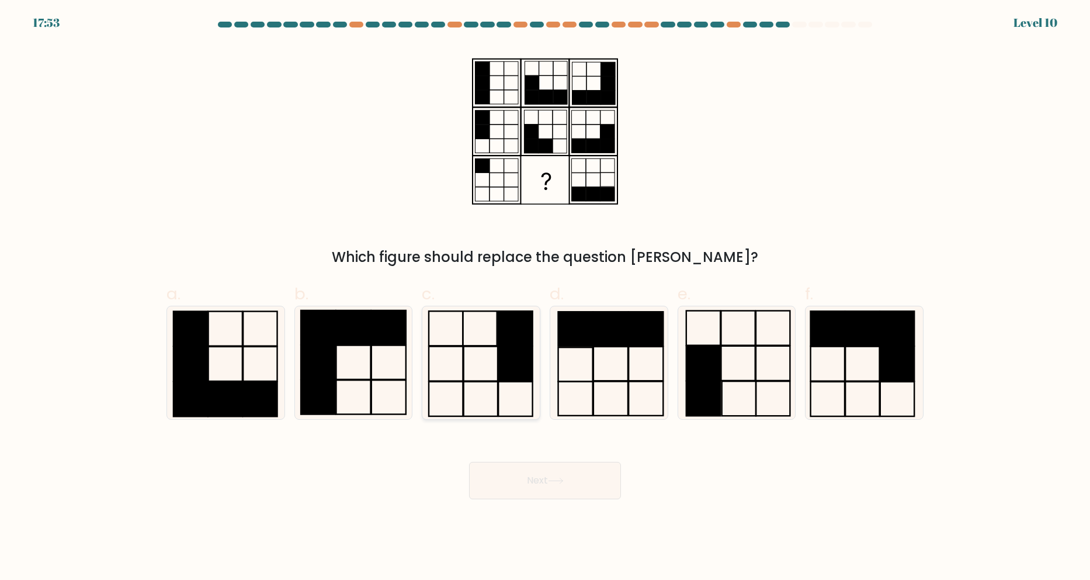
click at [494, 384] on icon at bounding box center [481, 362] width 113 height 113
click at [545, 297] on input "c." at bounding box center [545, 294] width 1 height 8
radio input "true"
click at [726, 418] on icon at bounding box center [736, 362] width 113 height 113
click at [546, 297] on input "e." at bounding box center [545, 294] width 1 height 8
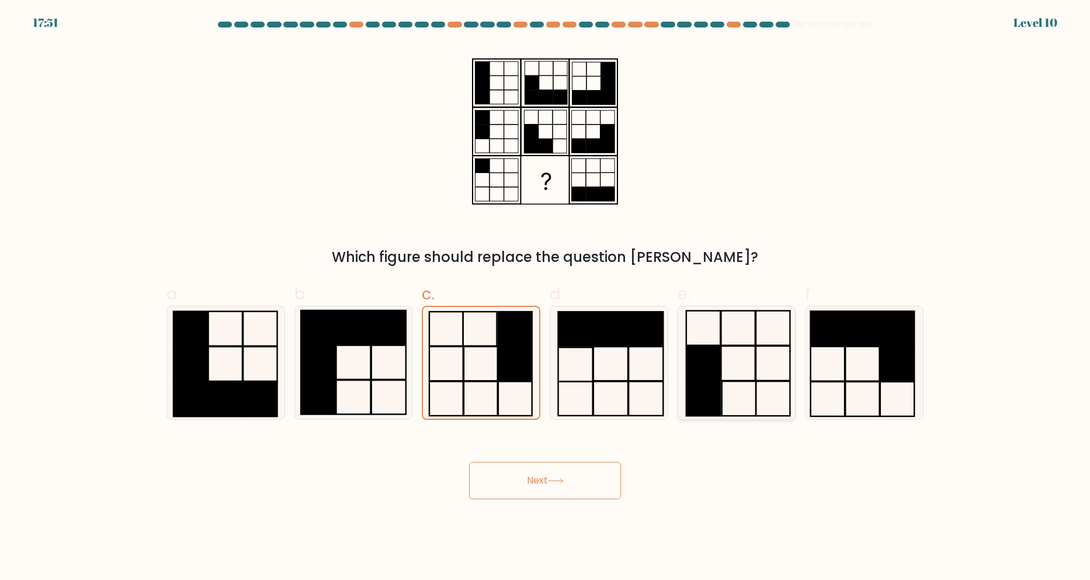
radio input "true"
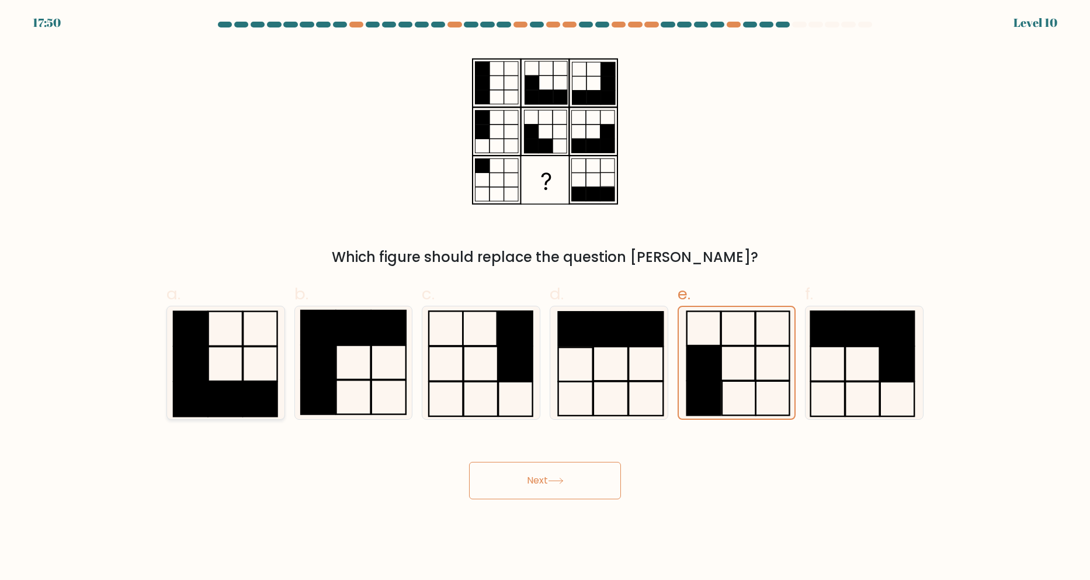
click at [225, 316] on icon at bounding box center [225, 362] width 113 height 113
click at [545, 297] on input "a." at bounding box center [545, 294] width 1 height 8
radio input "true"
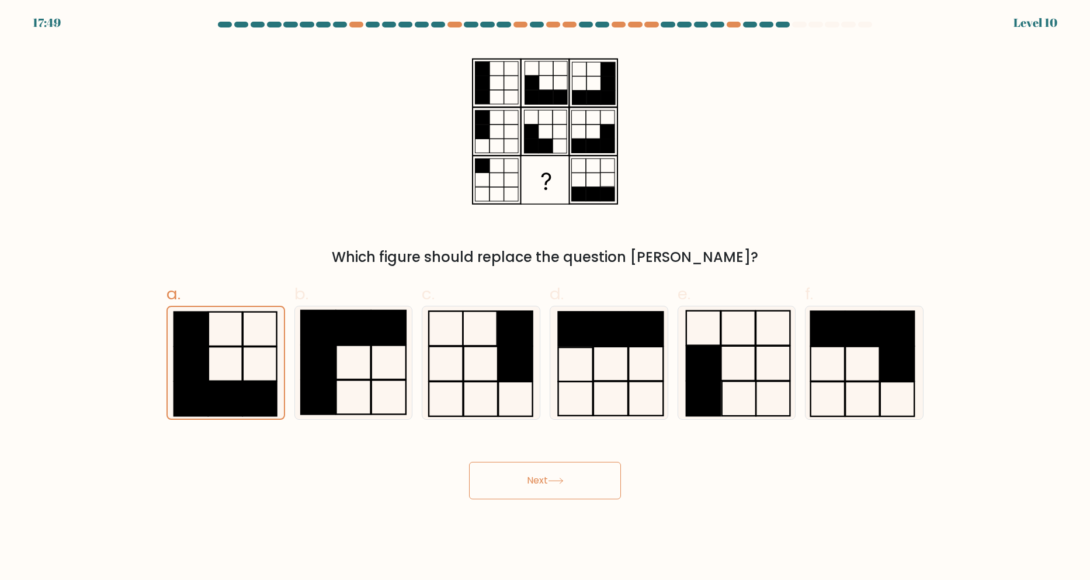
click at [589, 478] on button "Next" at bounding box center [545, 480] width 152 height 37
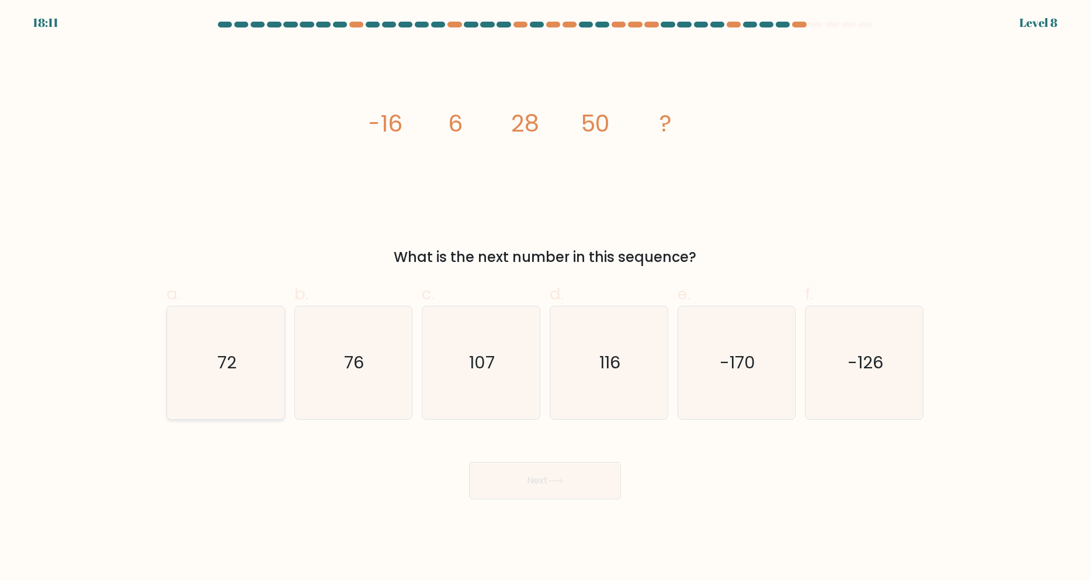
drag, startPoint x: 224, startPoint y: 377, endPoint x: 452, endPoint y: 466, distance: 244.9
click at [224, 377] on icon "72" at bounding box center [225, 362] width 113 height 113
click at [545, 297] on input "a. 72" at bounding box center [545, 294] width 1 height 8
radio input "true"
click at [522, 477] on button "Next" at bounding box center [545, 480] width 152 height 37
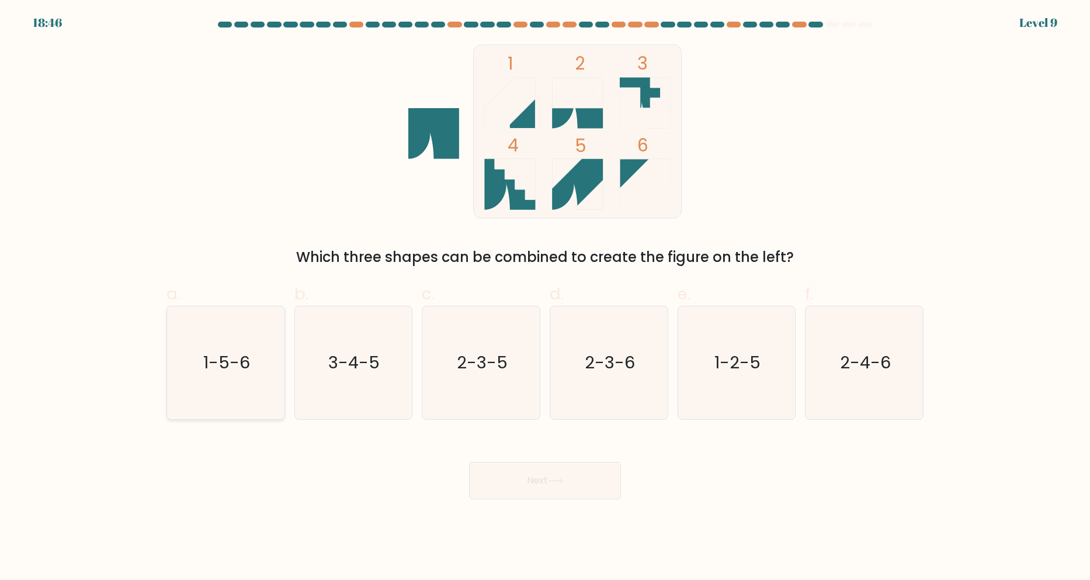
click at [244, 359] on text "1-5-6" at bounding box center [226, 362] width 47 height 23
click at [545, 297] on input "a. 1-5-6" at bounding box center [545, 294] width 1 height 8
radio input "true"
click at [573, 485] on button "Next" at bounding box center [545, 480] width 152 height 37
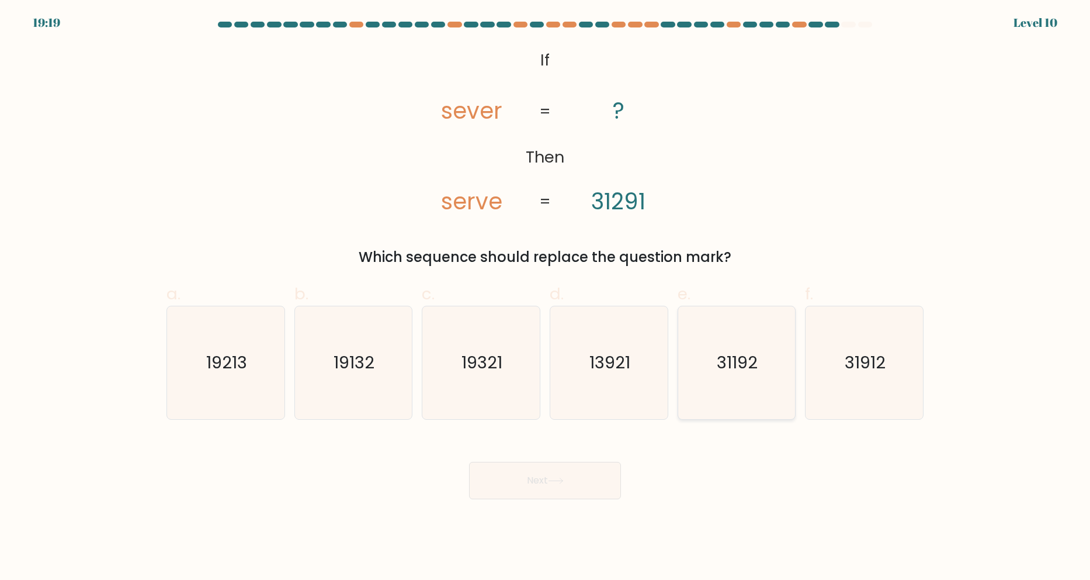
click at [734, 376] on icon "31192" at bounding box center [736, 362] width 113 height 113
click at [546, 297] on input "e. 31192" at bounding box center [545, 294] width 1 height 8
radio input "true"
click at [549, 474] on button "Next" at bounding box center [545, 480] width 152 height 37
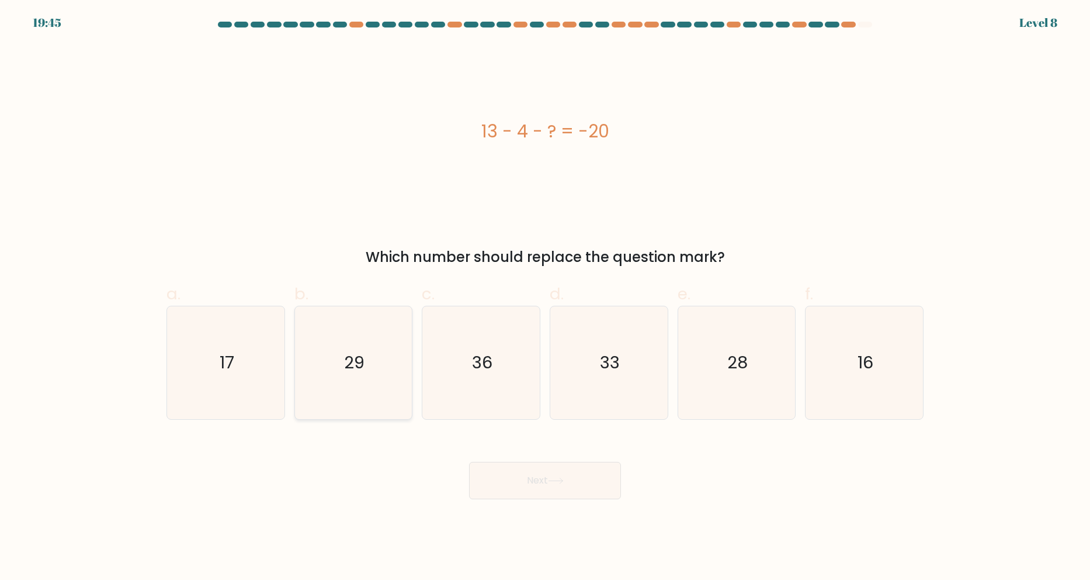
click at [381, 366] on icon "29" at bounding box center [353, 362] width 113 height 113
click at [545, 297] on input "b. 29" at bounding box center [545, 294] width 1 height 8
radio input "true"
click at [501, 462] on button "Next" at bounding box center [545, 480] width 152 height 37
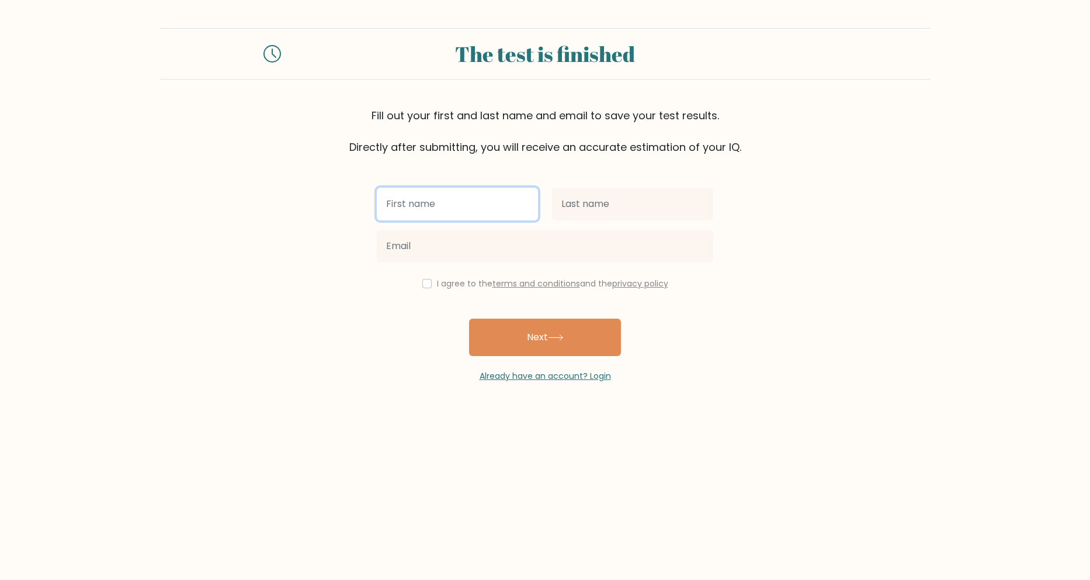
click at [466, 197] on input "text" at bounding box center [457, 204] width 161 height 33
type input "Jędrzej"
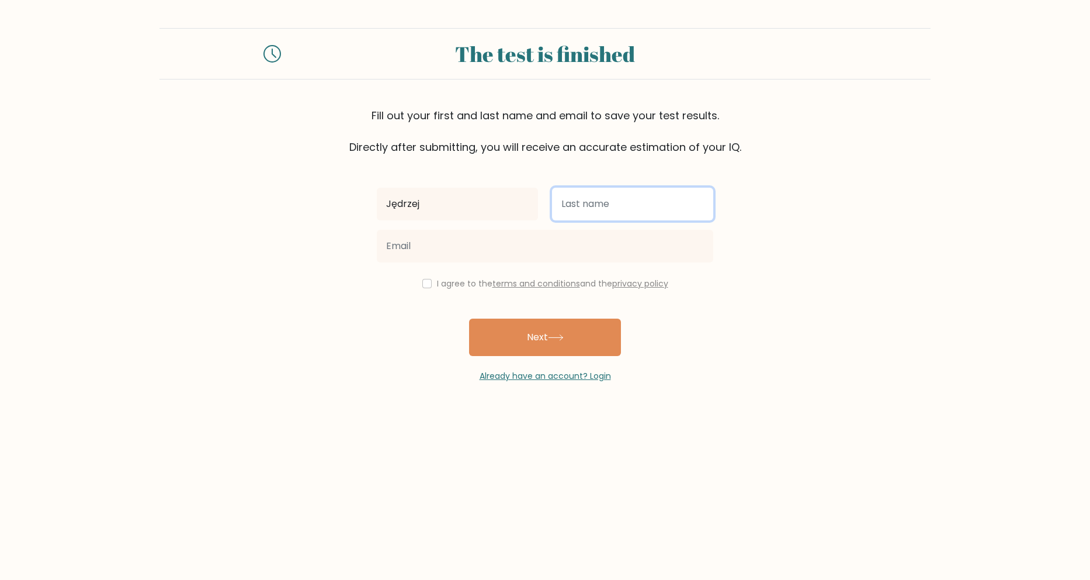
click at [575, 203] on input "text" at bounding box center [632, 204] width 161 height 33
type input "[PERSON_NAME]"
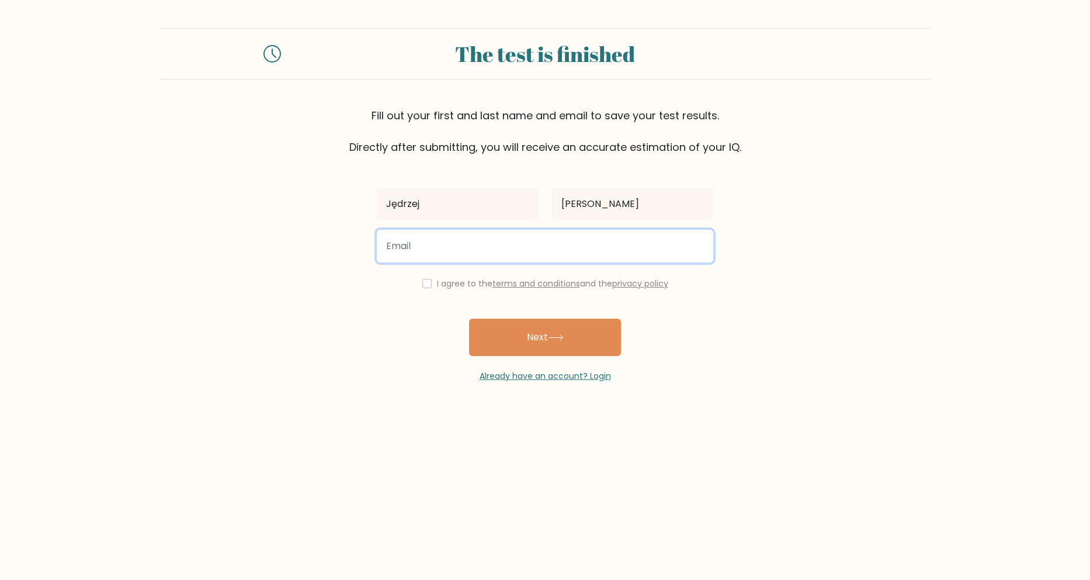
click at [564, 240] on input "email" at bounding box center [545, 246] width 337 height 33
type input "jzytkiewicz1@gmail.com"
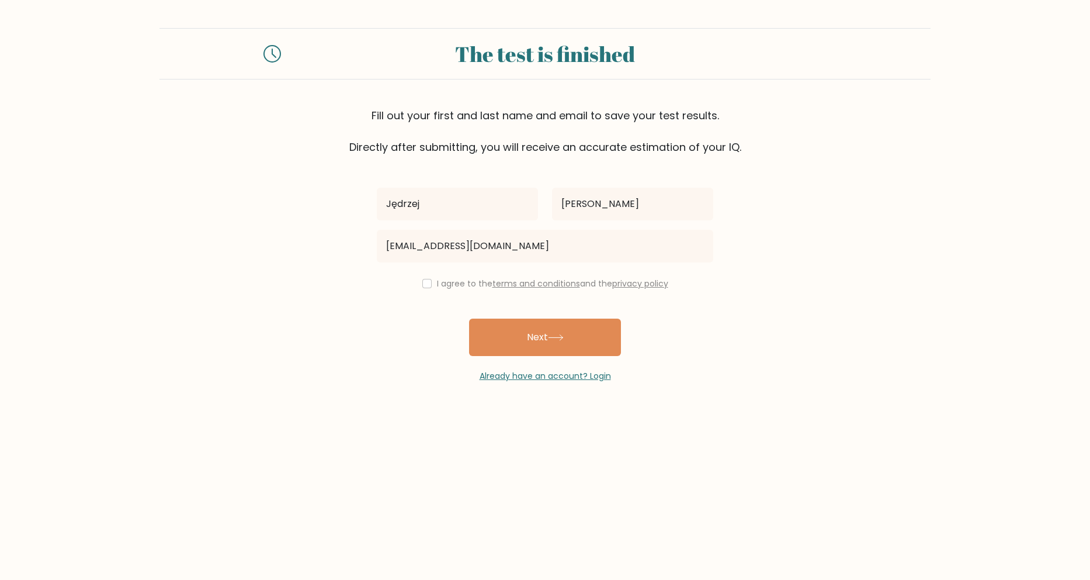
click at [441, 285] on label "I agree to the terms and conditions and the privacy policy" at bounding box center [552, 284] width 231 height 12
click at [428, 284] on input "checkbox" at bounding box center [426, 283] width 9 height 9
checkbox input "true"
click at [543, 332] on button "Next" at bounding box center [545, 336] width 152 height 37
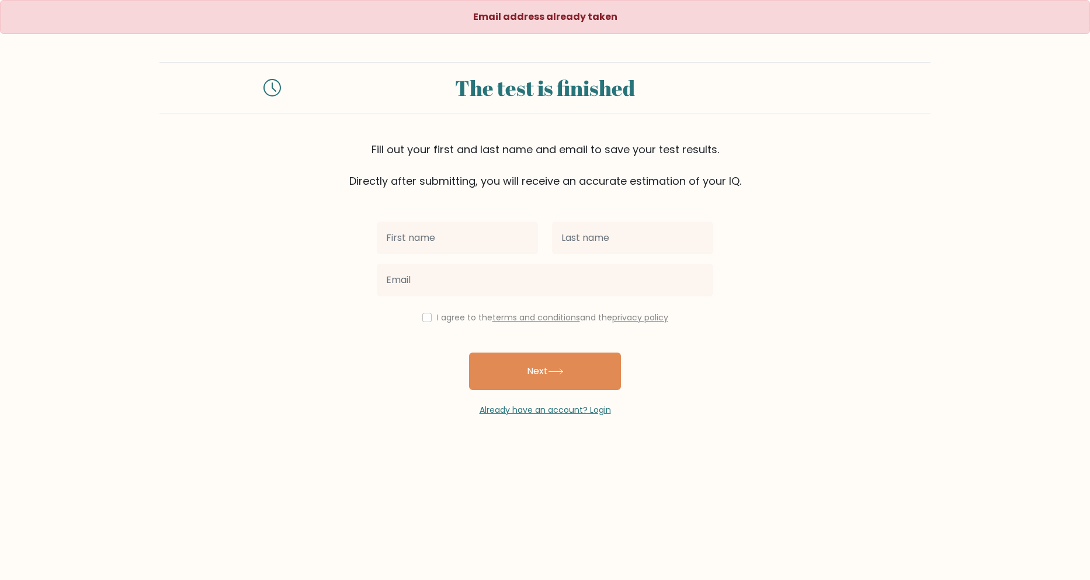
click at [463, 231] on input "text" at bounding box center [457, 237] width 161 height 33
click at [544, 407] on link "Already have an account? Login" at bounding box center [545, 410] width 131 height 12
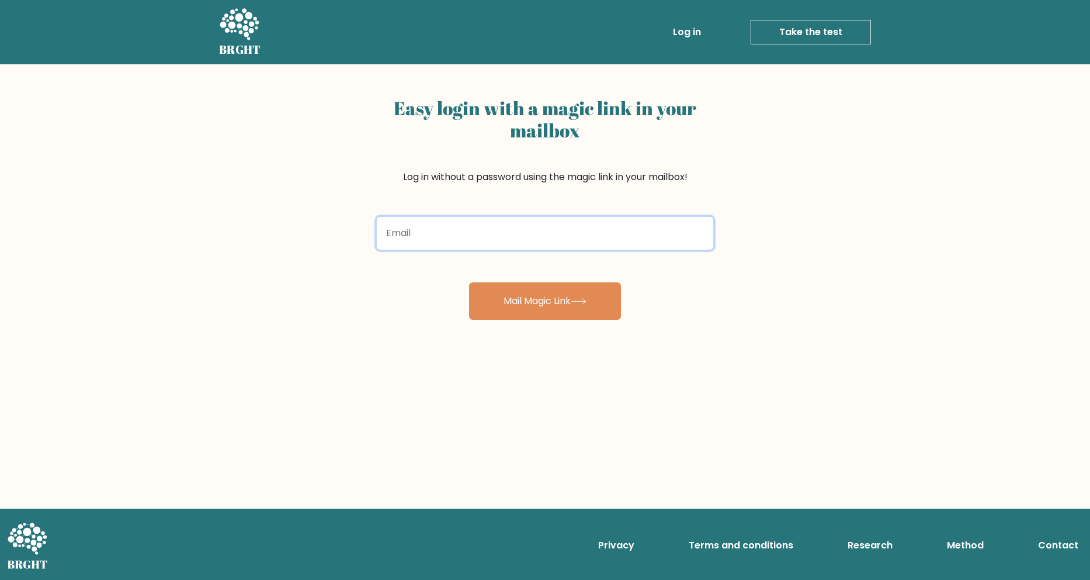
click at [443, 240] on input "email" at bounding box center [545, 233] width 337 height 33
type input "[EMAIL_ADDRESS][DOMAIN_NAME]"
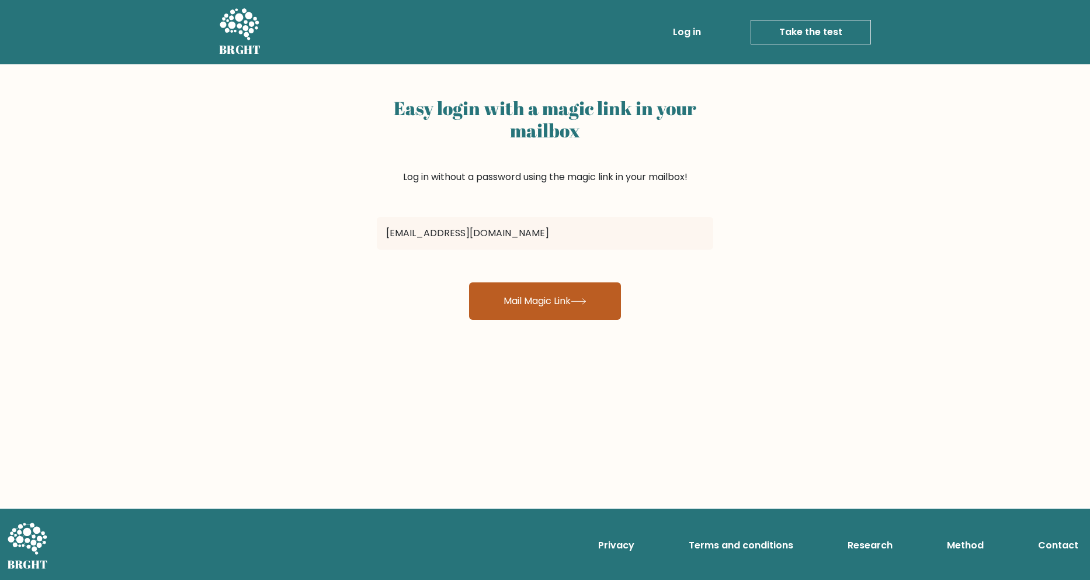
click at [520, 299] on button "Mail Magic Link" at bounding box center [545, 300] width 152 height 37
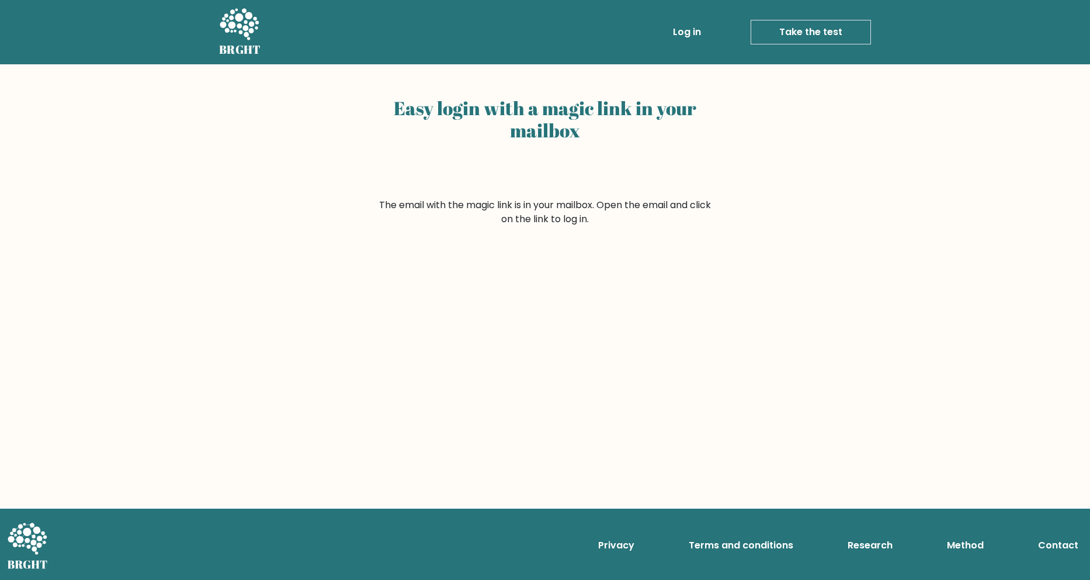
click at [541, 224] on form "The email with the magic link is in your mailbox. Open the email and click on t…" at bounding box center [545, 212] width 337 height 28
click at [596, 119] on h2 "Easy login with a magic link in your mailbox" at bounding box center [545, 119] width 337 height 45
click at [680, 27] on link "Log in" at bounding box center [686, 31] width 37 height 23
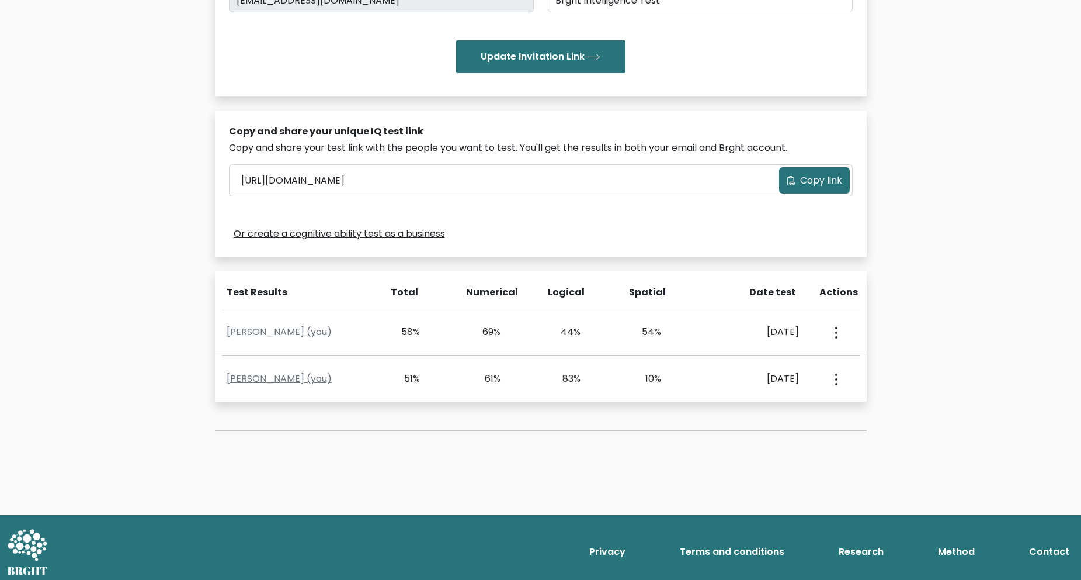
scroll to position [265, 0]
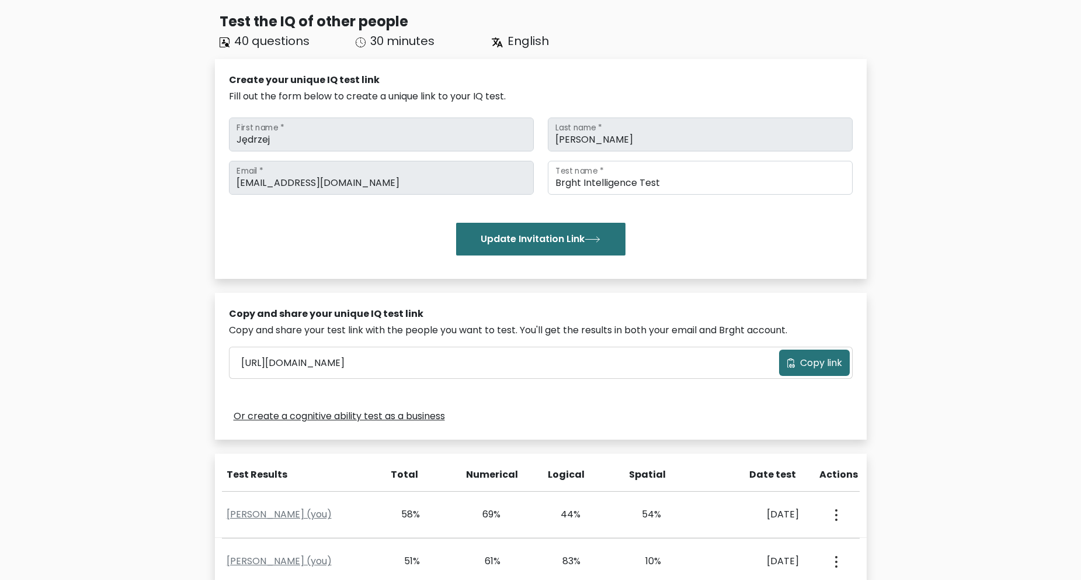
scroll to position [58, 0]
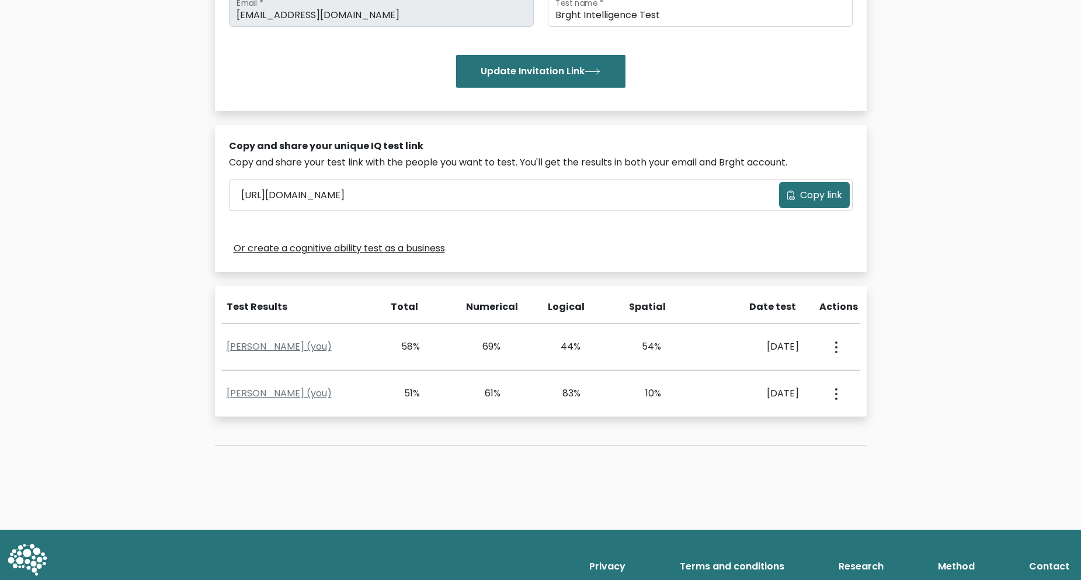
scroll to position [265, 0]
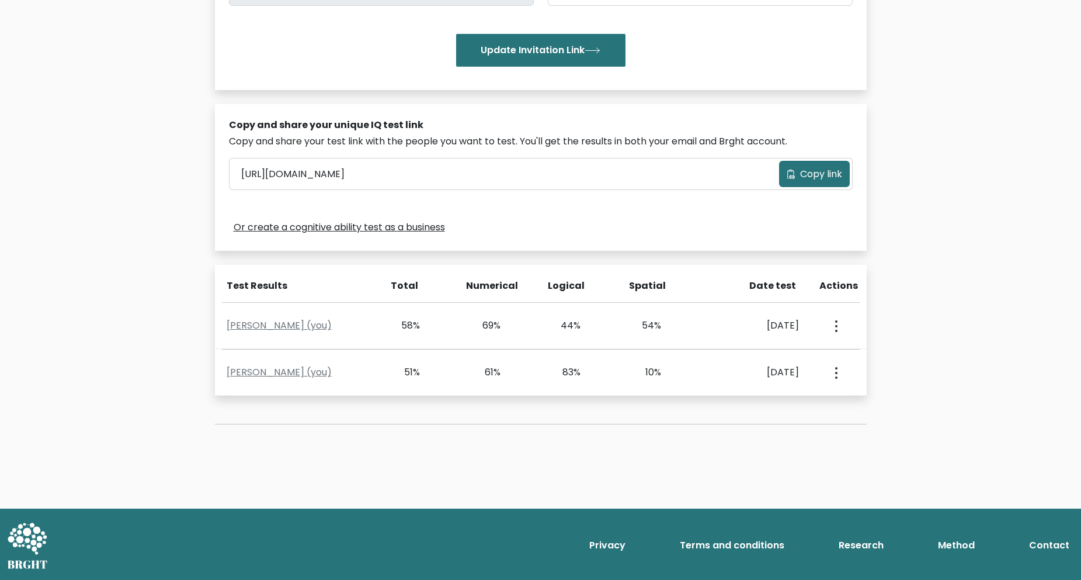
click at [819, 179] on span "Copy link" at bounding box center [821, 174] width 42 height 14
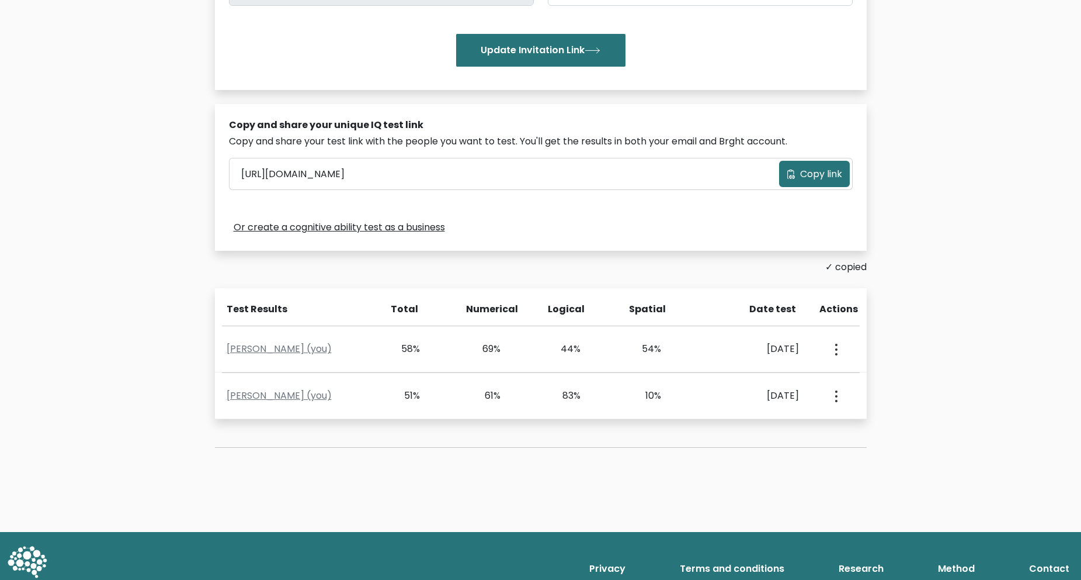
click at [532, 235] on div "Or create a cognitive ability test as a business" at bounding box center [541, 227] width 624 height 19
click at [411, 229] on link "Or create a cognitive ability test as a business" at bounding box center [340, 227] width 212 height 14
